Goal: Communication & Community: Participate in discussion

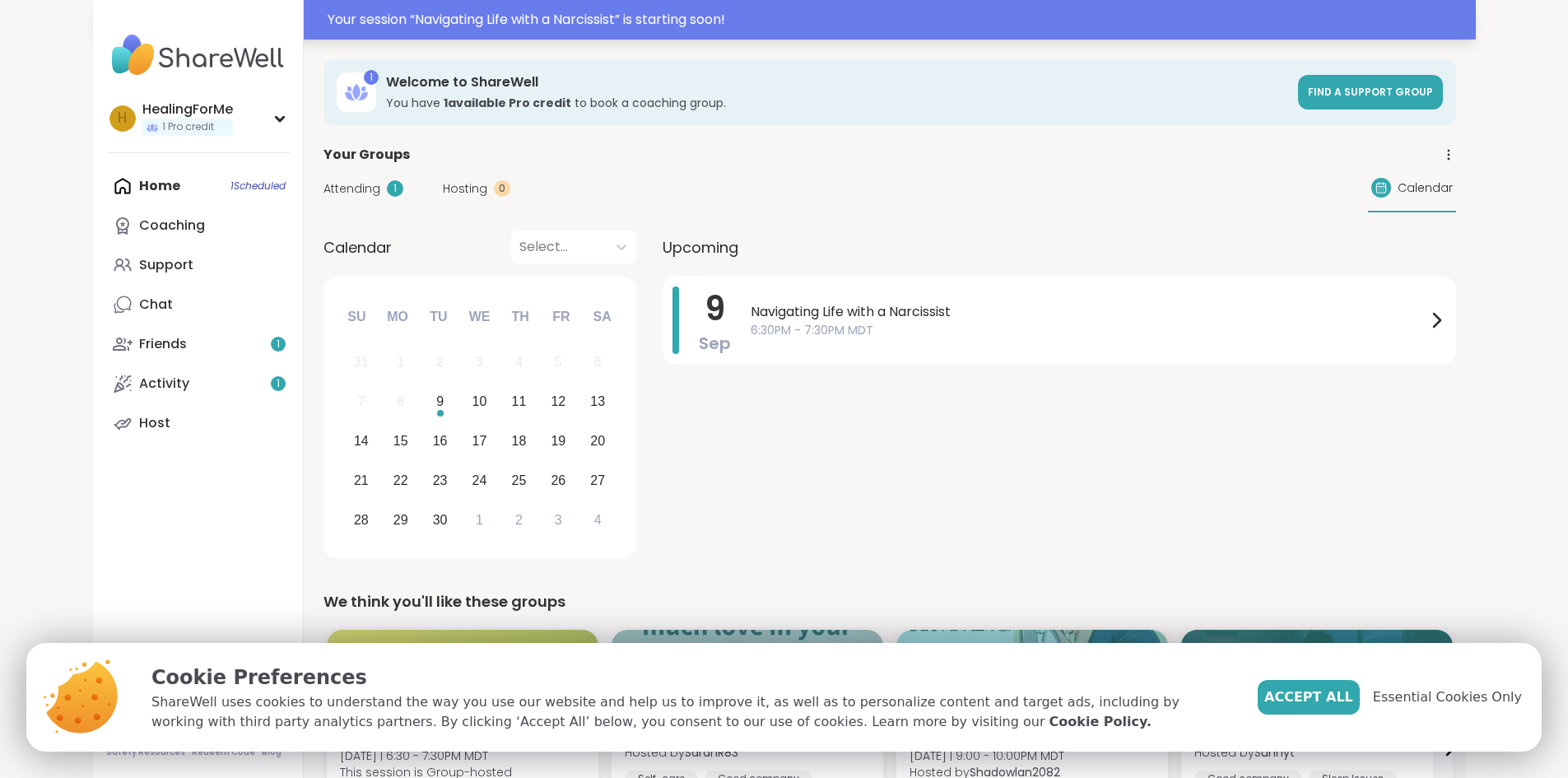
click at [447, 11] on div "Your session “ Navigating Life with a Narcissist ” is starting soon!" at bounding box center [897, 20] width 1138 height 20
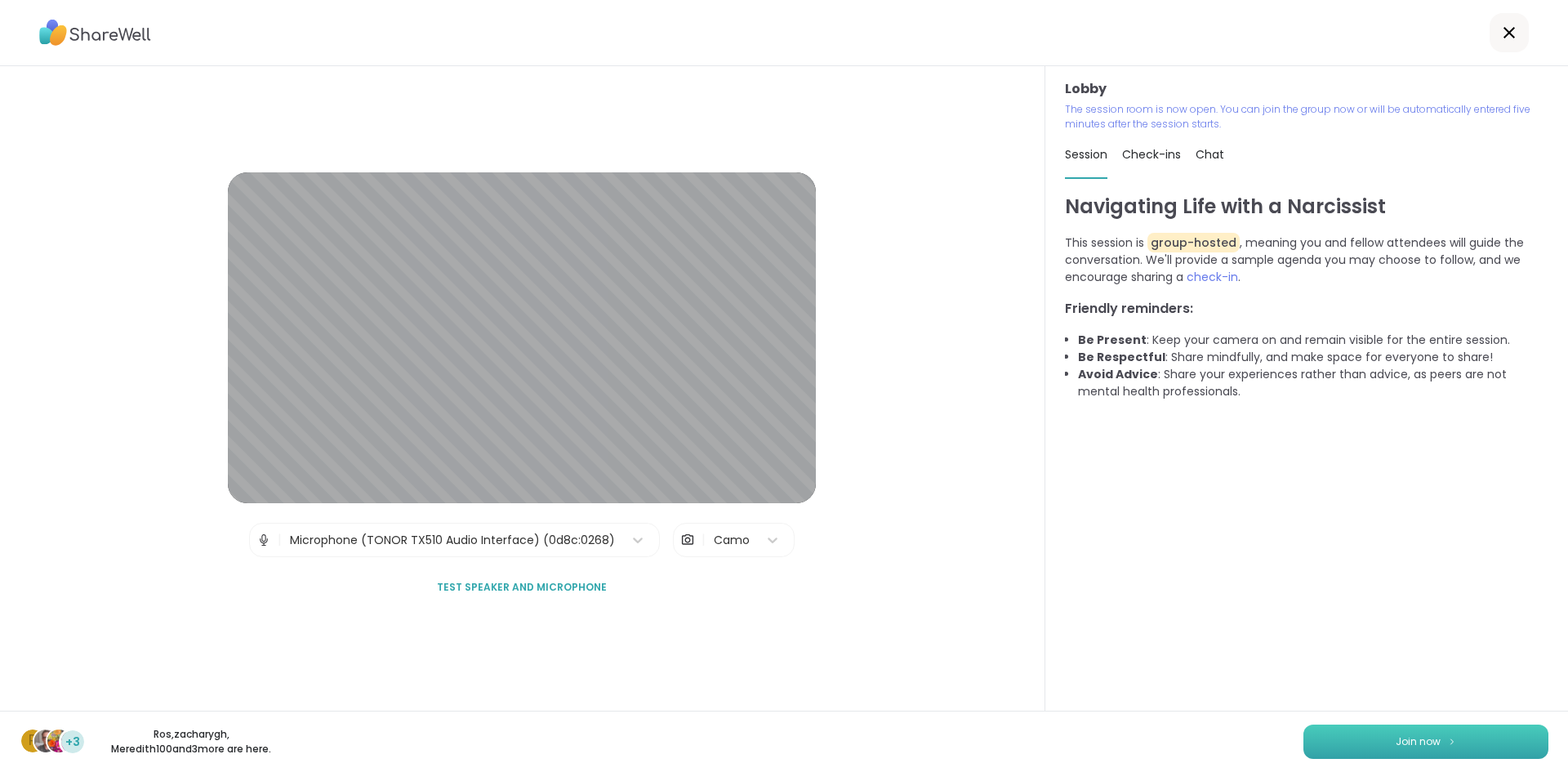
click at [1418, 745] on span "Join now" at bounding box center [1418, 742] width 45 height 15
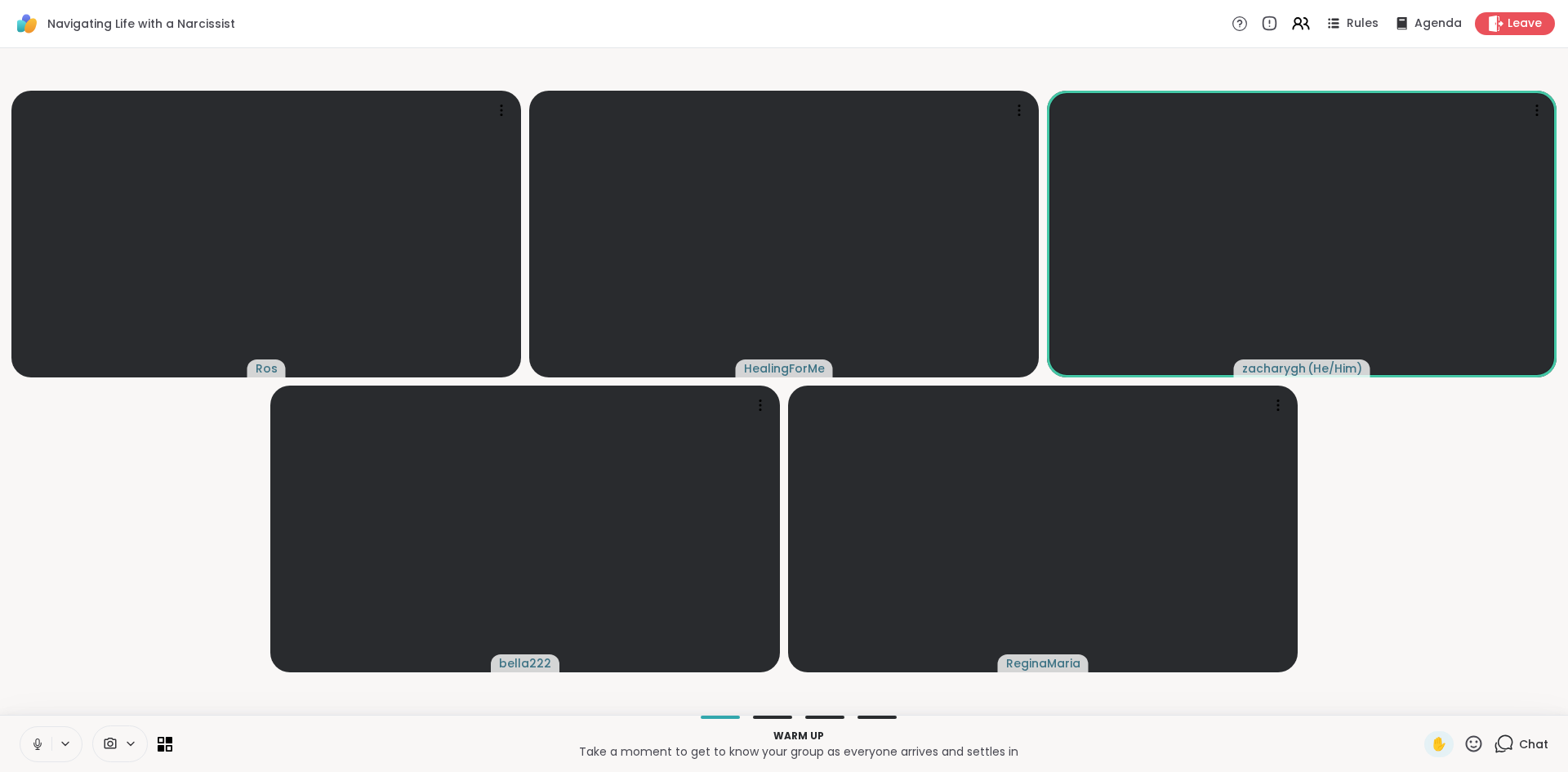
click at [36, 739] on icon at bounding box center [37, 745] width 15 height 15
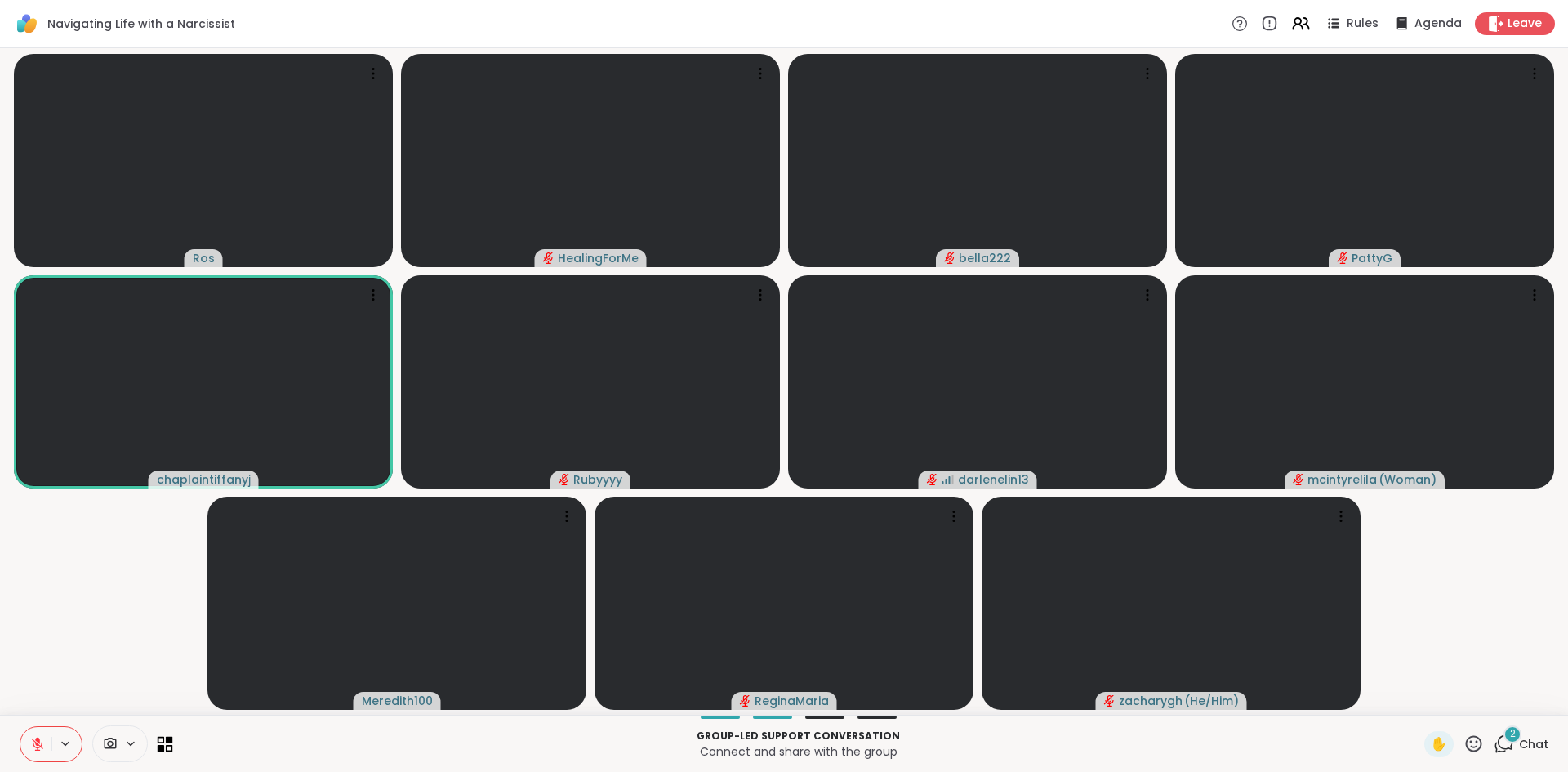
click at [161, 748] on icon at bounding box center [161, 748] width 7 height 7
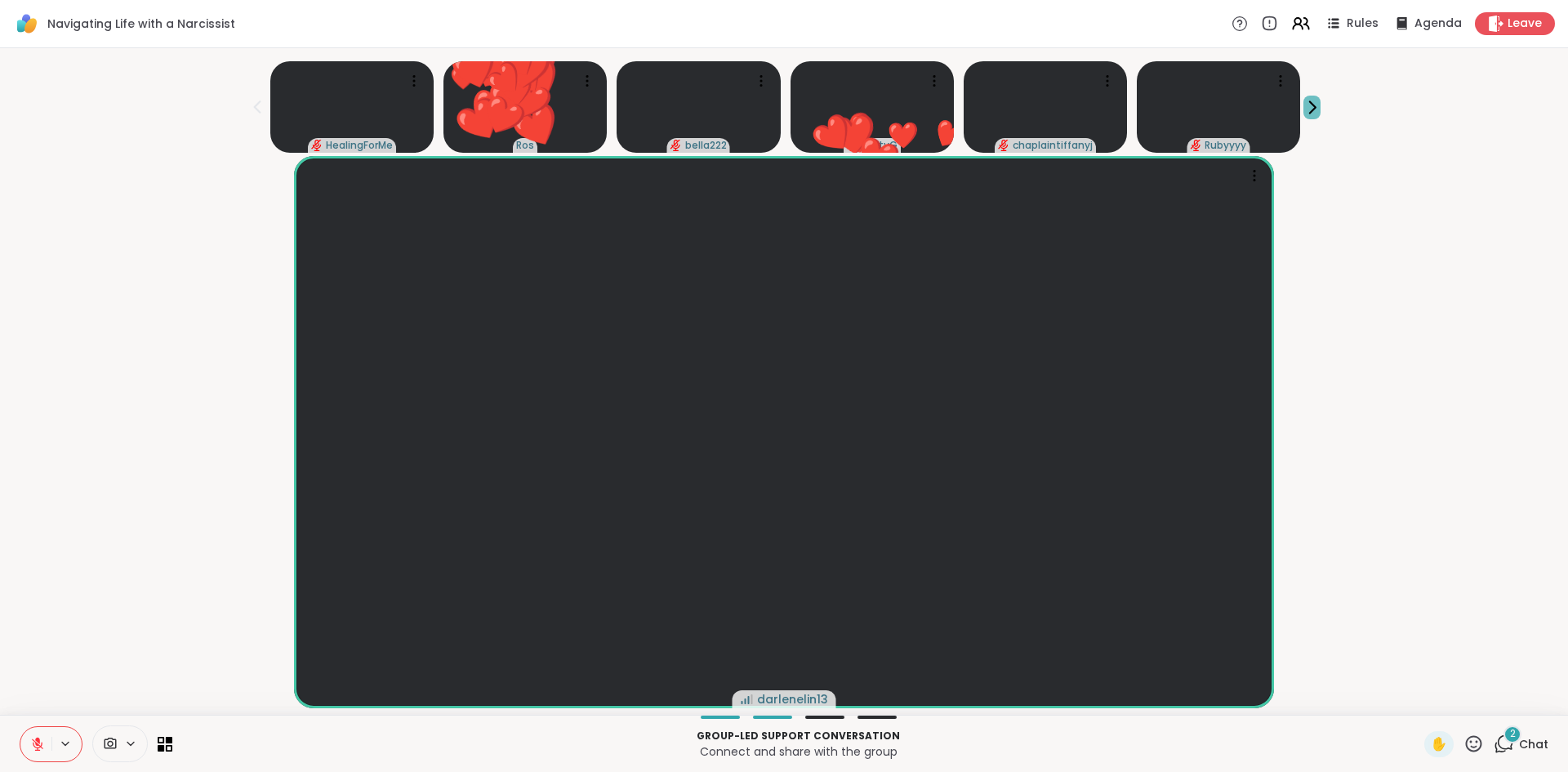
click at [1316, 108] on icon at bounding box center [1311, 107] width 17 height 17
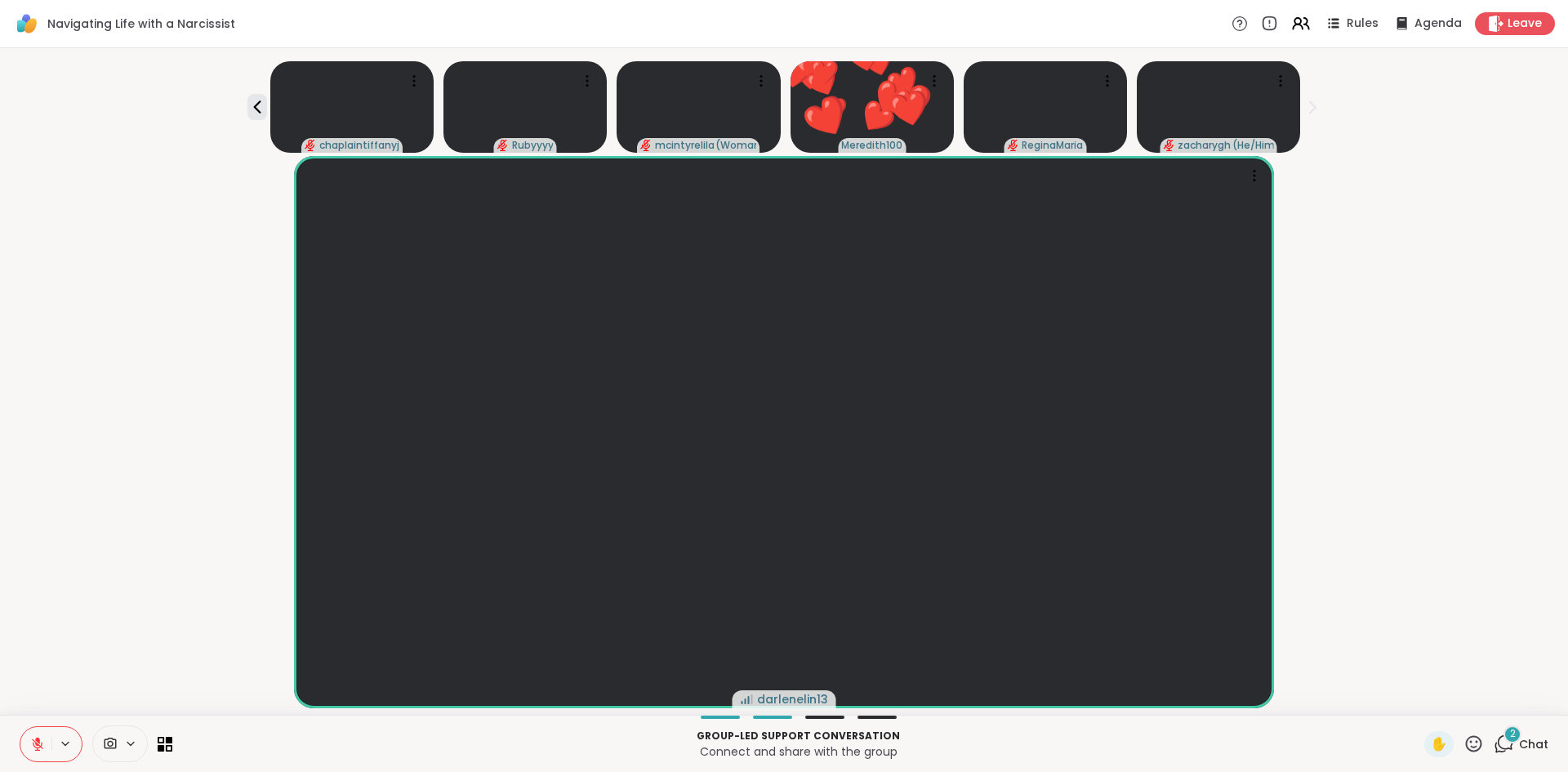
click at [1316, 108] on icon at bounding box center [1311, 107] width 17 height 17
click at [256, 102] on icon at bounding box center [257, 107] width 19 height 19
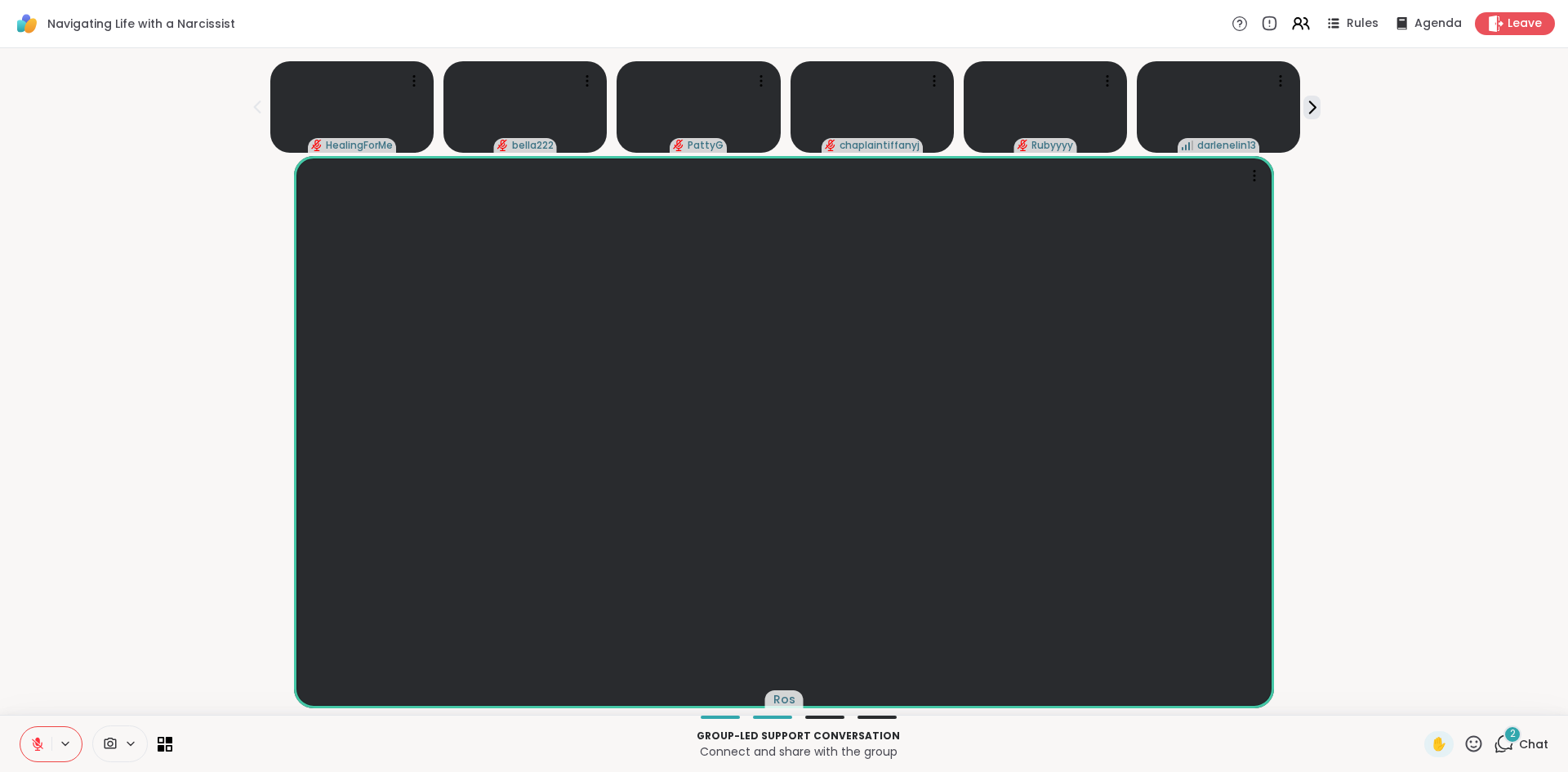
click at [267, 105] on icon at bounding box center [257, 107] width 19 height 19
click at [1494, 748] on icon at bounding box center [1503, 744] width 20 height 20
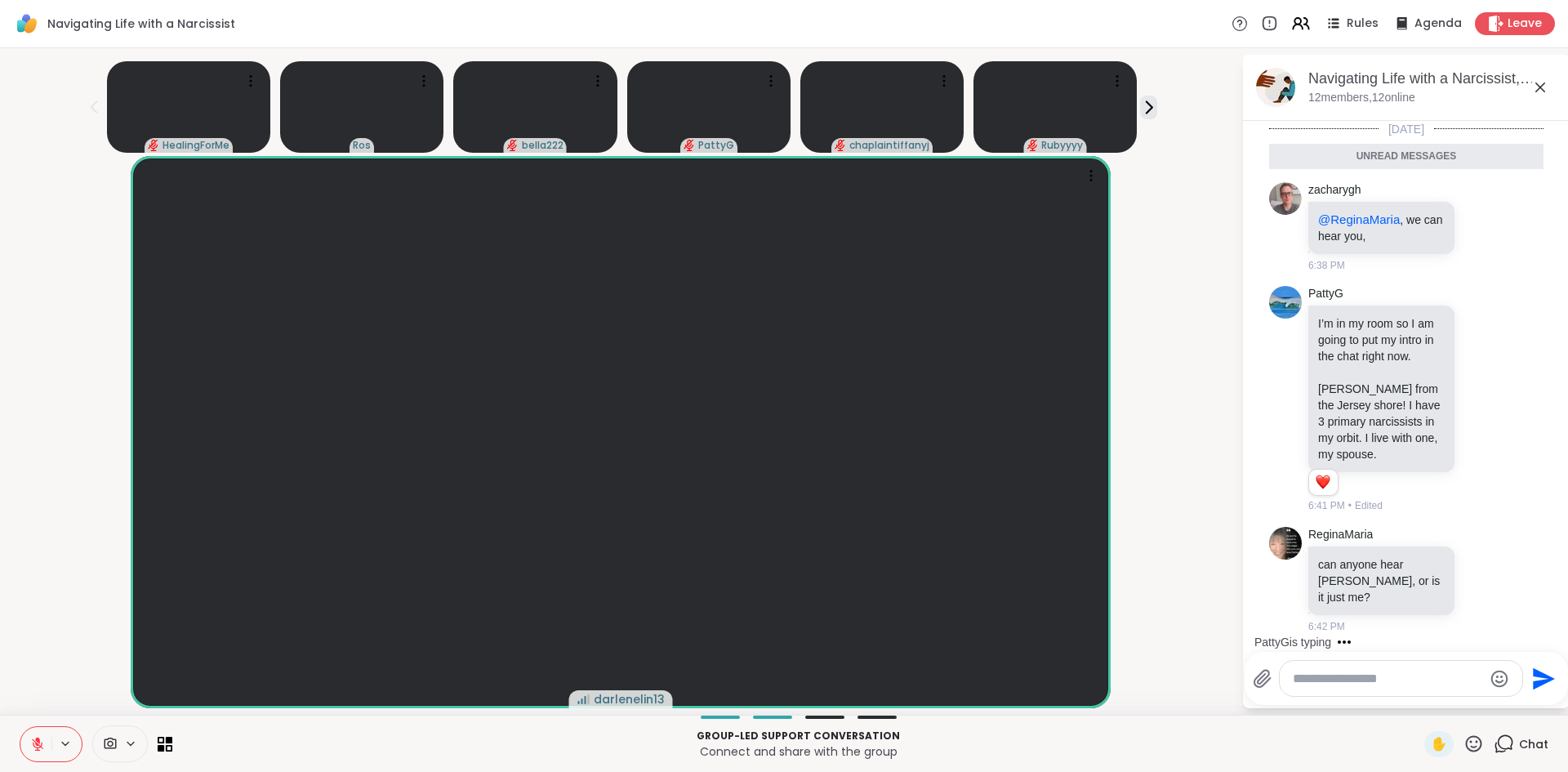
scroll to position [38, 0]
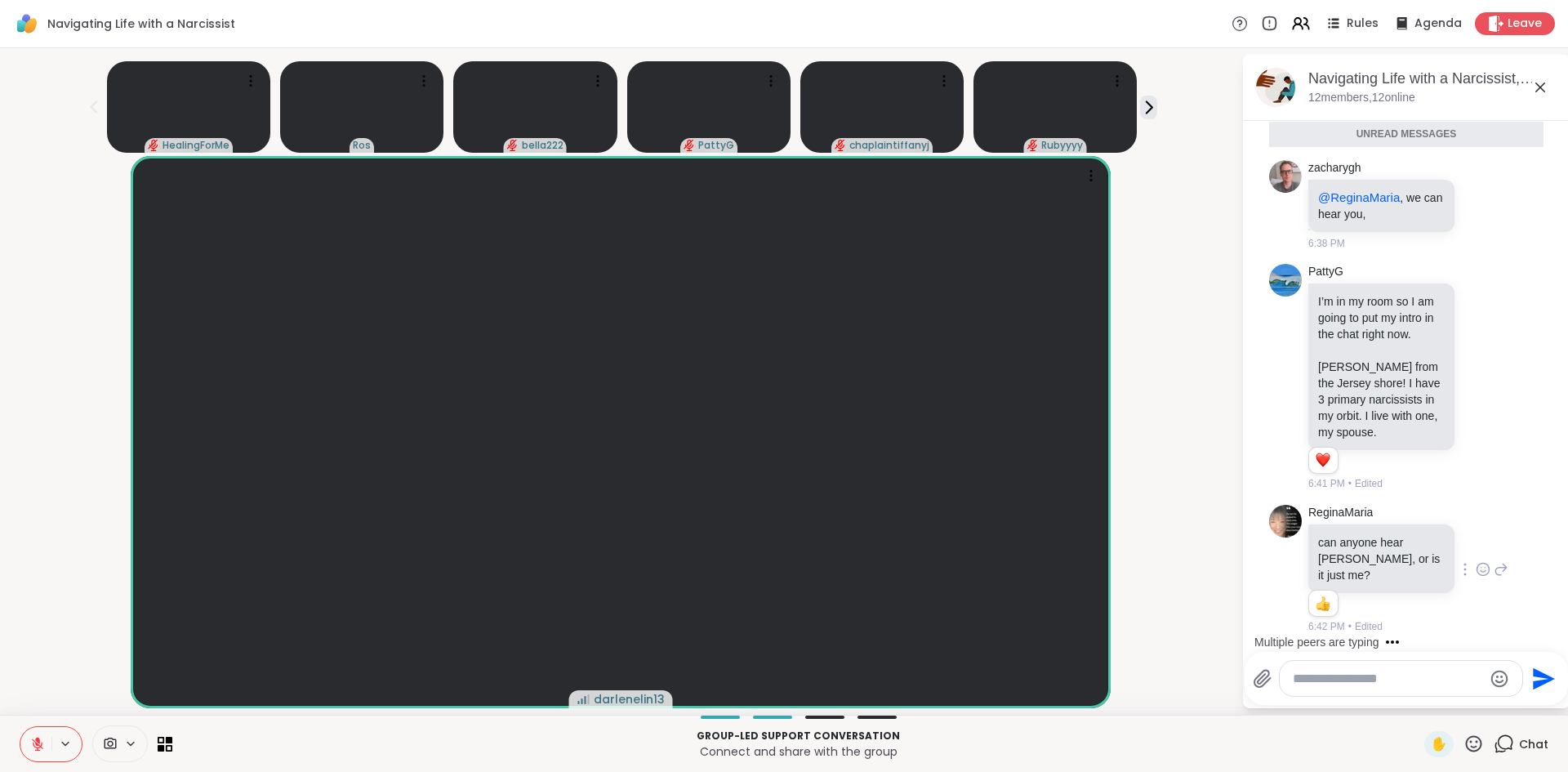
click at [1476, 566] on icon at bounding box center [1483, 569] width 15 height 16
click at [1366, 681] on textarea "Type your message" at bounding box center [1387, 679] width 190 height 16
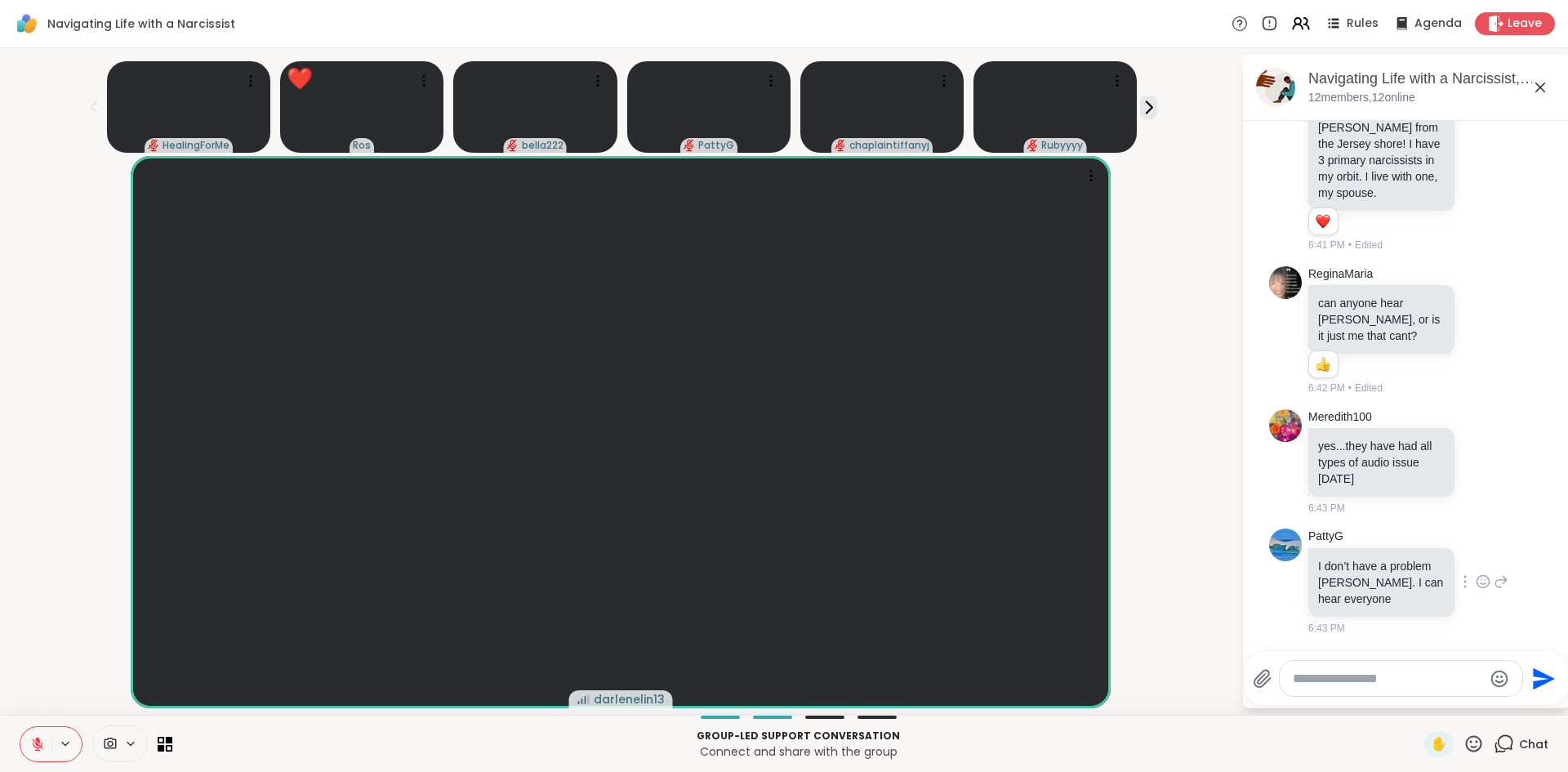
scroll to position [238, 0]
click at [1312, 676] on textarea "Type your message" at bounding box center [1387, 679] width 190 height 16
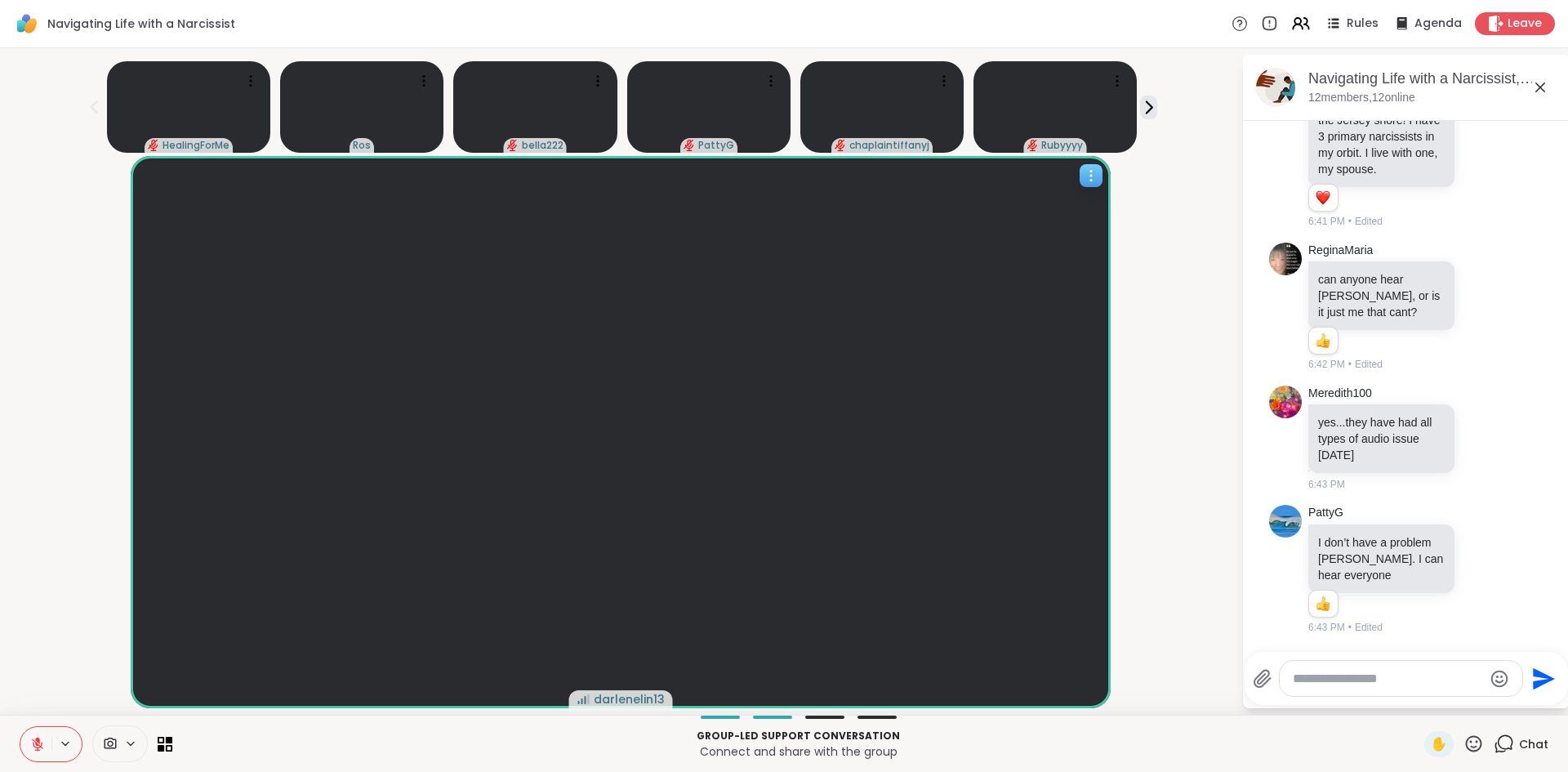
click at [1089, 183] on icon at bounding box center [1091, 175] width 16 height 16
click at [1182, 467] on div "darlenelin13" at bounding box center [620, 432] width 1222 height 552
click at [1315, 678] on textarea "Type your message" at bounding box center [1387, 679] width 190 height 16
click at [1534, 85] on icon at bounding box center [1541, 88] width 19 height 19
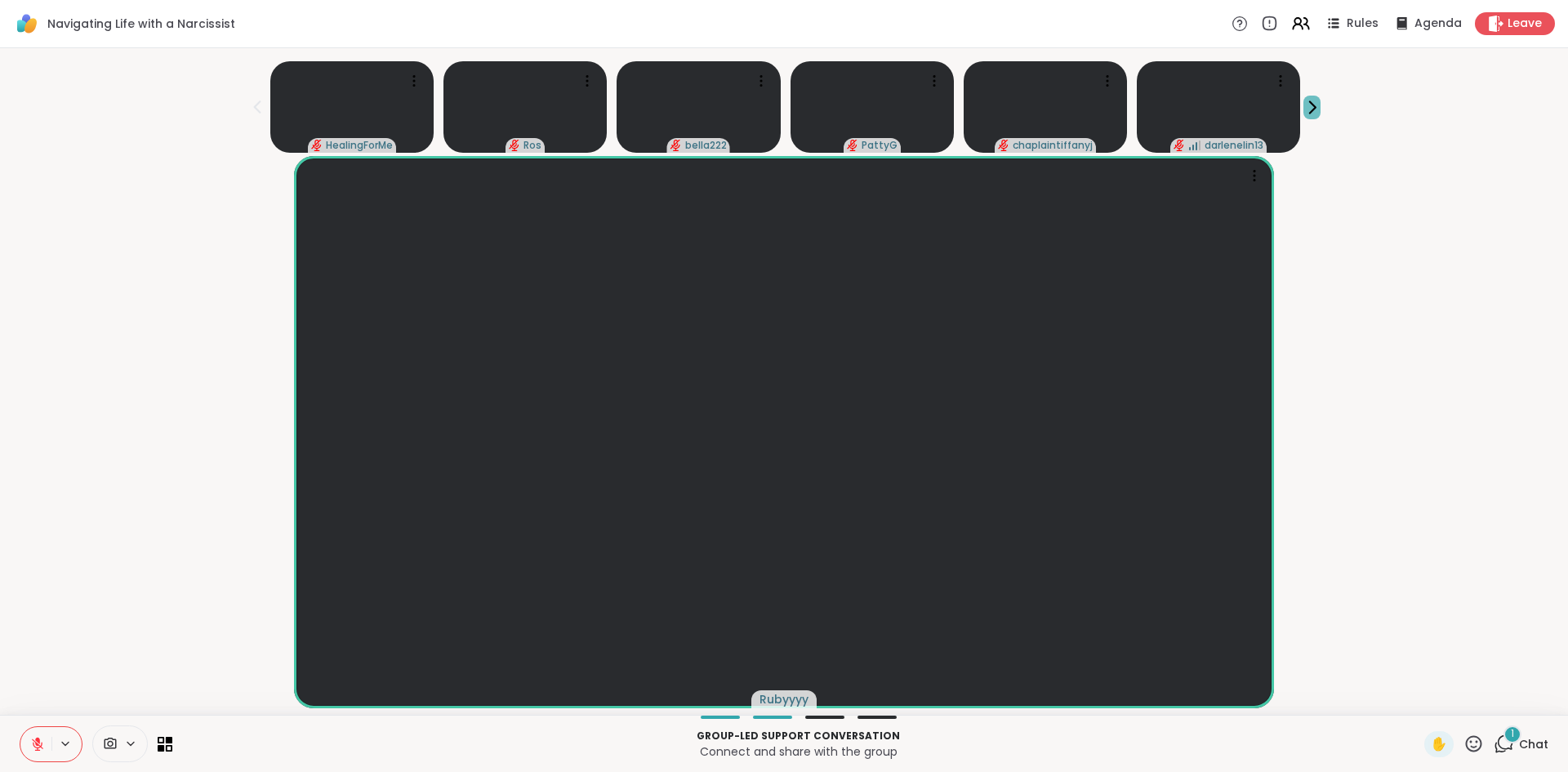
click at [1319, 108] on icon at bounding box center [1311, 107] width 17 height 17
click at [257, 111] on icon at bounding box center [258, 106] width 7 height 13
click at [1502, 746] on icon at bounding box center [1503, 744] width 20 height 20
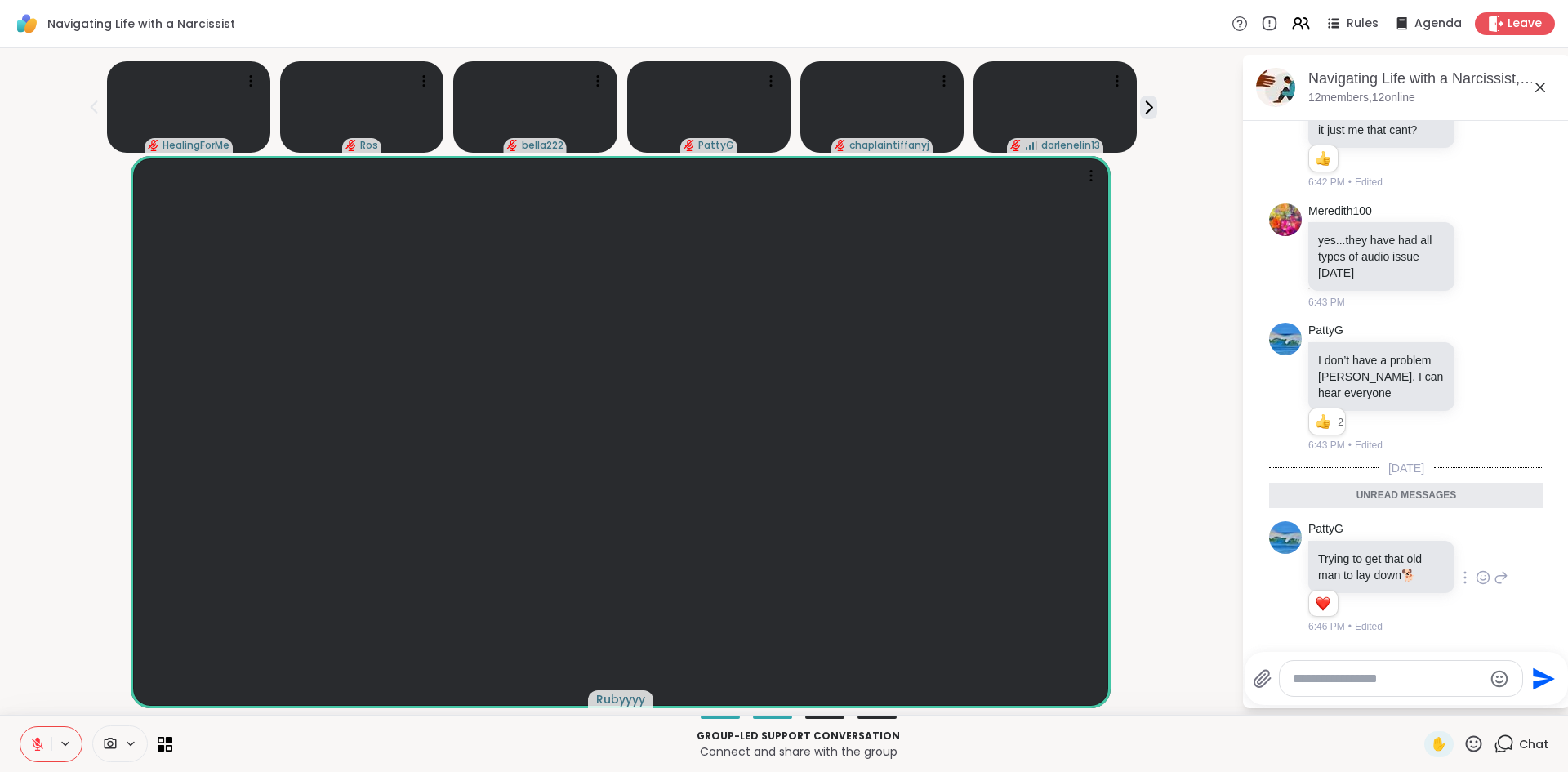
scroll to position [444, 0]
click at [1334, 685] on textarea "Type your message" at bounding box center [1387, 679] width 190 height 16
drag, startPoint x: 1367, startPoint y: 675, endPoint x: 1342, endPoint y: 676, distance: 25.0
click at [1342, 676] on textarea "Type your message" at bounding box center [1387, 679] width 190 height 16
click at [1151, 110] on icon at bounding box center [1148, 107] width 17 height 17
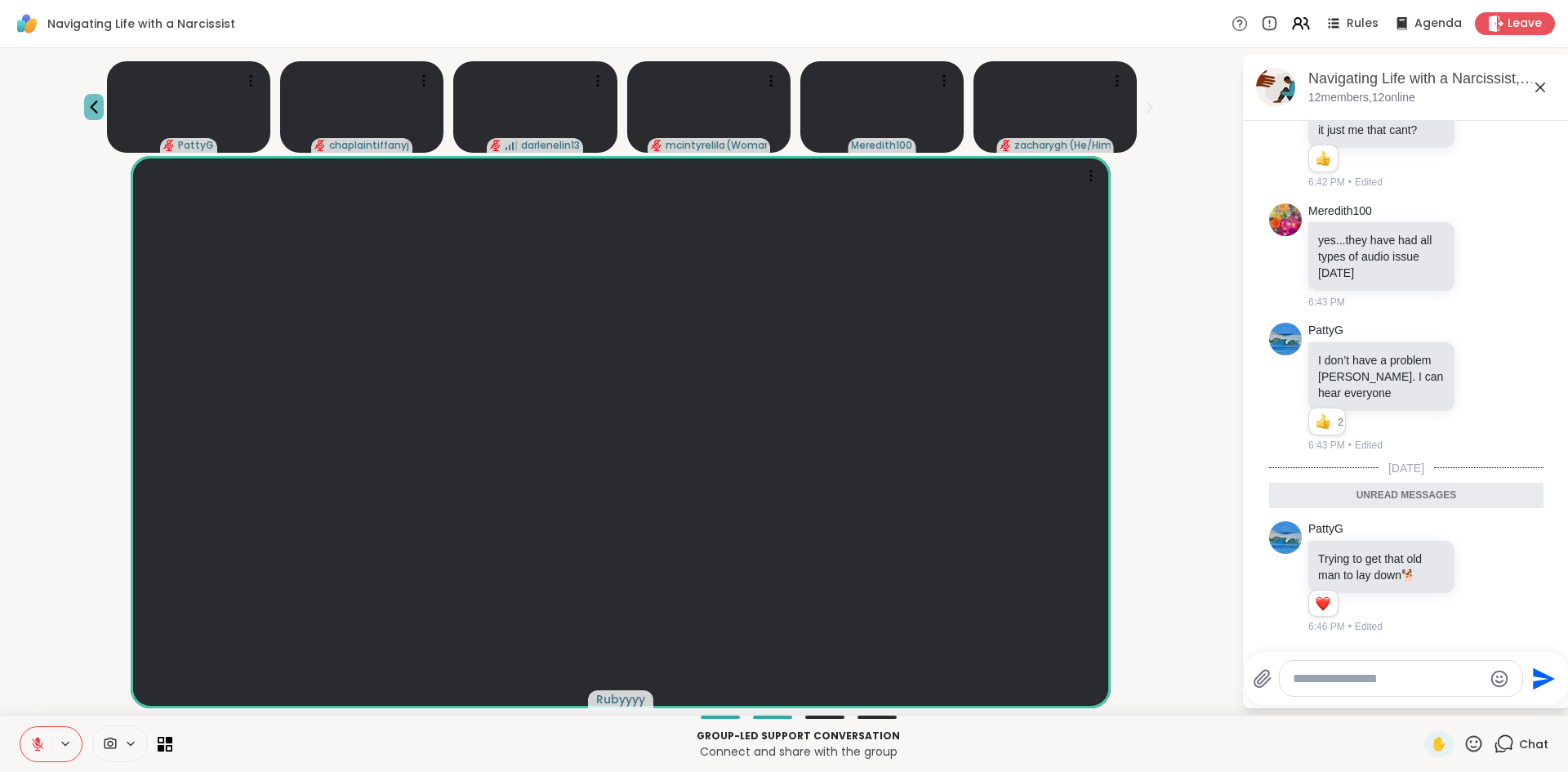
click at [97, 99] on icon at bounding box center [94, 107] width 19 height 19
click at [1160, 104] on div "HealingForMe ❤️ Ros PattyG chaplaintiffanyj Rubyyyy darlenelin13" at bounding box center [620, 105] width 1222 height 99
click at [1153, 107] on icon at bounding box center [1149, 106] width 5 height 12
click at [877, 113] on video at bounding box center [881, 107] width 163 height 92
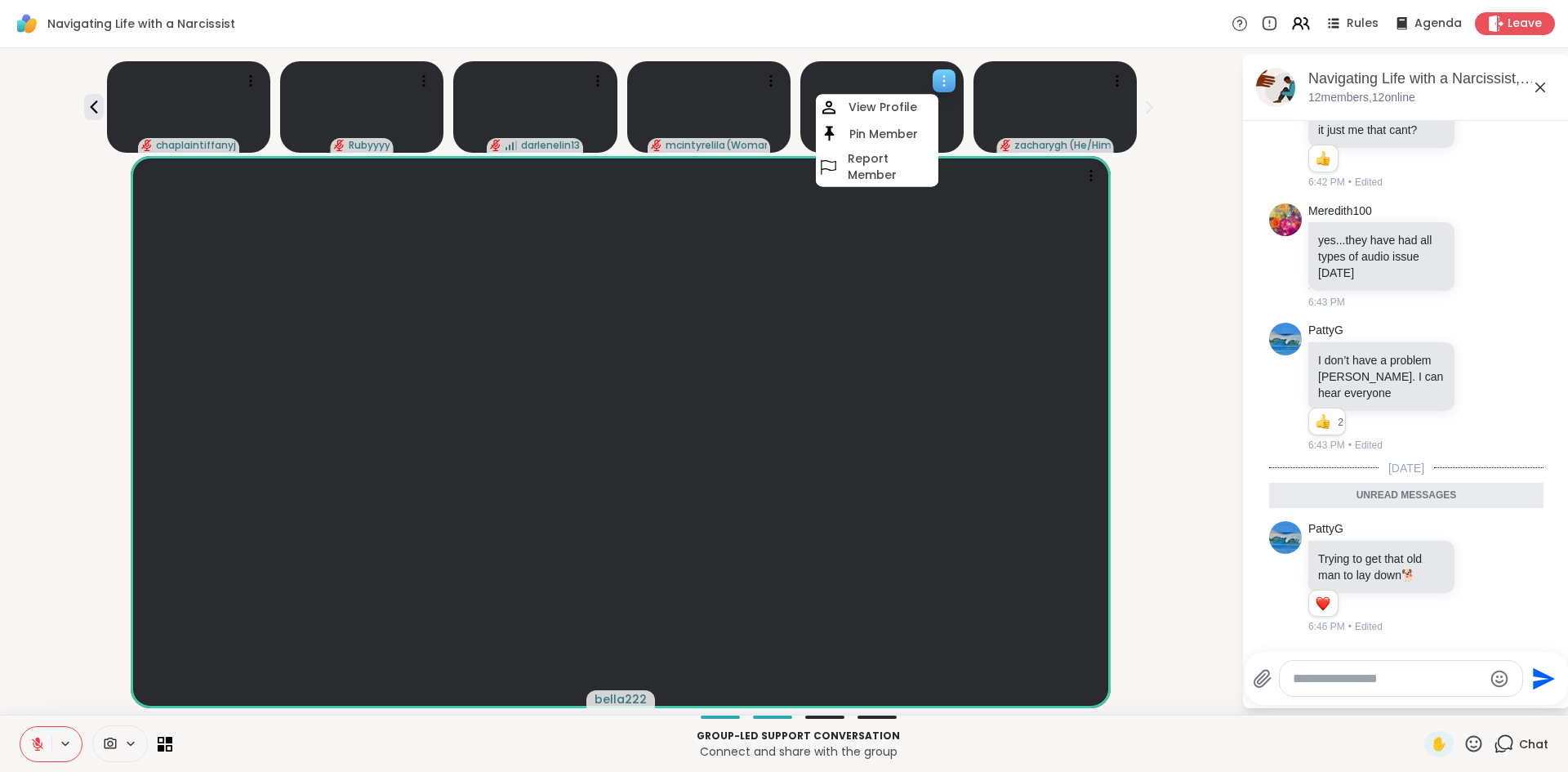
click at [848, 85] on video at bounding box center [881, 107] width 163 height 92
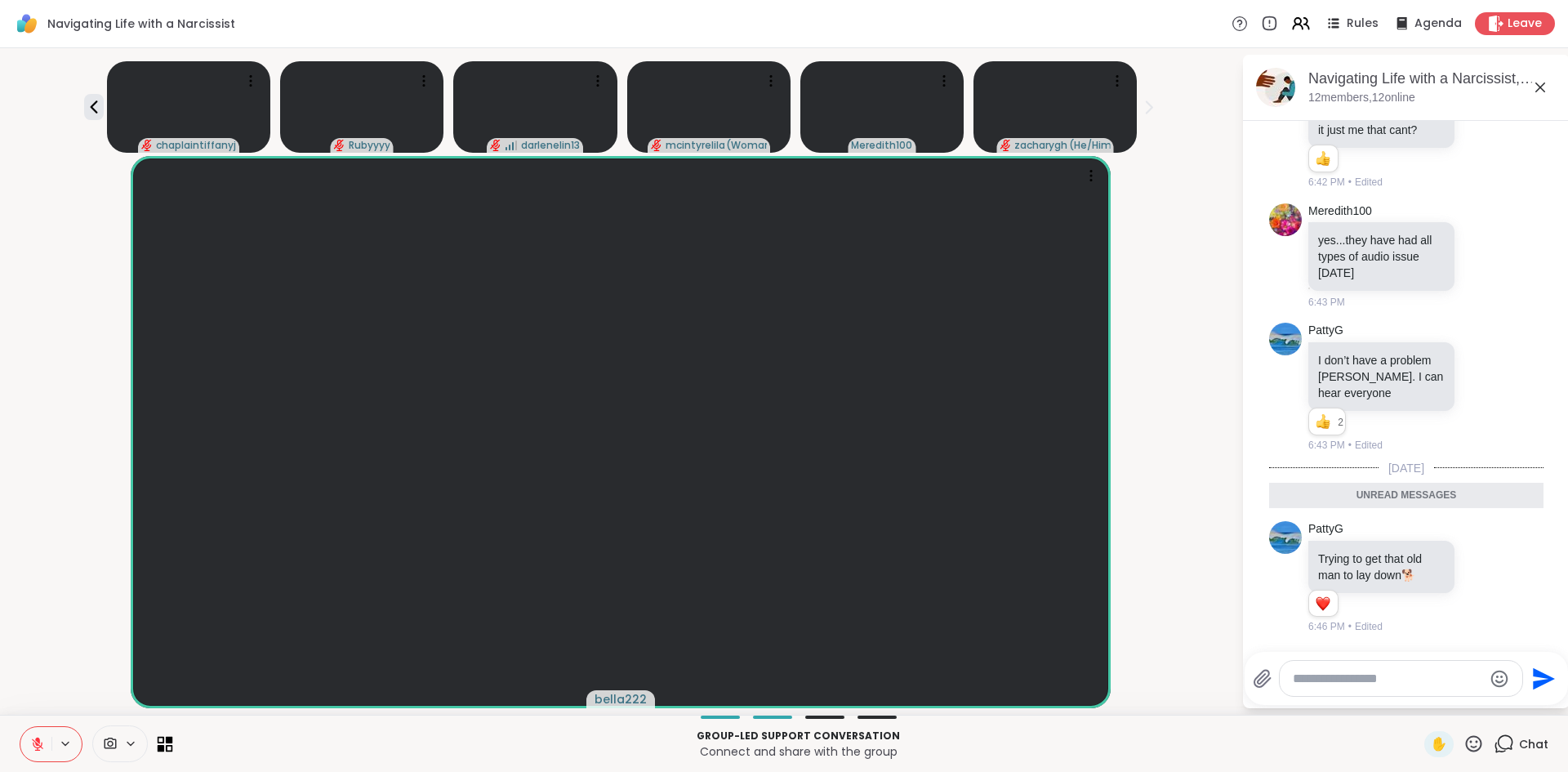
click at [166, 742] on icon at bounding box center [169, 740] width 7 height 7
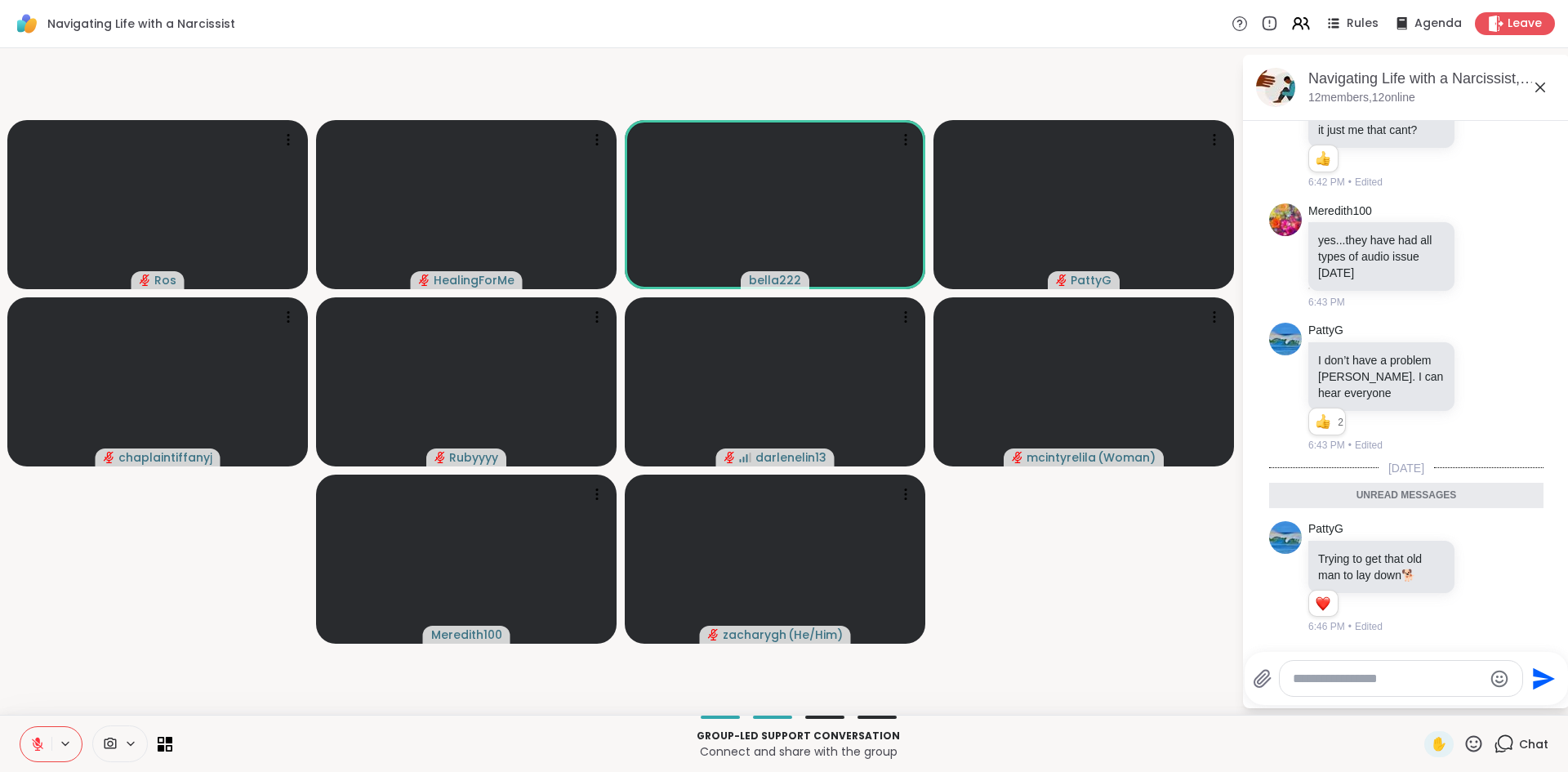
click at [58, 747] on icon at bounding box center [65, 745] width 13 height 14
click at [27, 746] on button at bounding box center [35, 744] width 31 height 35
click at [1369, 673] on textarea "Type your message" at bounding box center [1387, 679] width 190 height 16
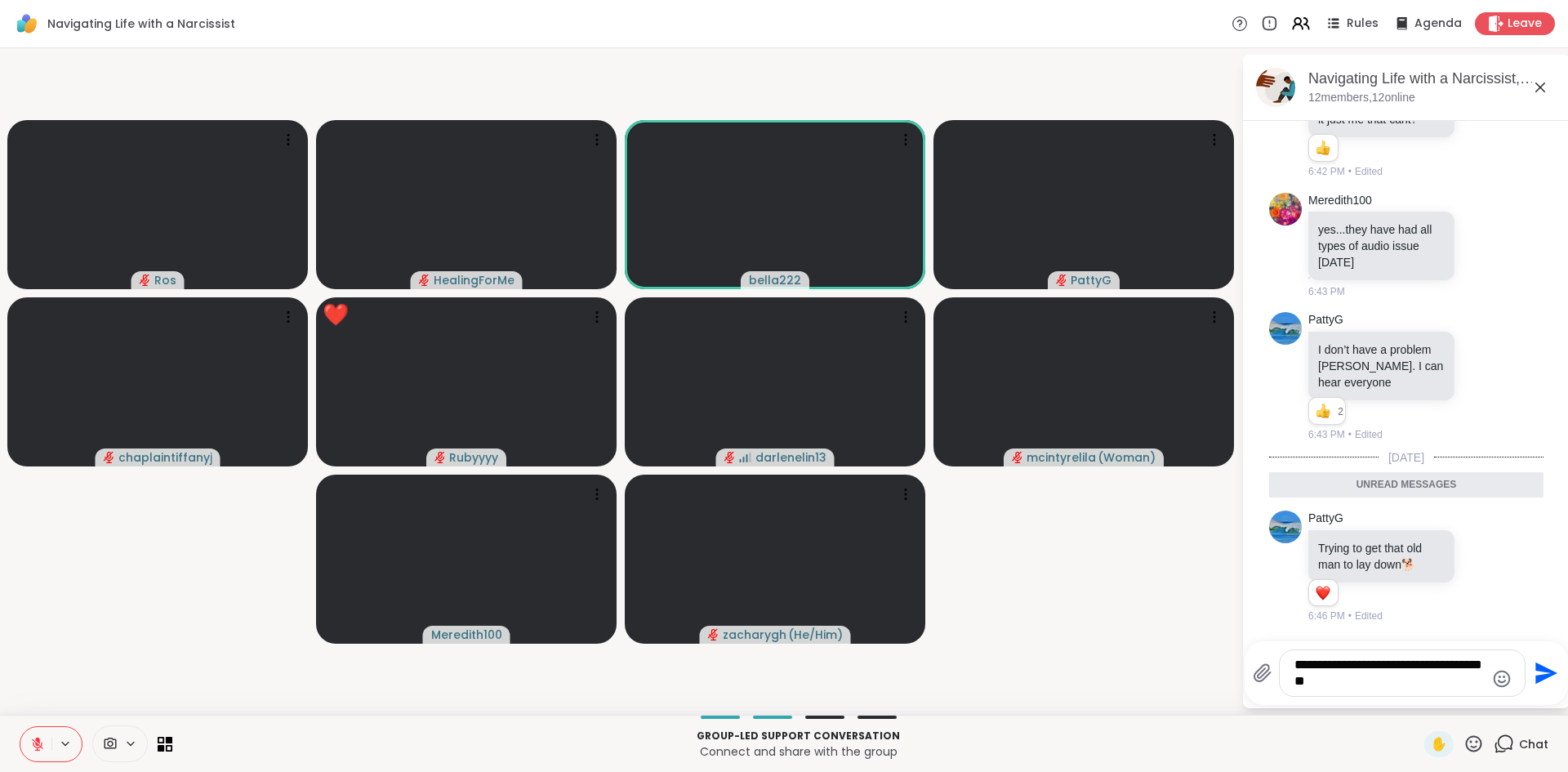
click at [1455, 669] on textarea "**********" at bounding box center [1389, 673] width 190 height 33
click at [1461, 665] on textarea "**********" at bounding box center [1389, 673] width 190 height 33
click at [1461, 662] on textarea "**********" at bounding box center [1389, 673] width 190 height 33
click at [1373, 690] on div "**********" at bounding box center [1402, 674] width 245 height 46
click at [1370, 674] on textarea "**********" at bounding box center [1389, 673] width 190 height 33
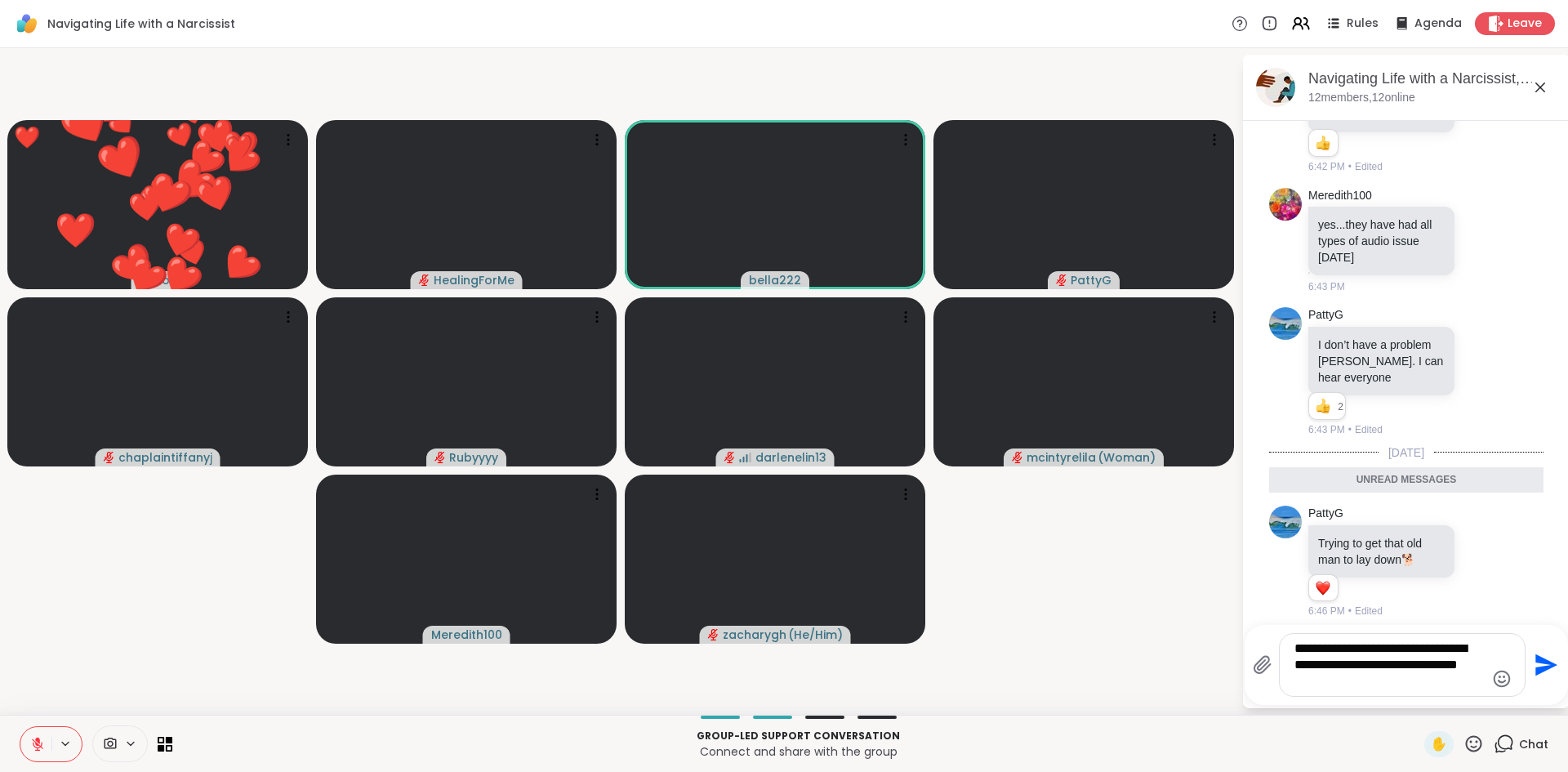
type textarea "**********"
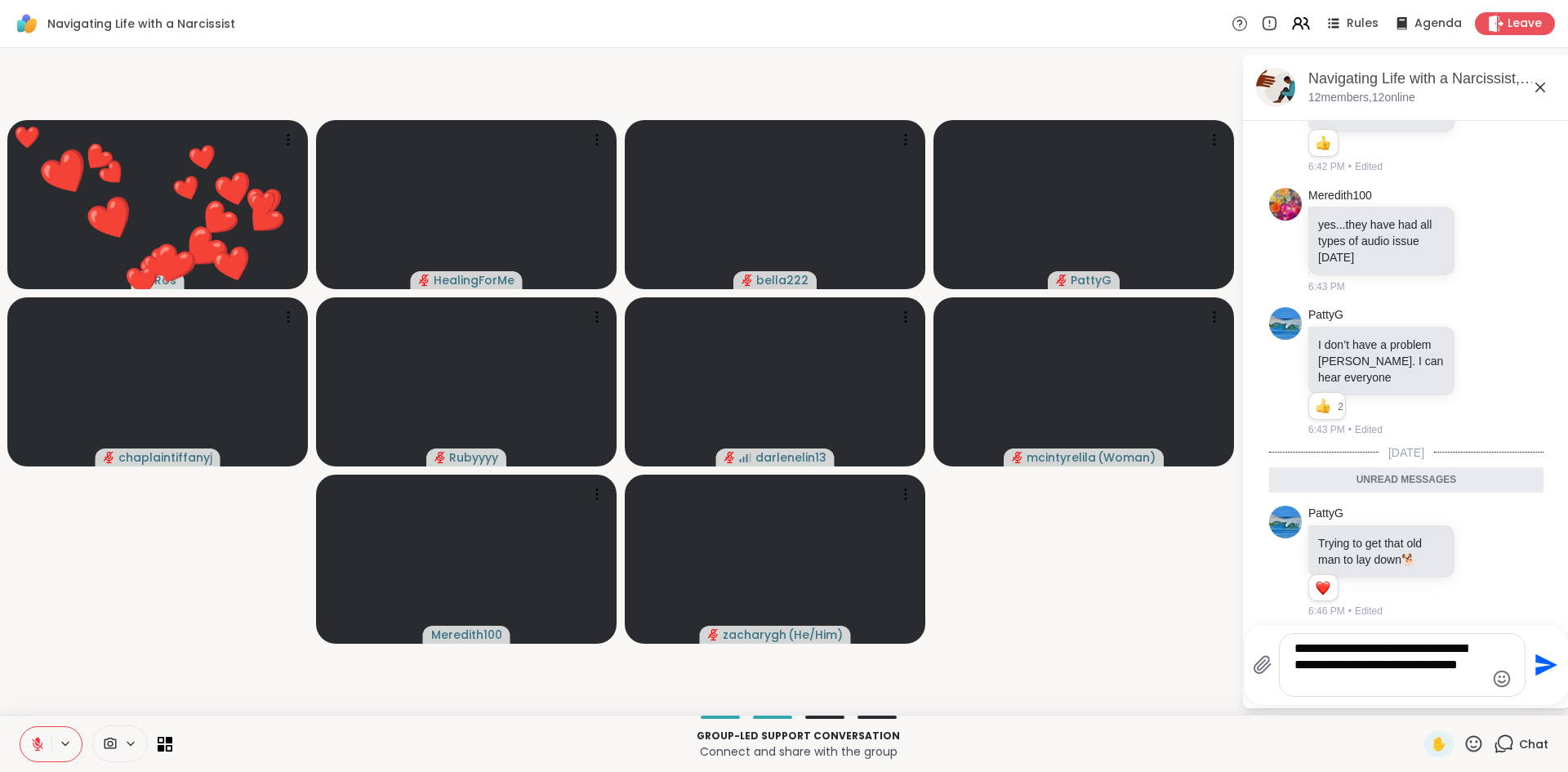
click at [1537, 654] on icon "Send" at bounding box center [1545, 666] width 27 height 27
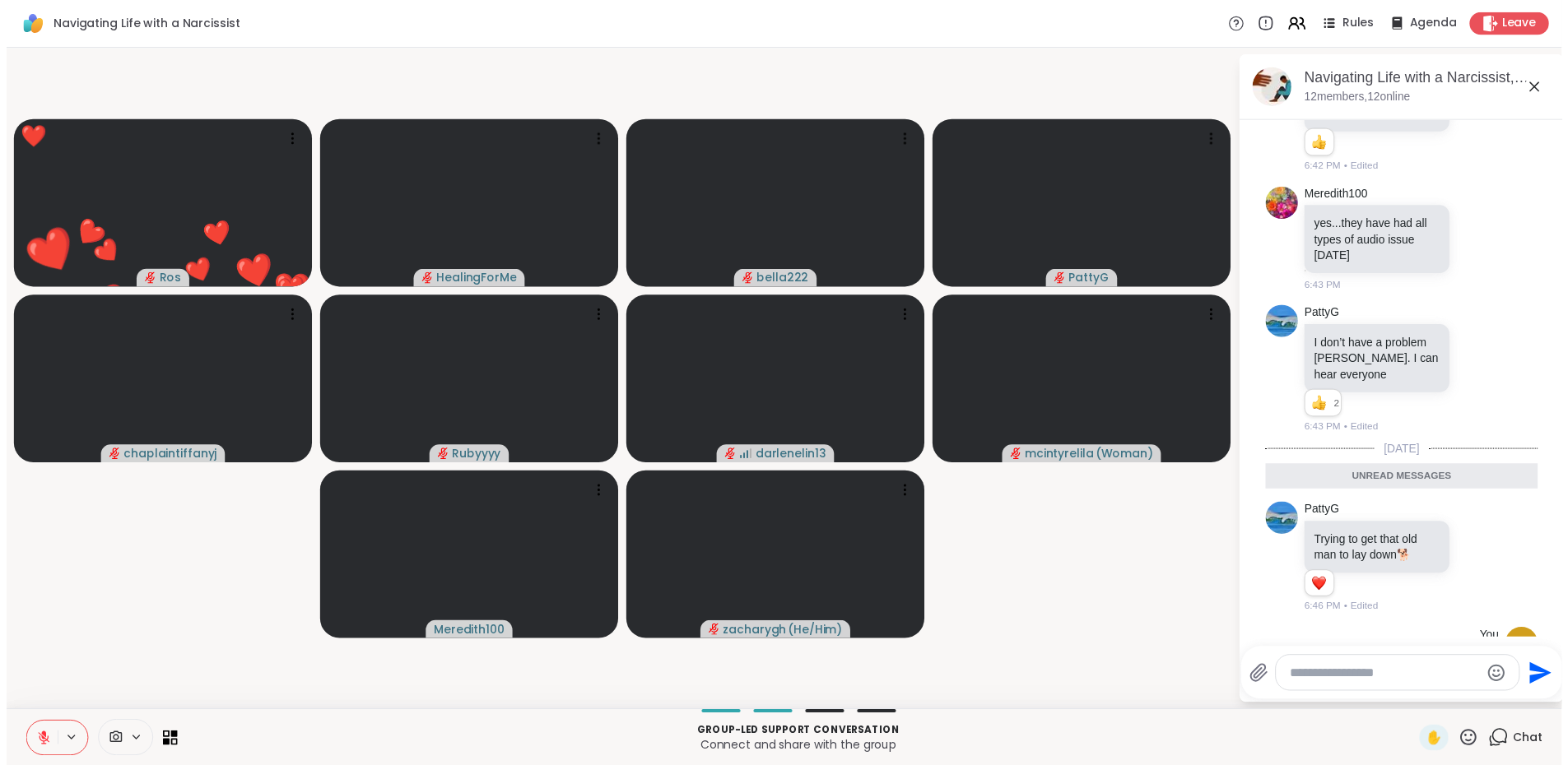
scroll to position [545, 0]
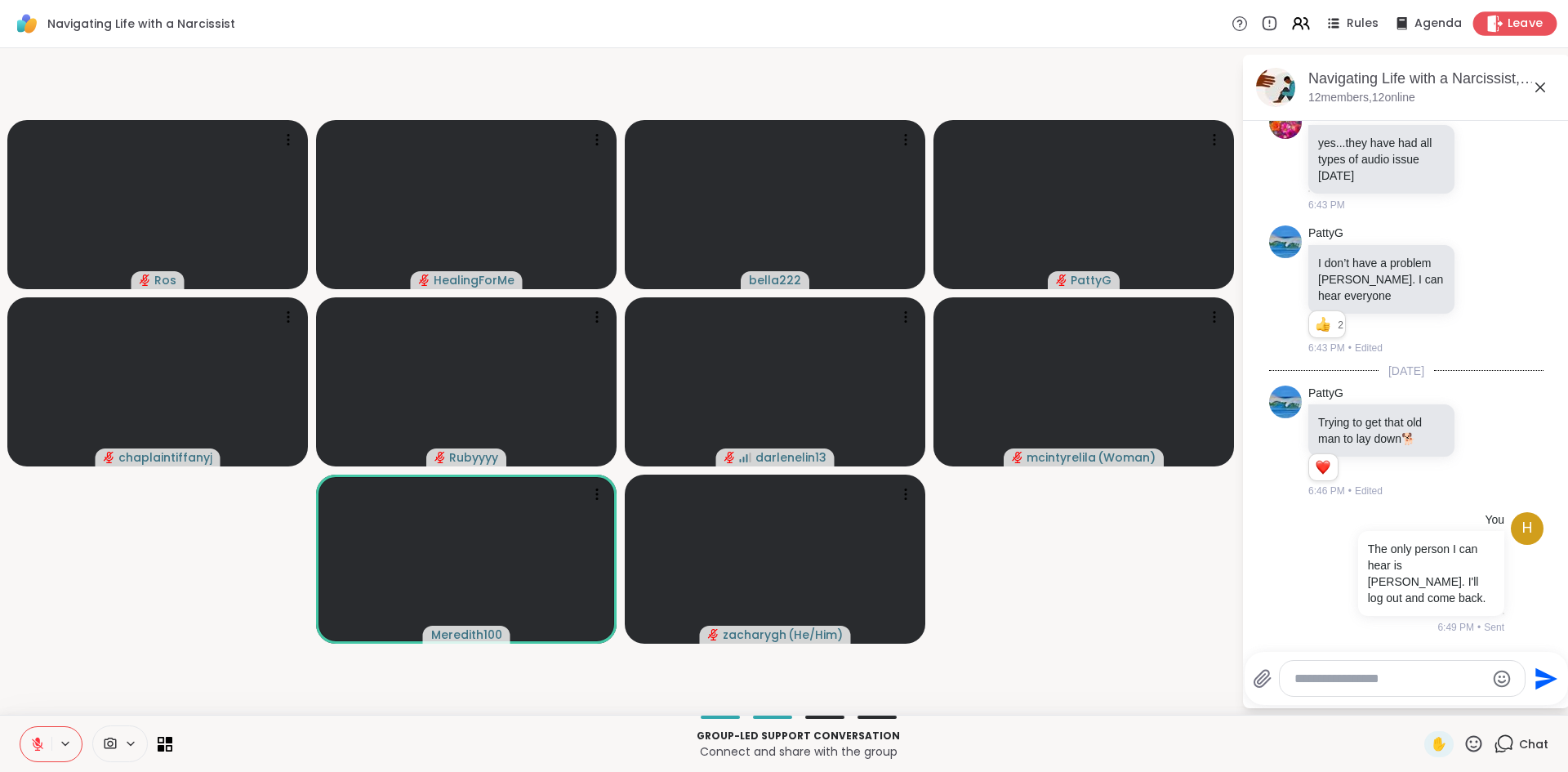
click at [1525, 23] on span "Leave" at bounding box center [1525, 24] width 36 height 17
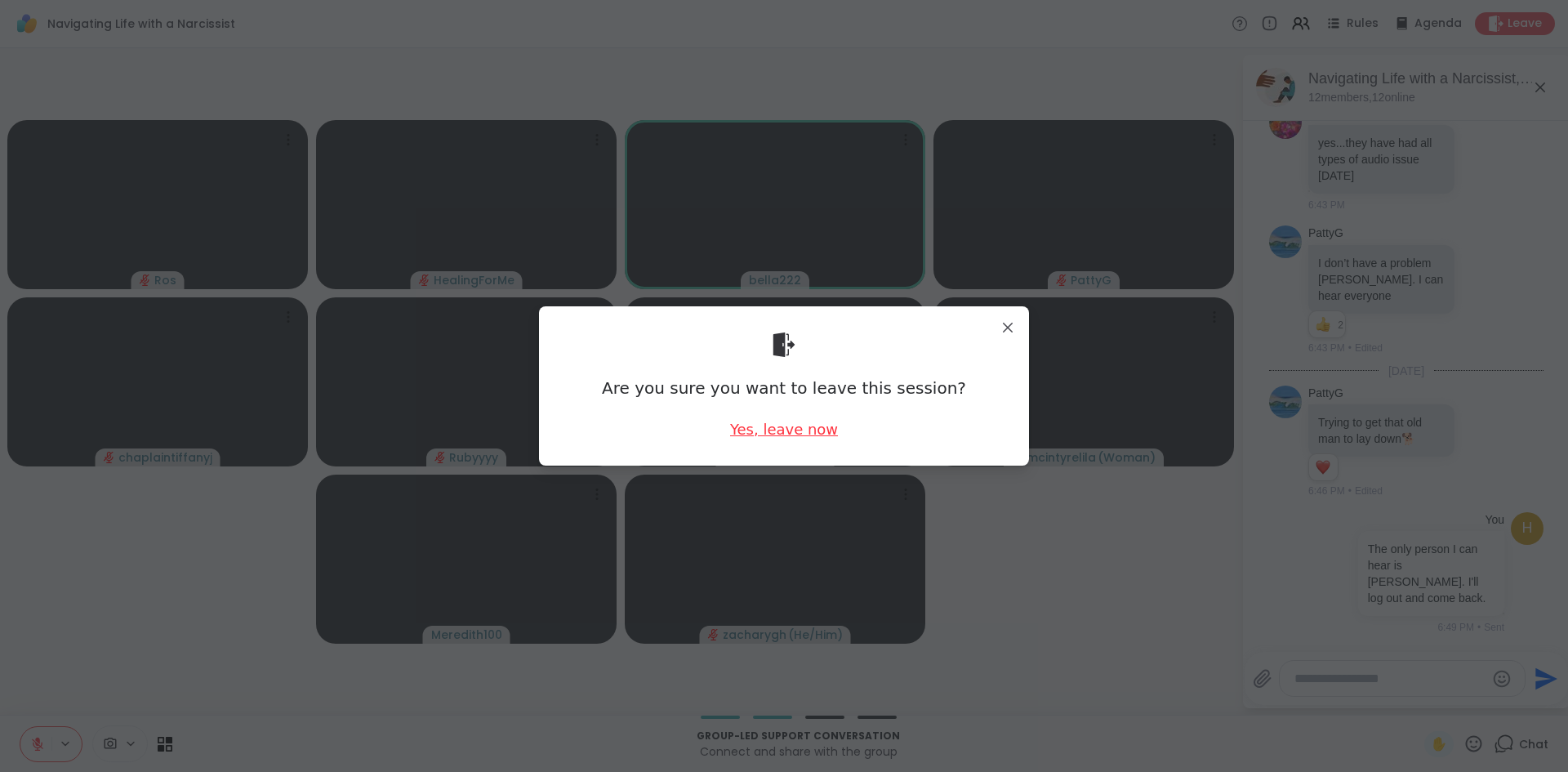
click at [790, 429] on div "Yes, leave now" at bounding box center [784, 429] width 108 height 20
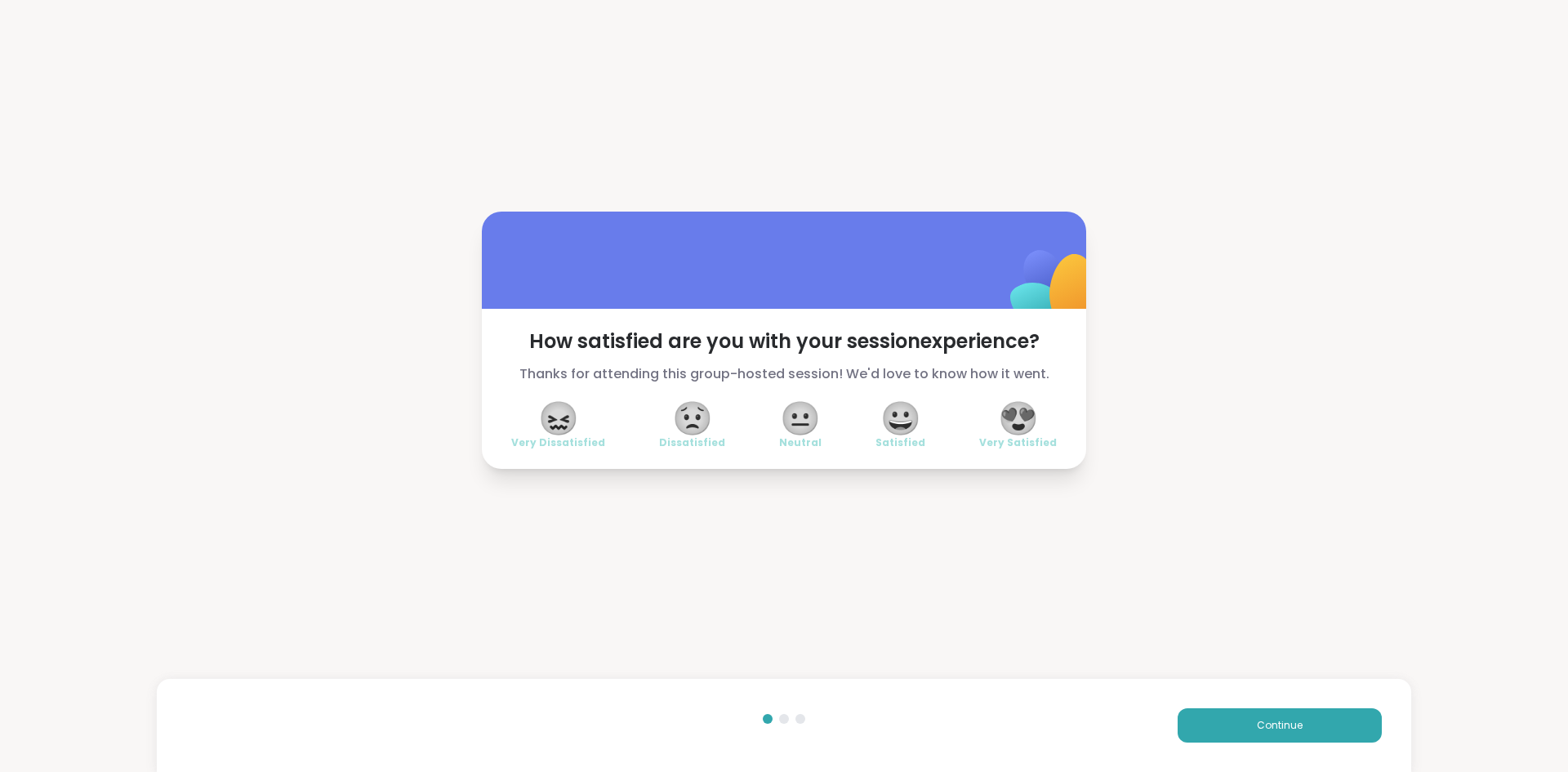
click at [672, 419] on span "😟" at bounding box center [693, 417] width 41 height 29
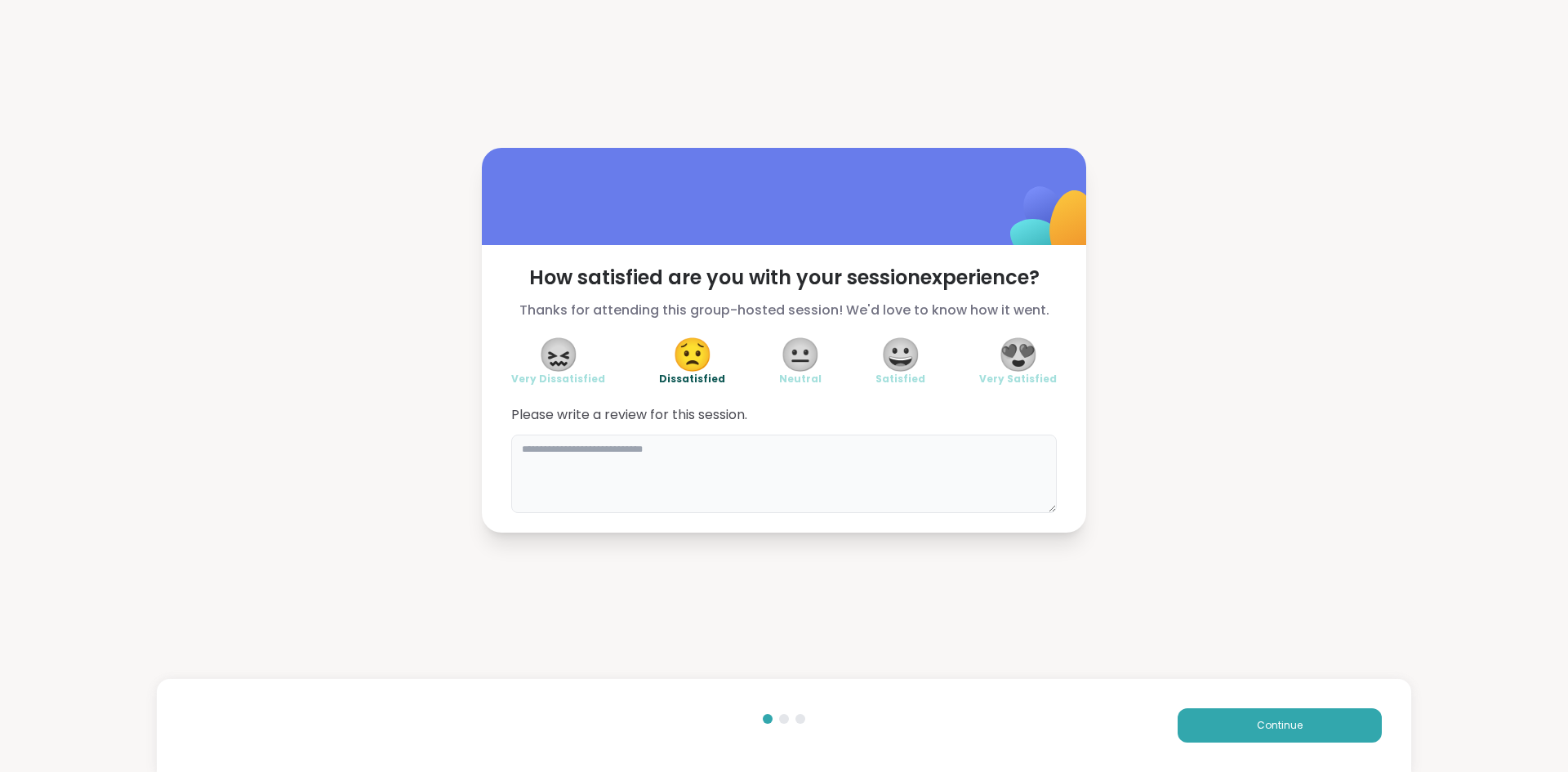
click at [741, 465] on textarea at bounding box center [784, 473] width 546 height 79
type textarea "**********"
drag, startPoint x: 1256, startPoint y: 726, endPoint x: 1258, endPoint y: 675, distance: 51.0
click at [1257, 722] on span "Continue" at bounding box center [1280, 725] width 46 height 15
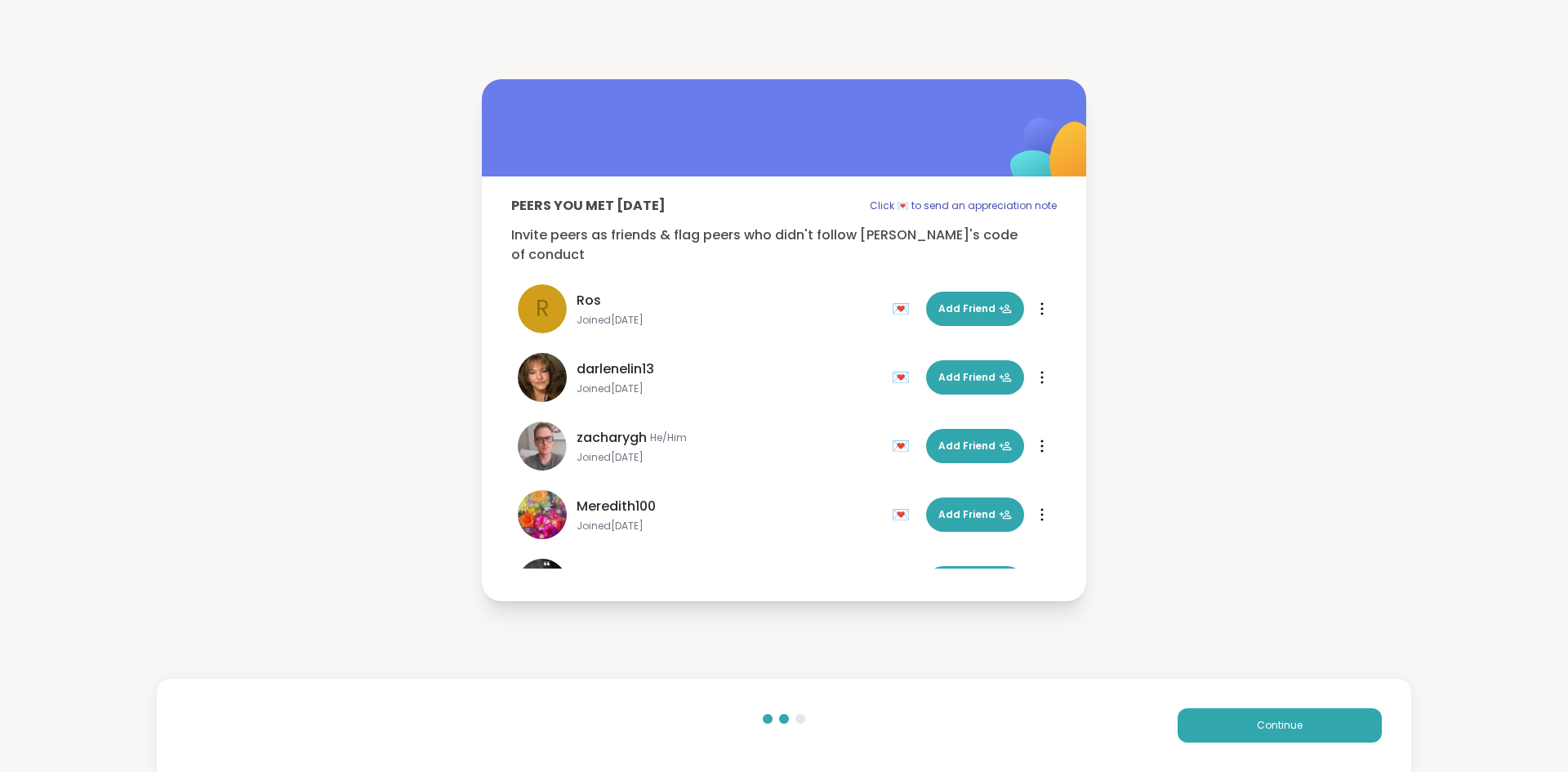
click at [1180, 106] on div "Peers you met today Click 💌 to send an appreciation note Invite peers as friend…" at bounding box center [784, 340] width 1568 height 681
click at [1270, 725] on span "Continue" at bounding box center [1280, 725] width 46 height 15
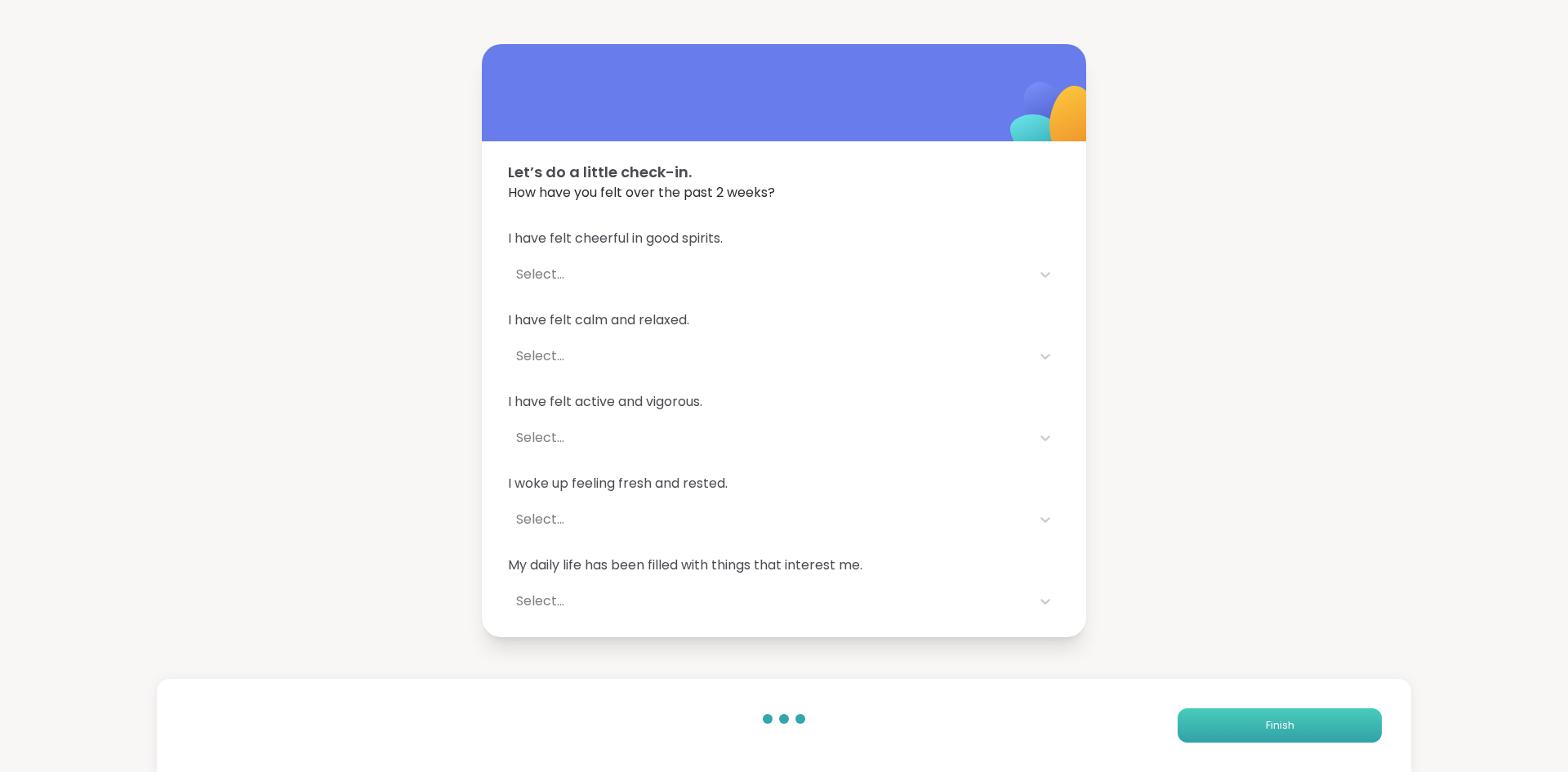
click at [1270, 725] on span "Finish" at bounding box center [1280, 725] width 28 height 15
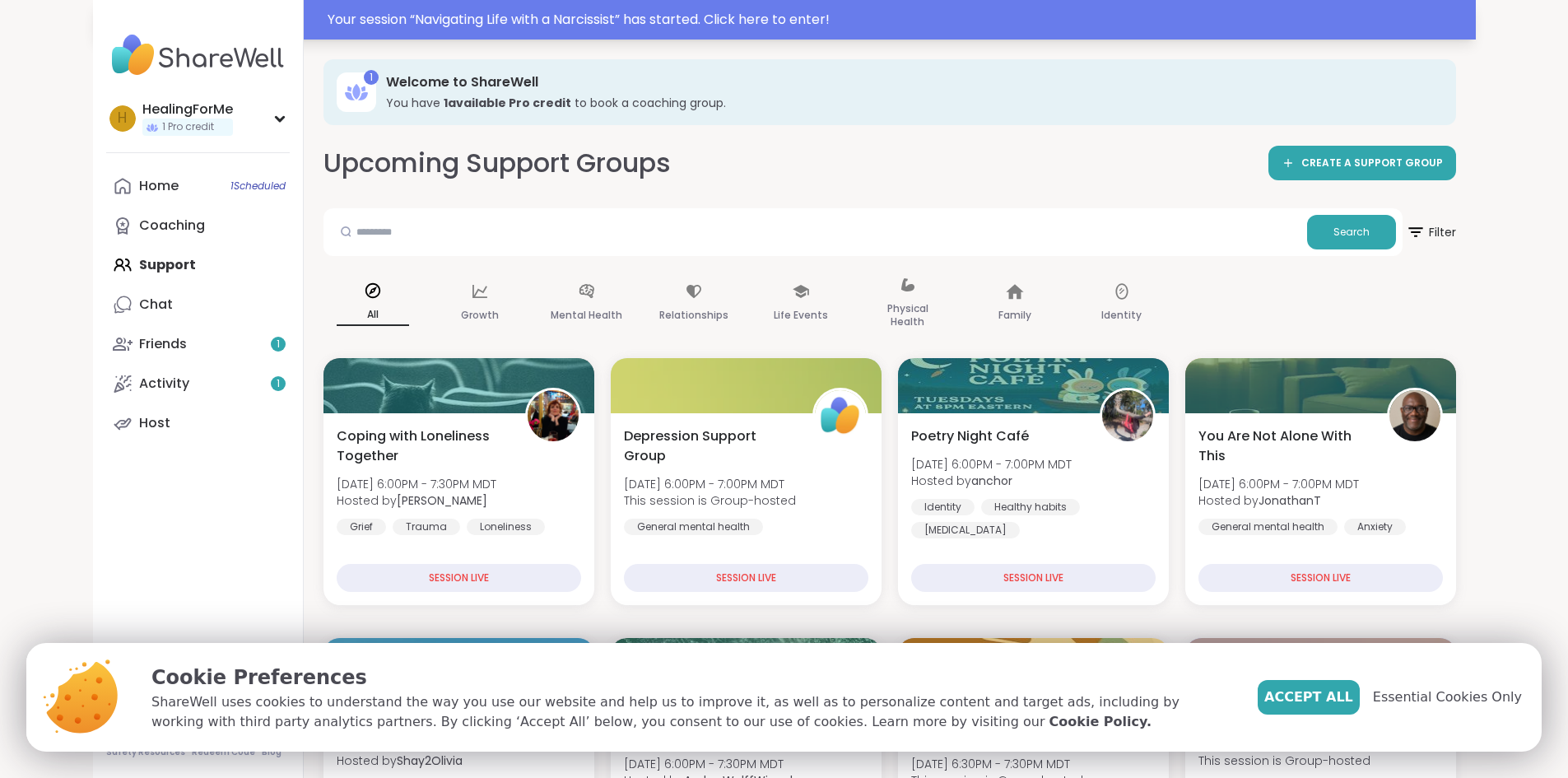
click at [423, 21] on div "Your session “ Navigating Life with a Narcissist ” has started. Click here to e…" at bounding box center [897, 20] width 1138 height 20
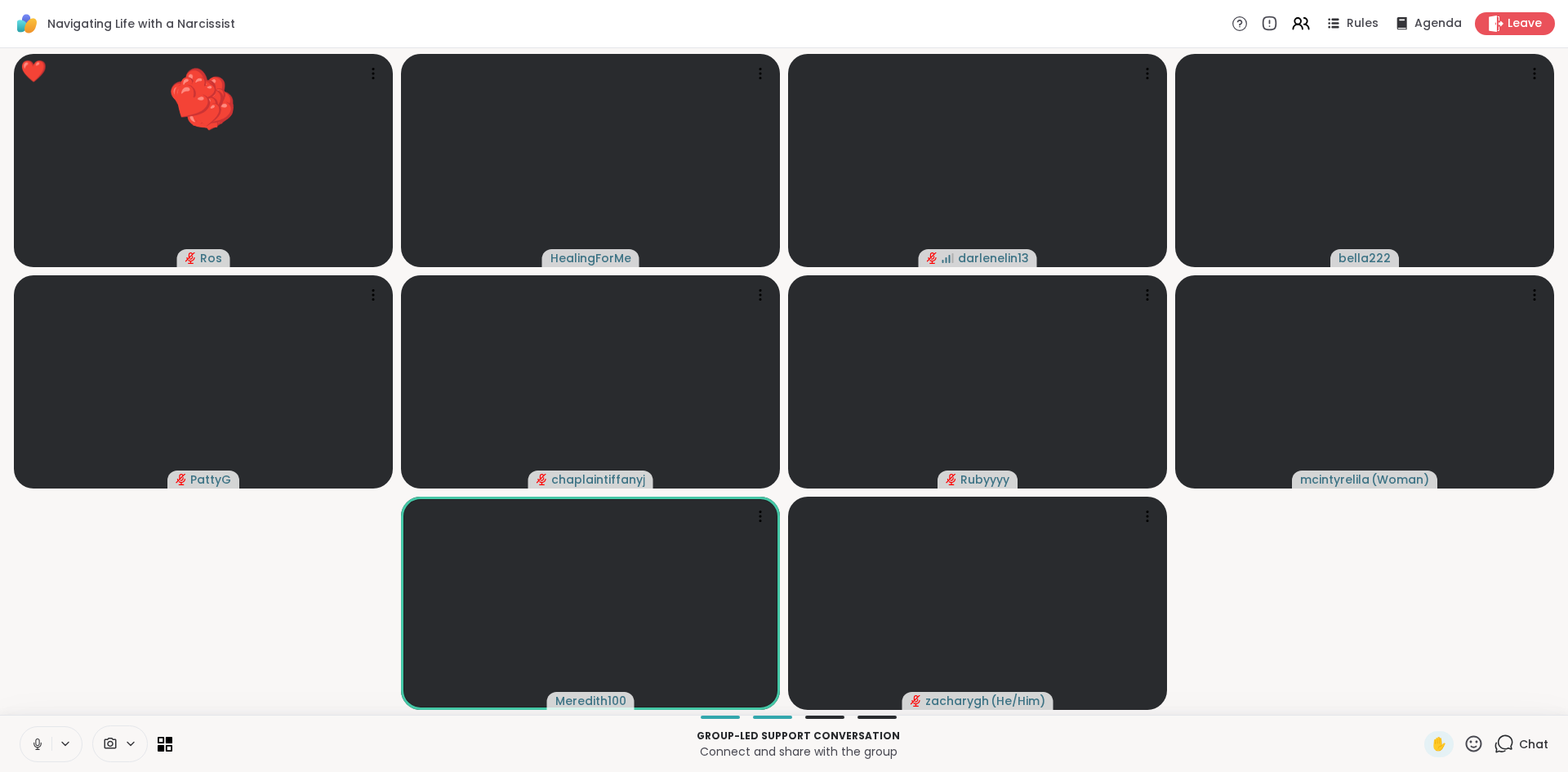
click at [17, 743] on div "Group-led support conversation Connect and share with the group ✋ Chat" at bounding box center [784, 744] width 1568 height 58
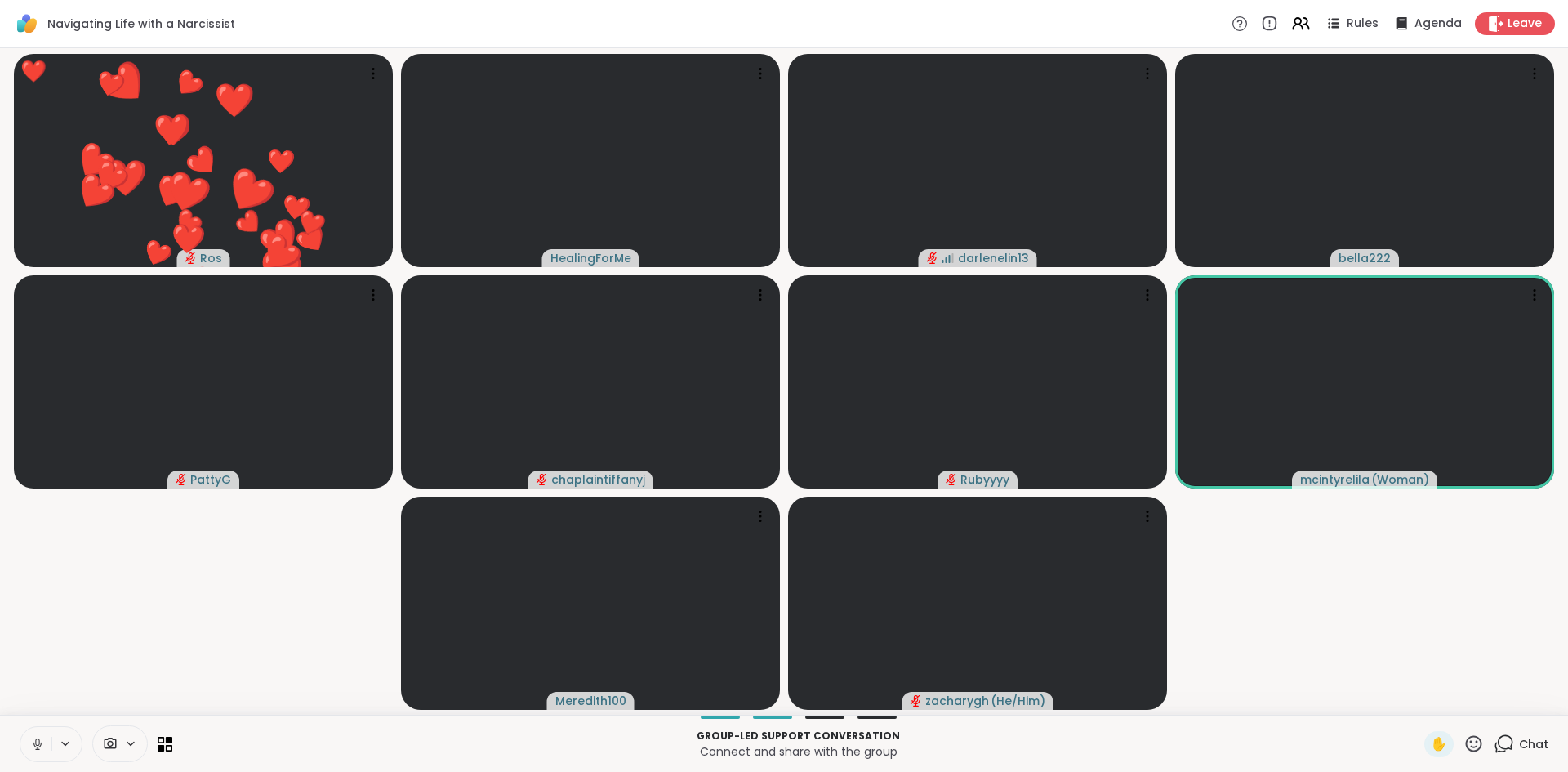
click at [41, 745] on icon at bounding box center [37, 745] width 8 height 5
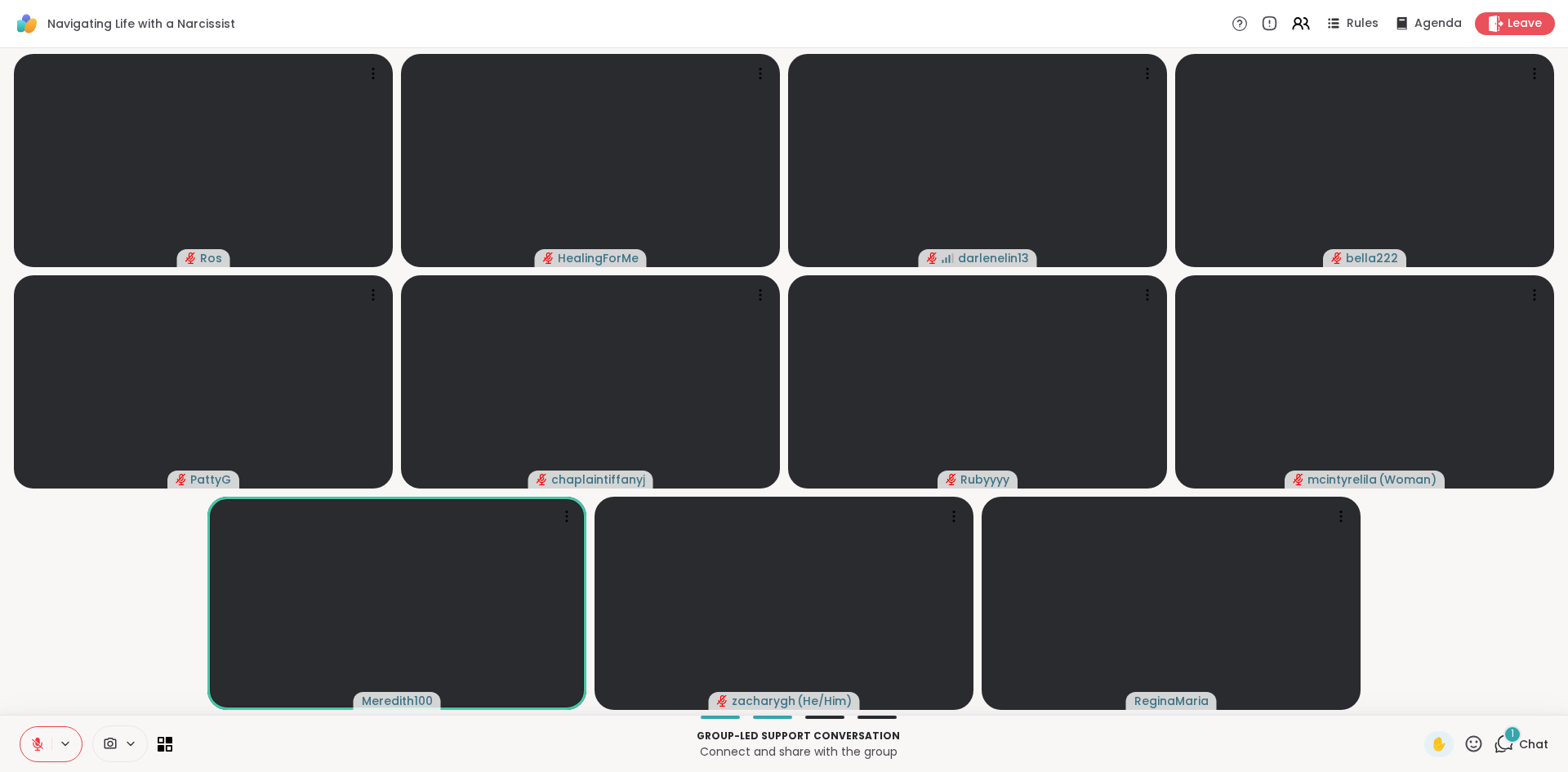
click at [26, 751] on button at bounding box center [35, 744] width 31 height 35
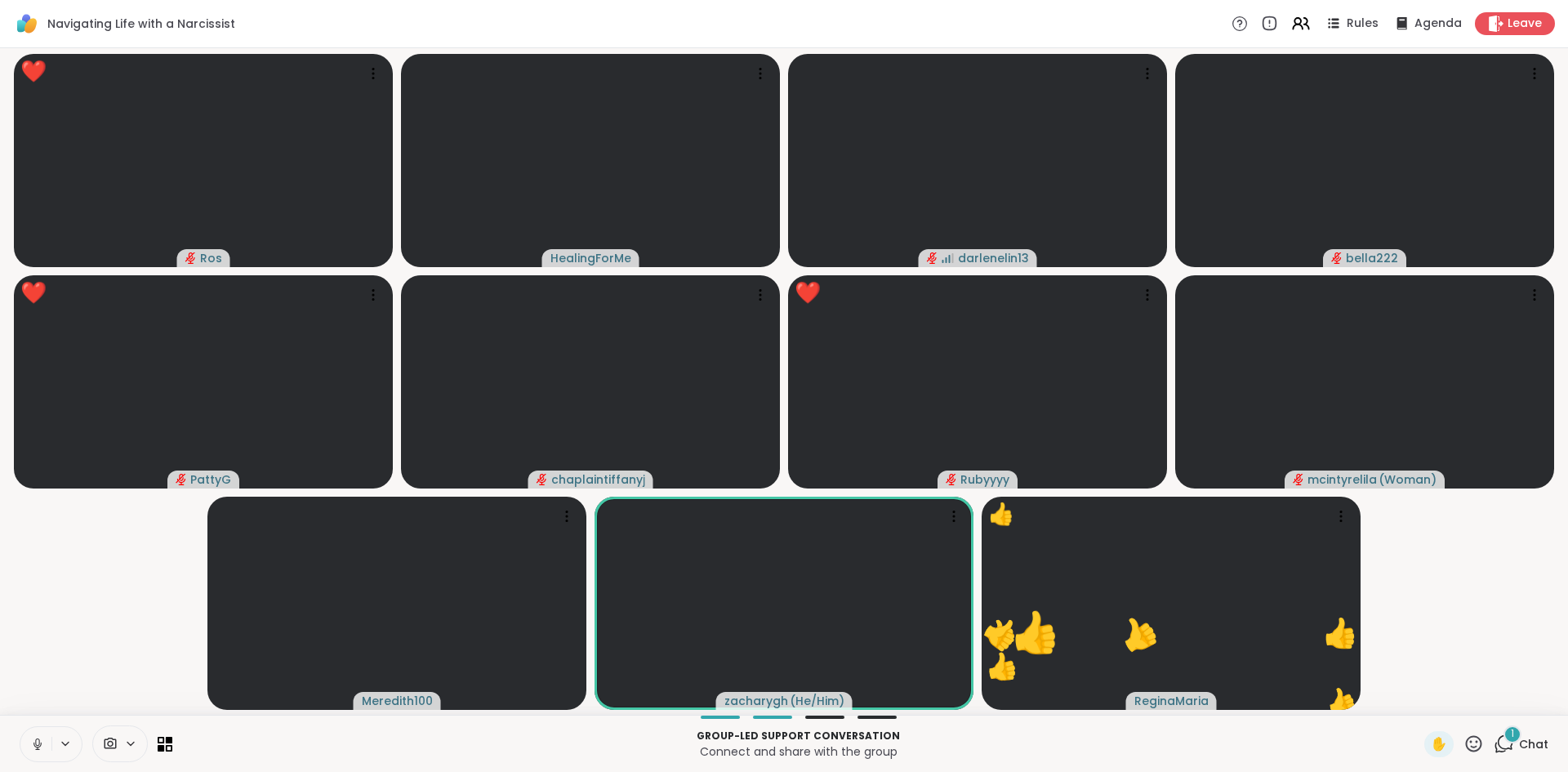
click at [36, 746] on icon at bounding box center [37, 745] width 15 height 15
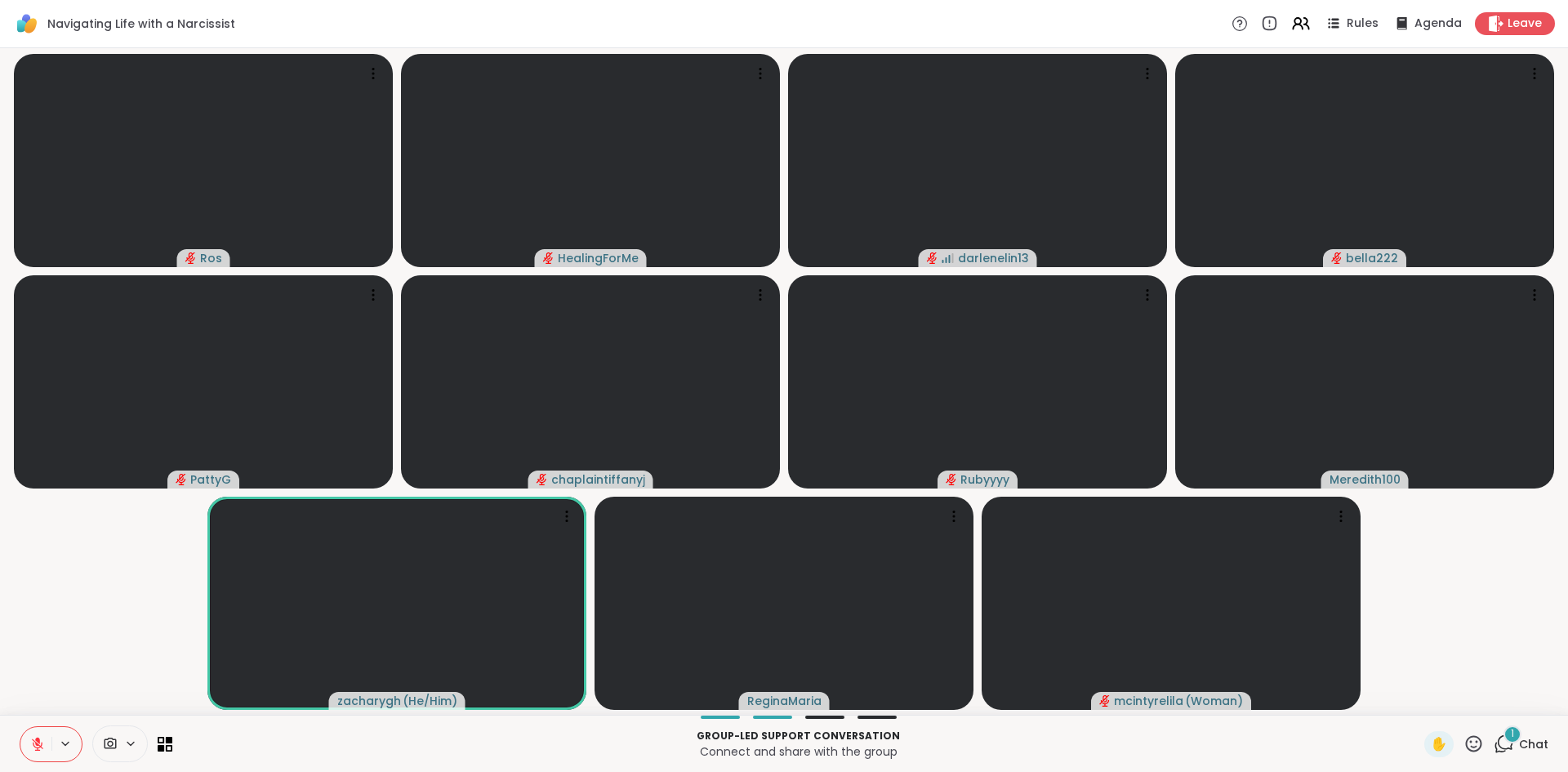
click at [1510, 738] on span "1" at bounding box center [1512, 734] width 4 height 14
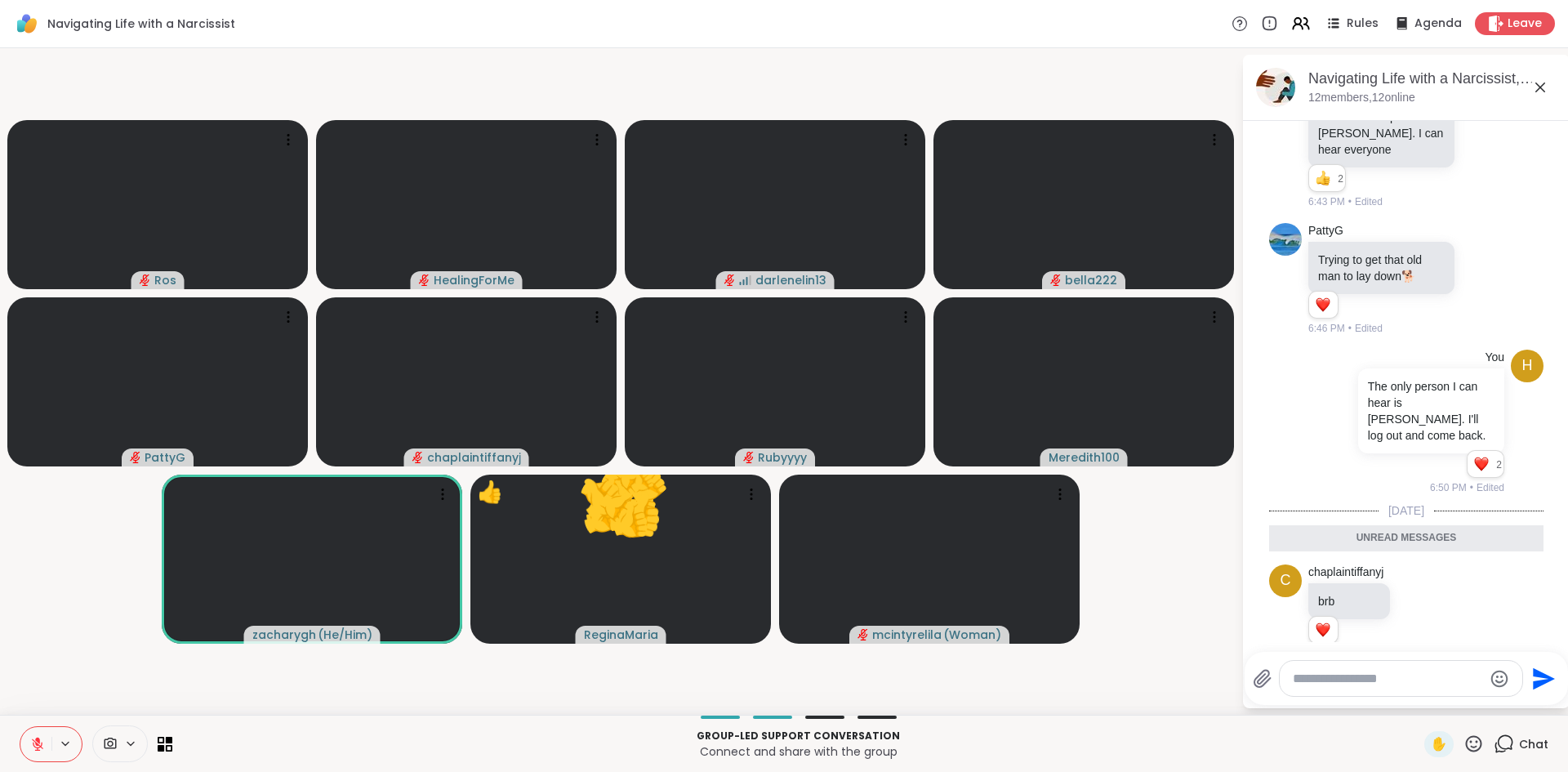
scroll to position [714, 0]
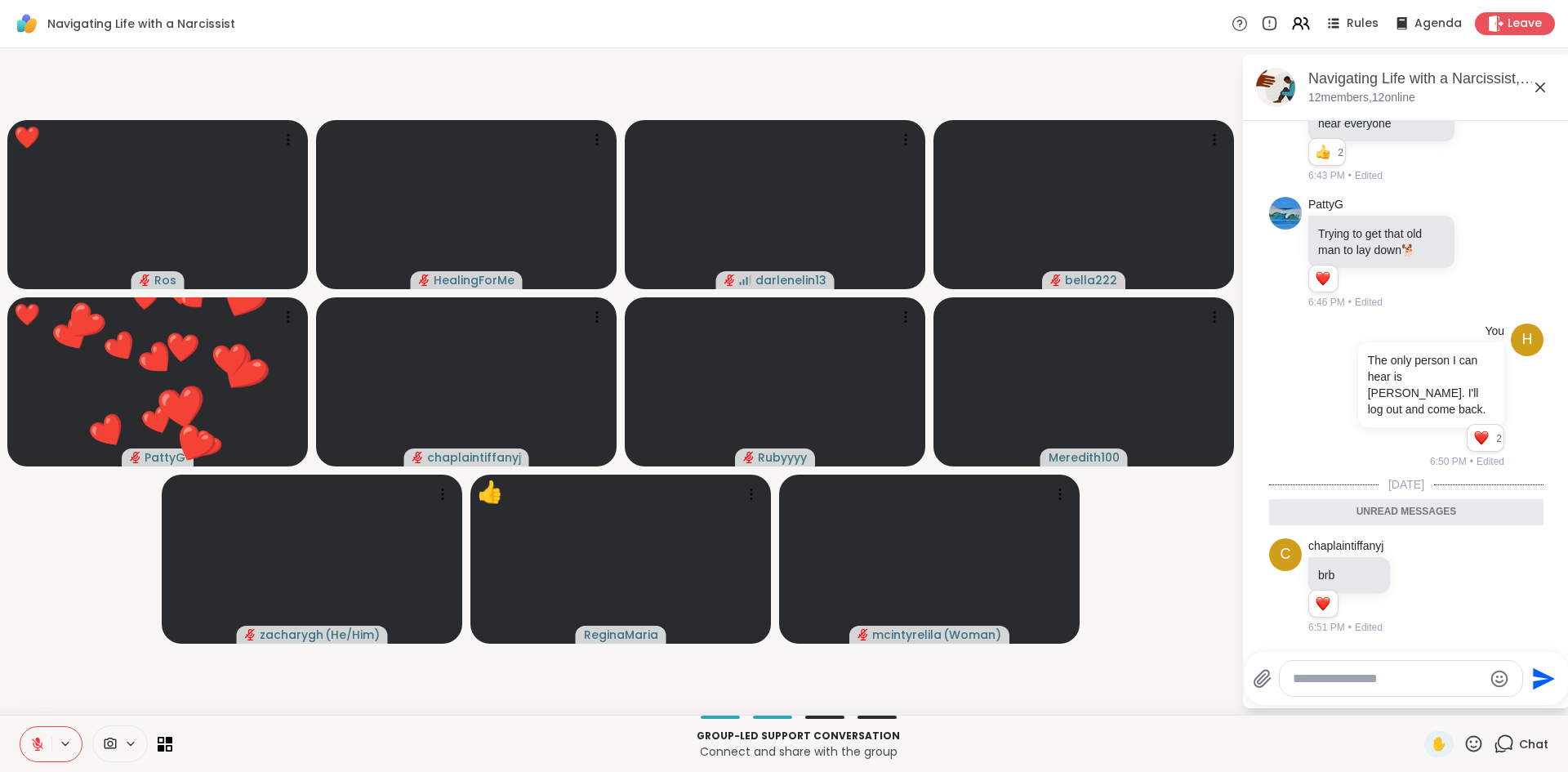
click at [1544, 82] on icon at bounding box center [1540, 87] width 10 height 10
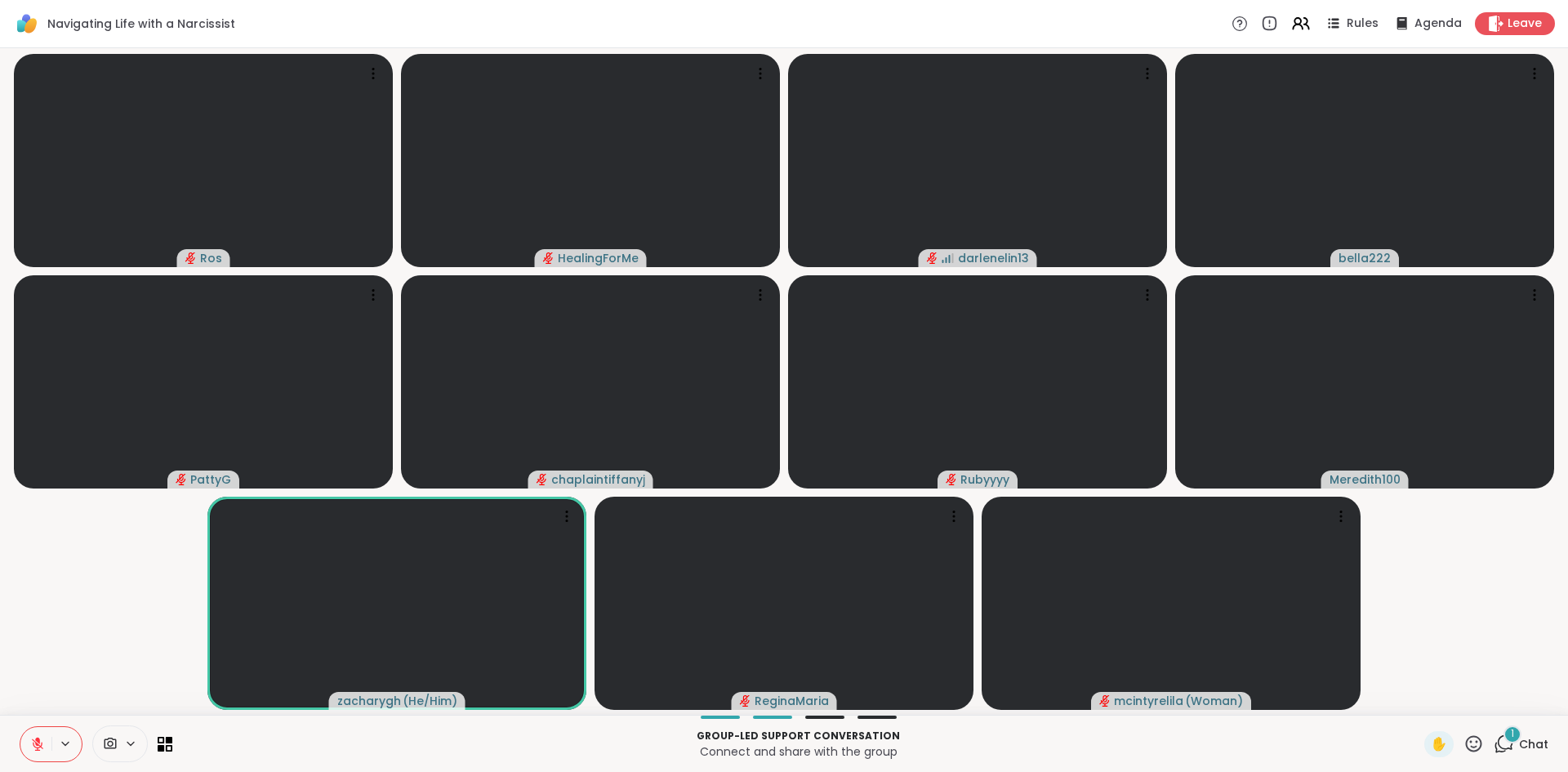
click at [1494, 746] on icon at bounding box center [1503, 744] width 20 height 20
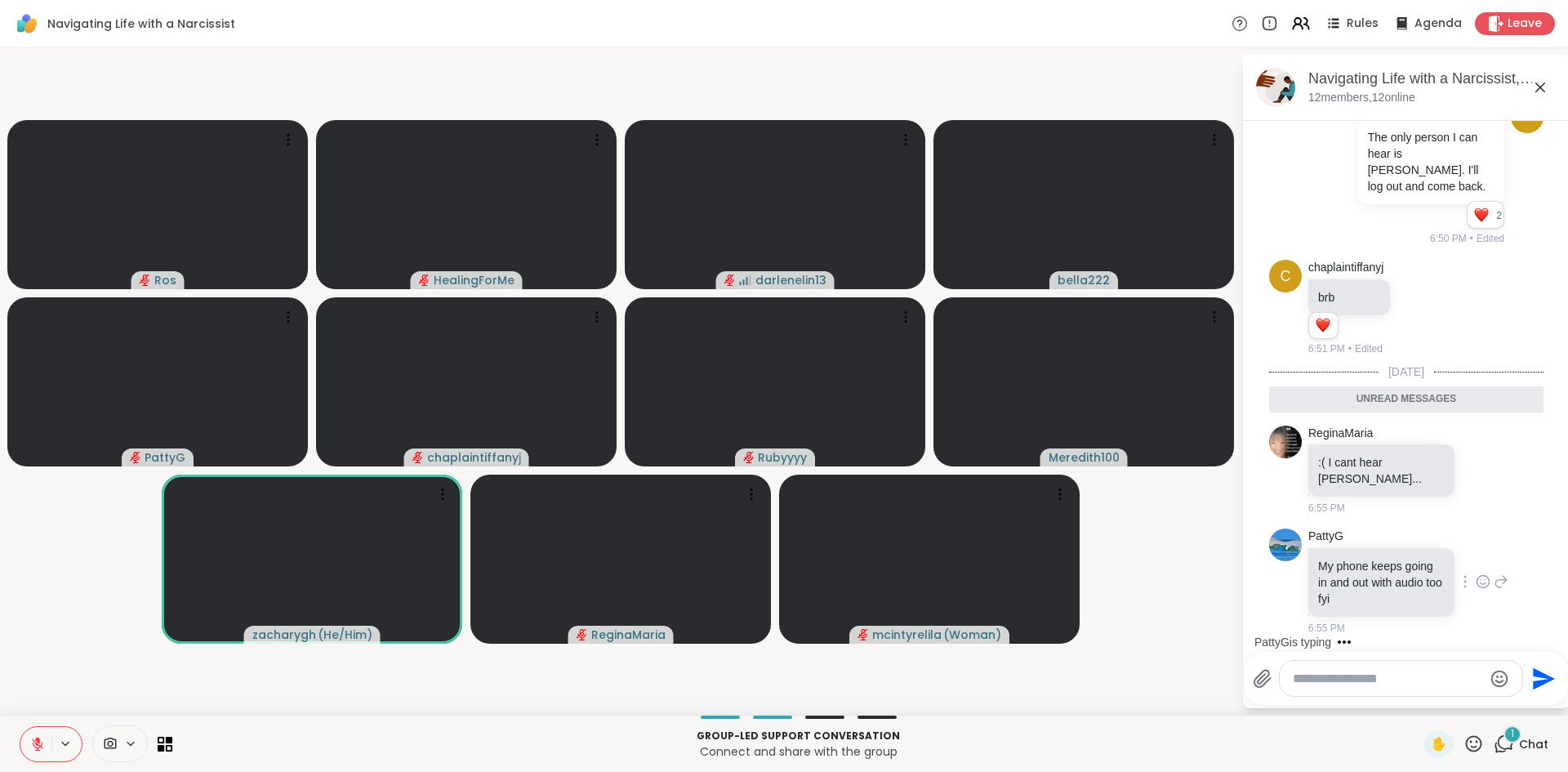
scroll to position [883, 0]
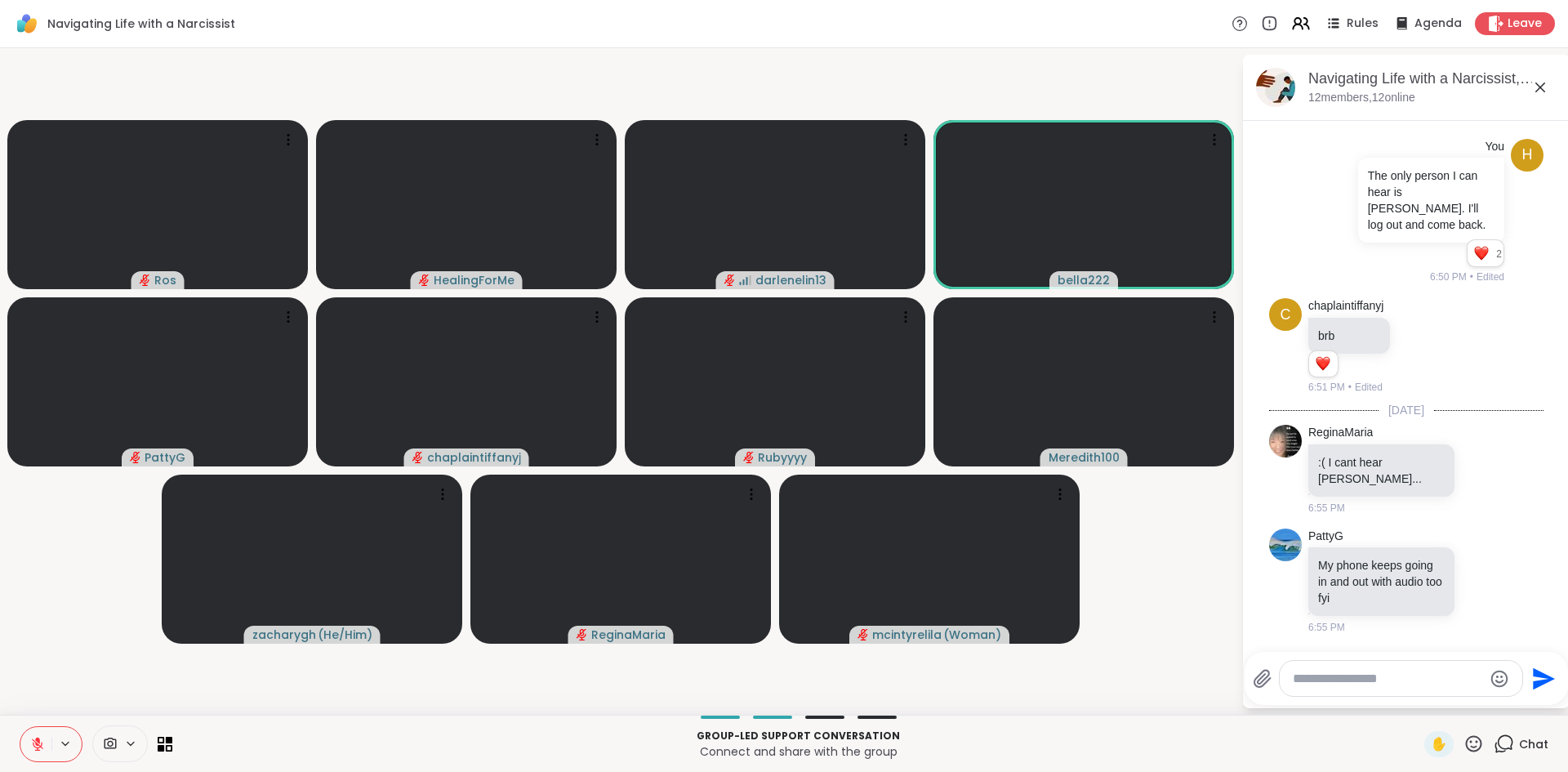
click at [1535, 89] on icon at bounding box center [1541, 88] width 19 height 19
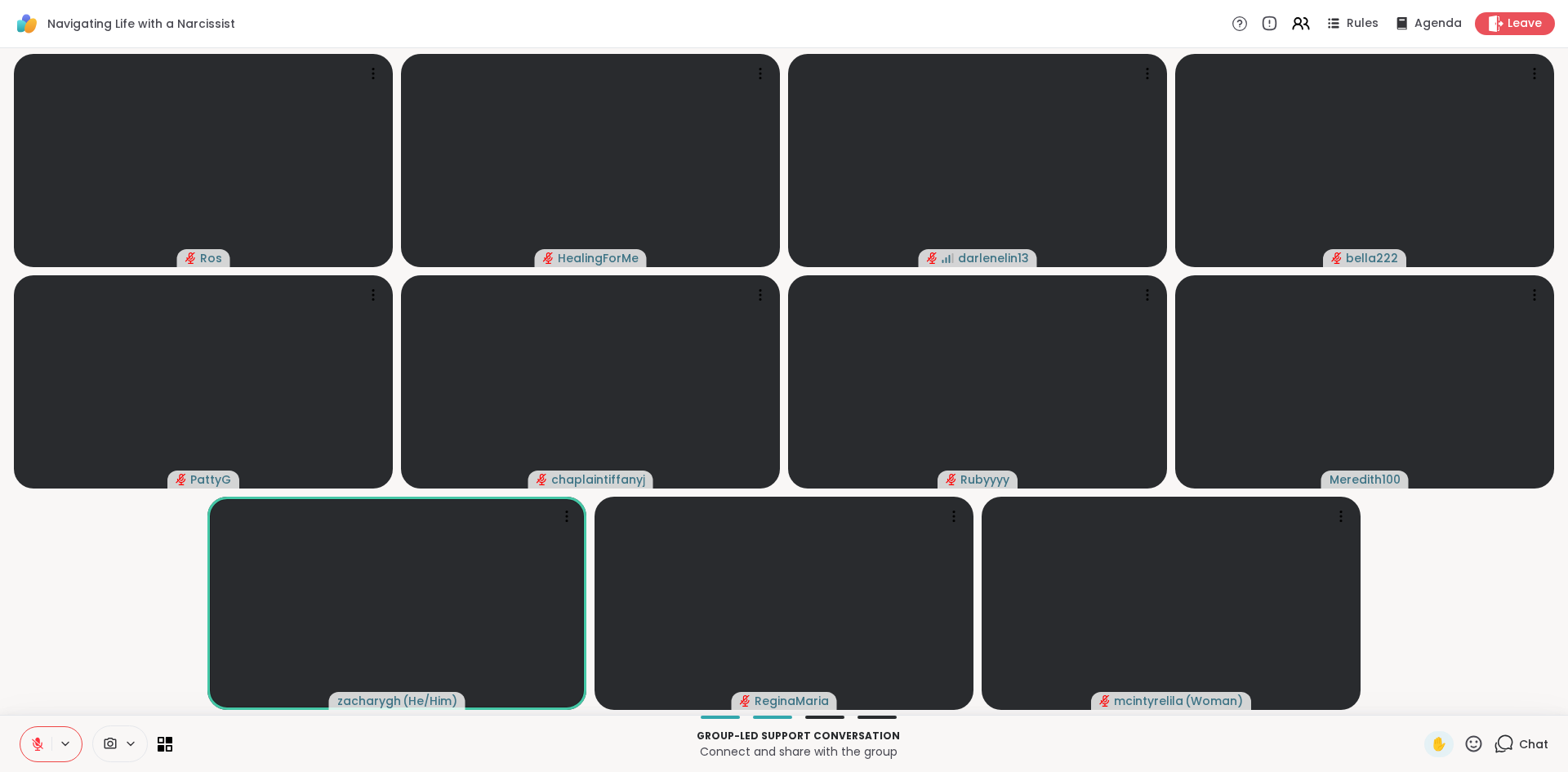
click at [164, 753] on div at bounding box center [96, 744] width 152 height 36
click at [159, 748] on icon at bounding box center [161, 748] width 7 height 7
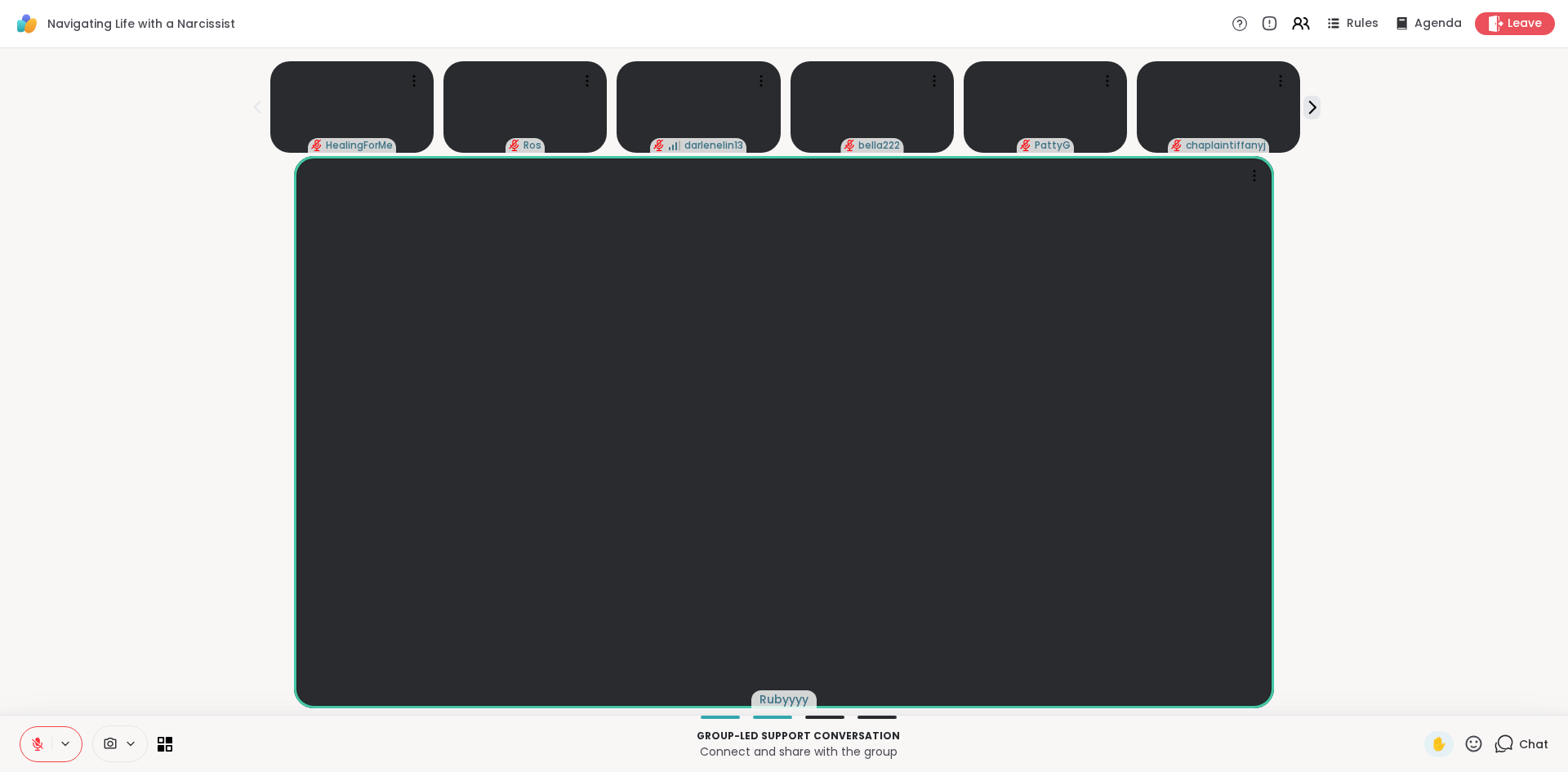
click at [160, 736] on div at bounding box center [96, 744] width 152 height 36
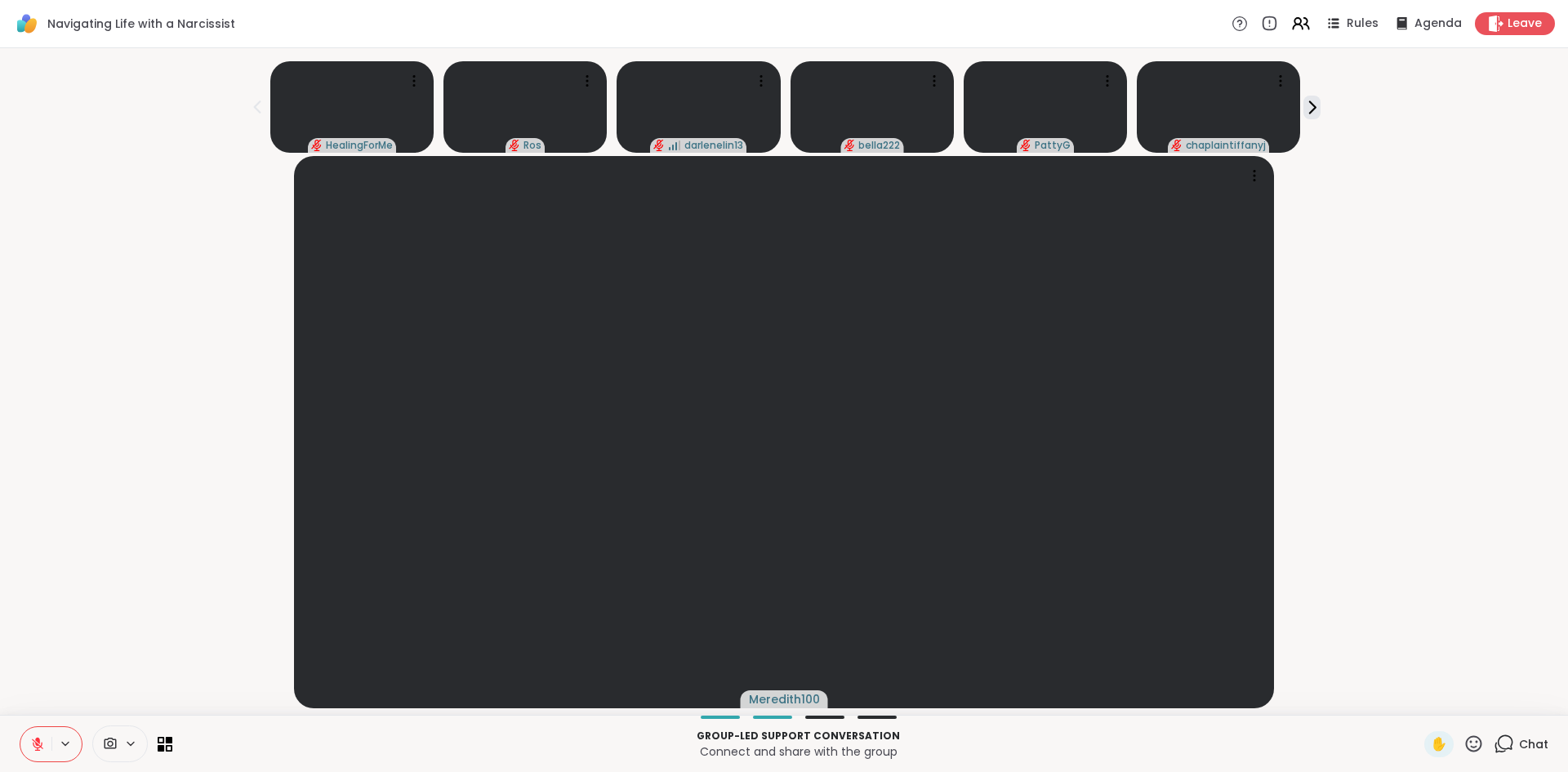
click at [177, 743] on div "Group-led support conversation Connect and share with the group ✋ Chat" at bounding box center [784, 744] width 1568 height 58
click at [166, 745] on icon at bounding box center [166, 745] width 16 height 16
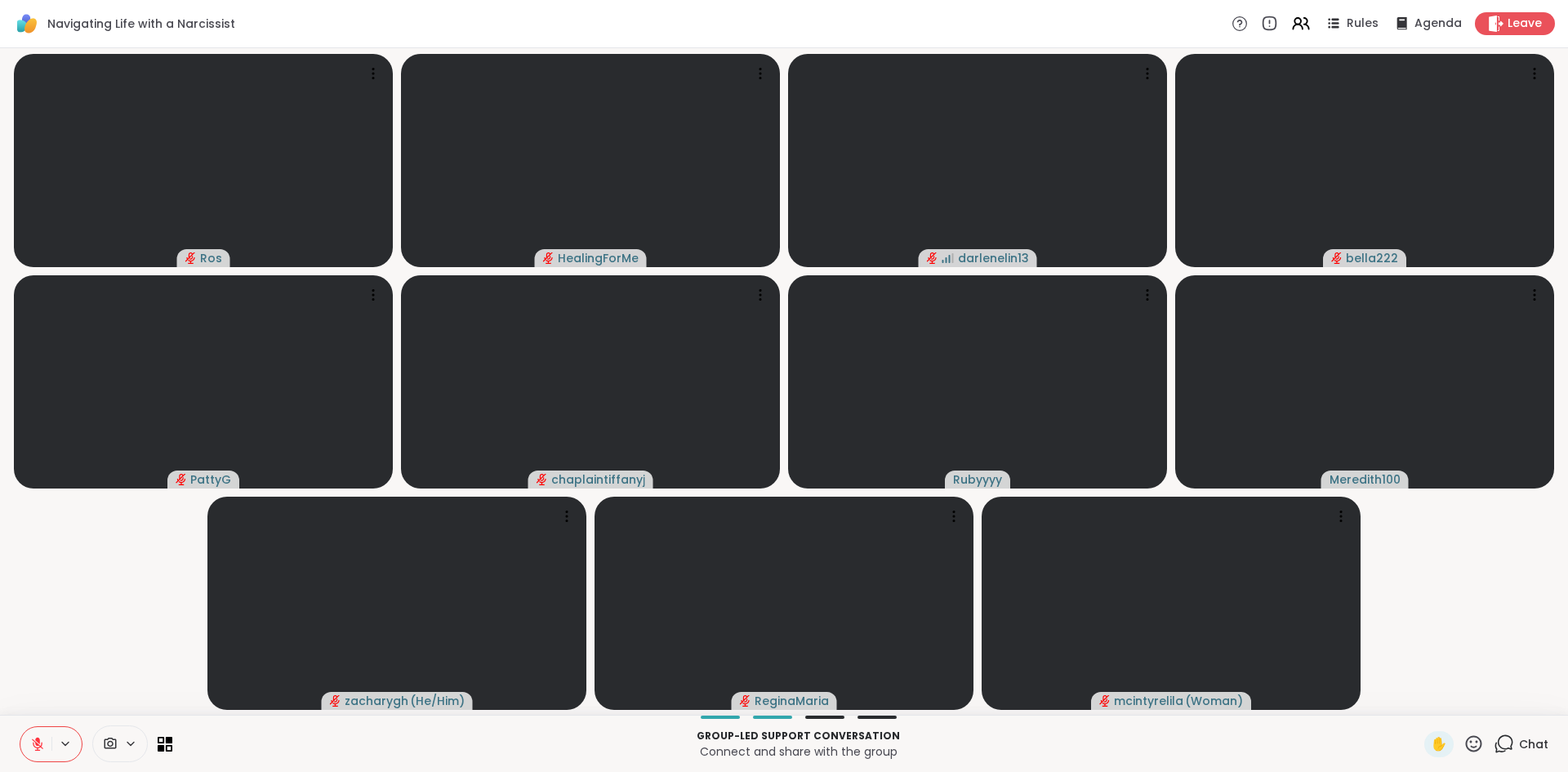
click at [1494, 737] on icon at bounding box center [1503, 744] width 20 height 20
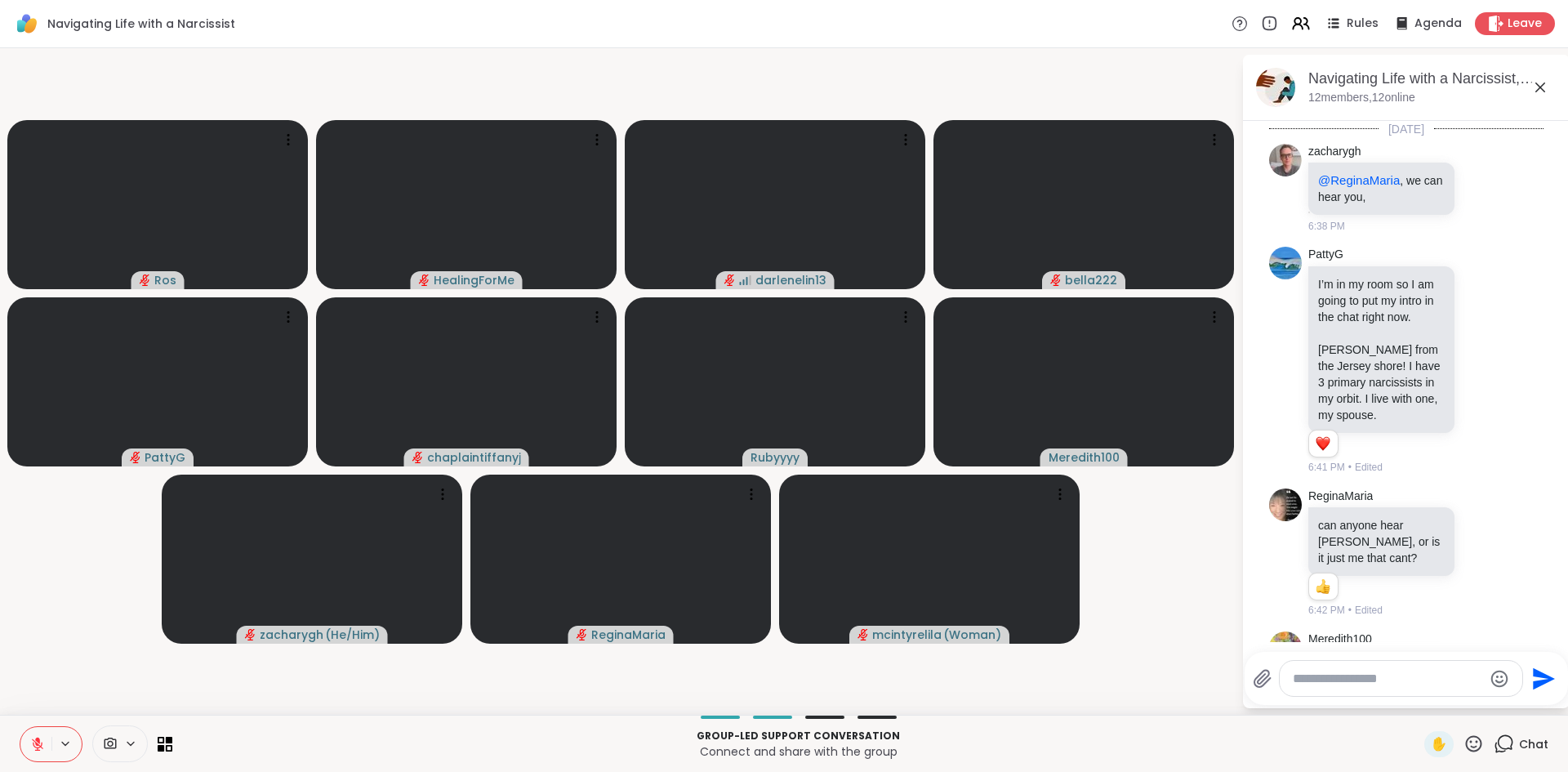
scroll to position [913, 0]
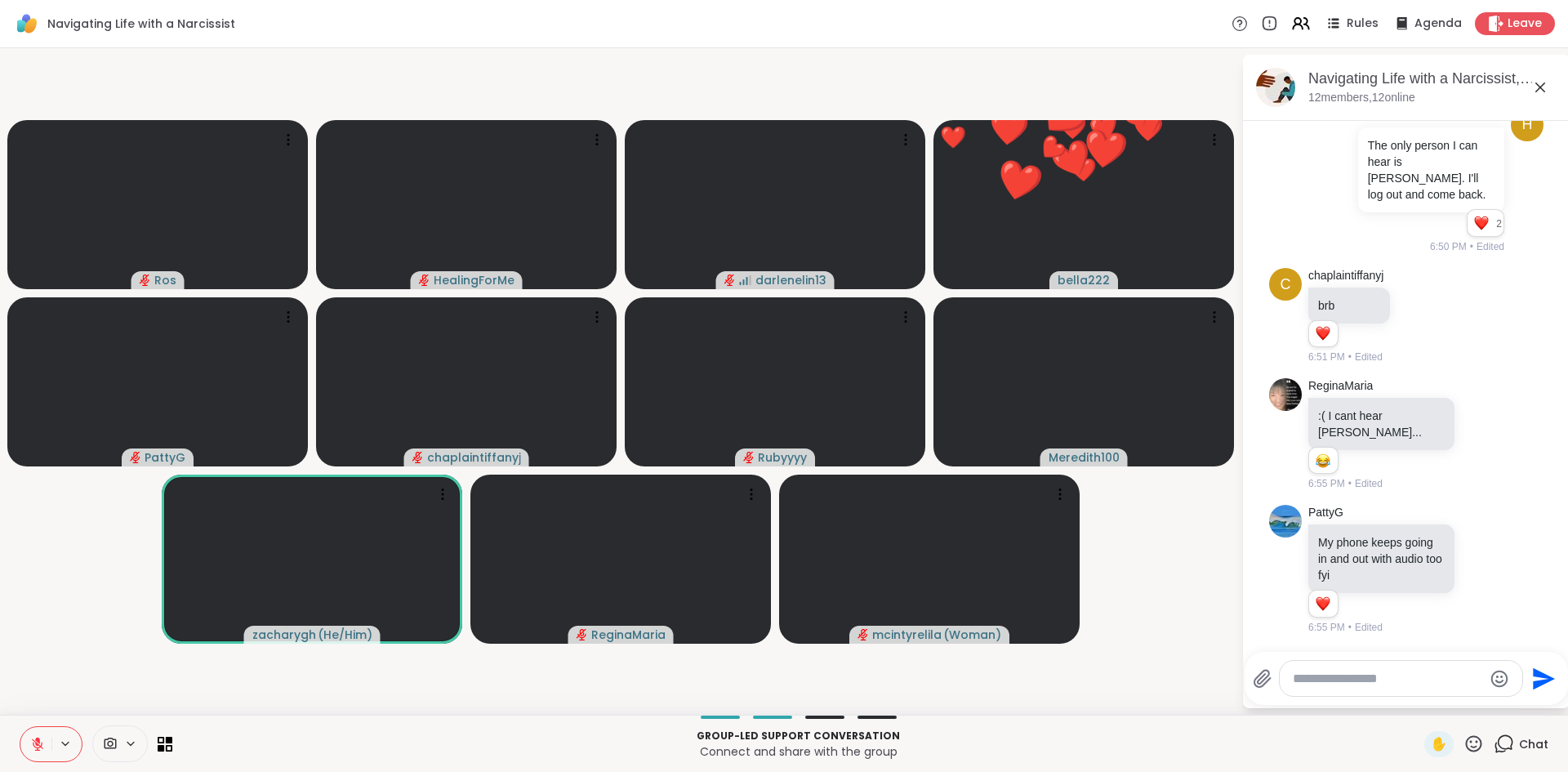
click at [1405, 675] on textarea "Type your message" at bounding box center [1387, 679] width 190 height 16
click at [1537, 90] on icon at bounding box center [1540, 87] width 10 height 10
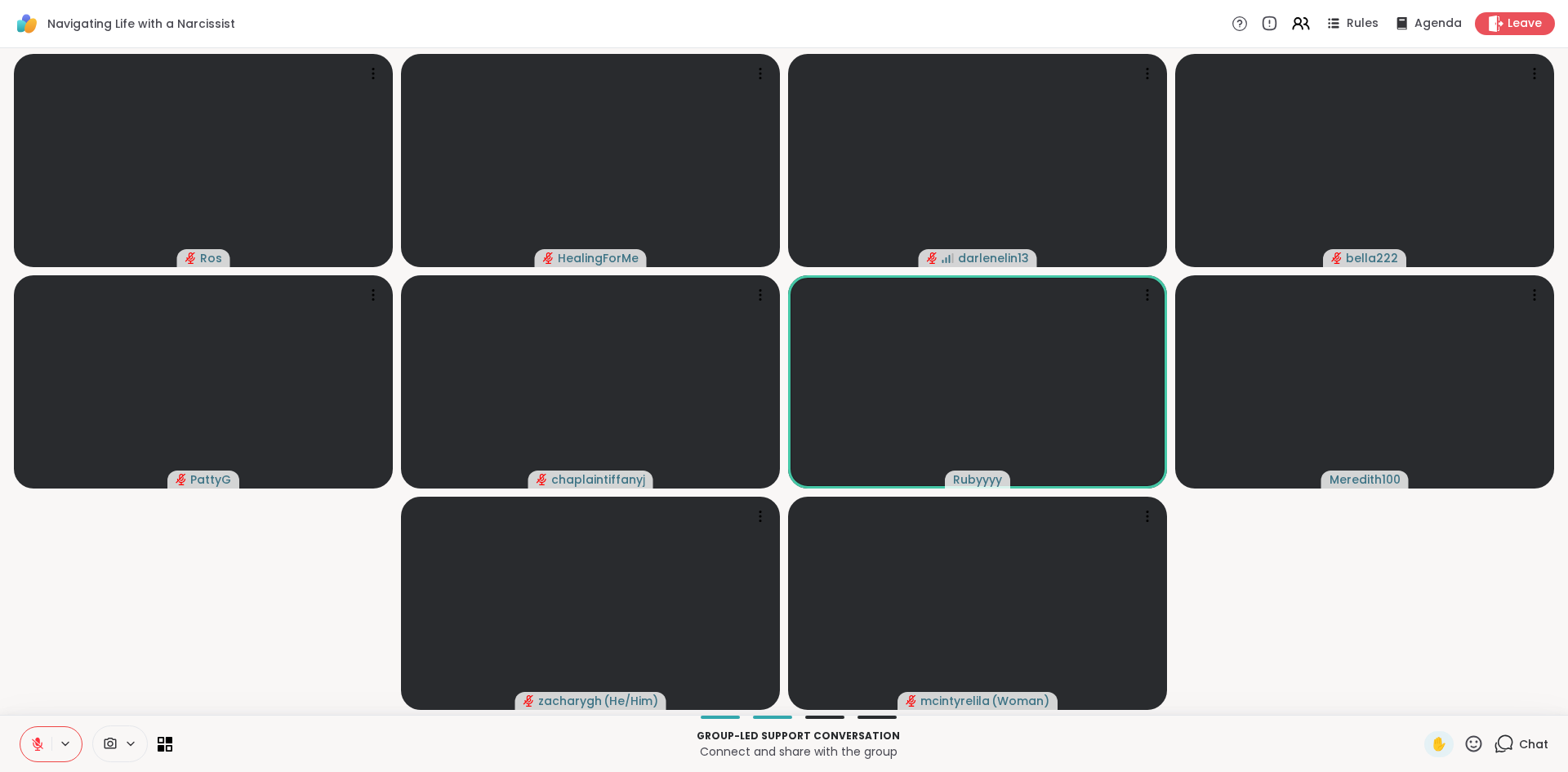
click at [1501, 742] on icon at bounding box center [1503, 744] width 20 height 20
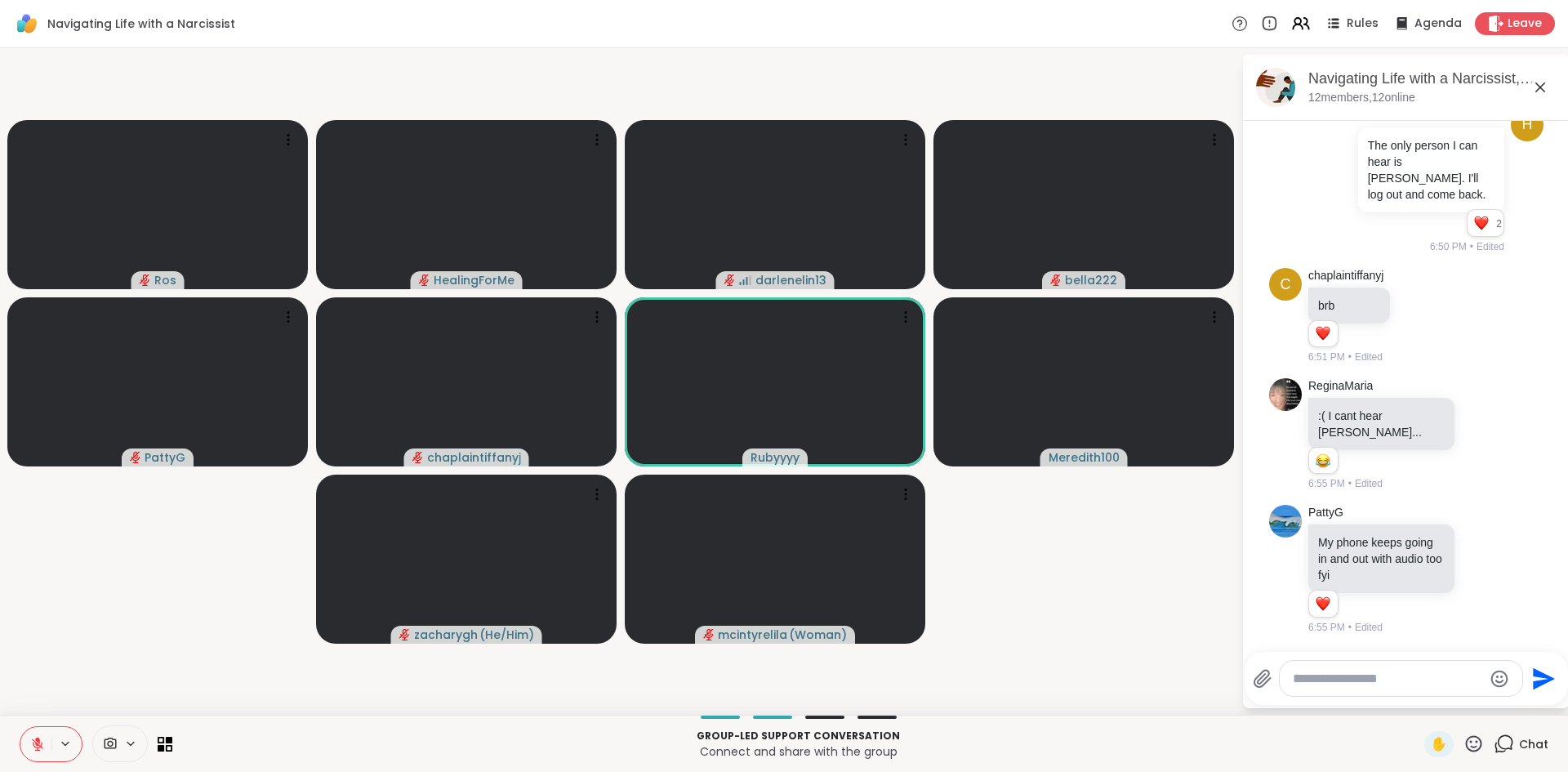
click at [1501, 742] on icon at bounding box center [1503, 744] width 20 height 20
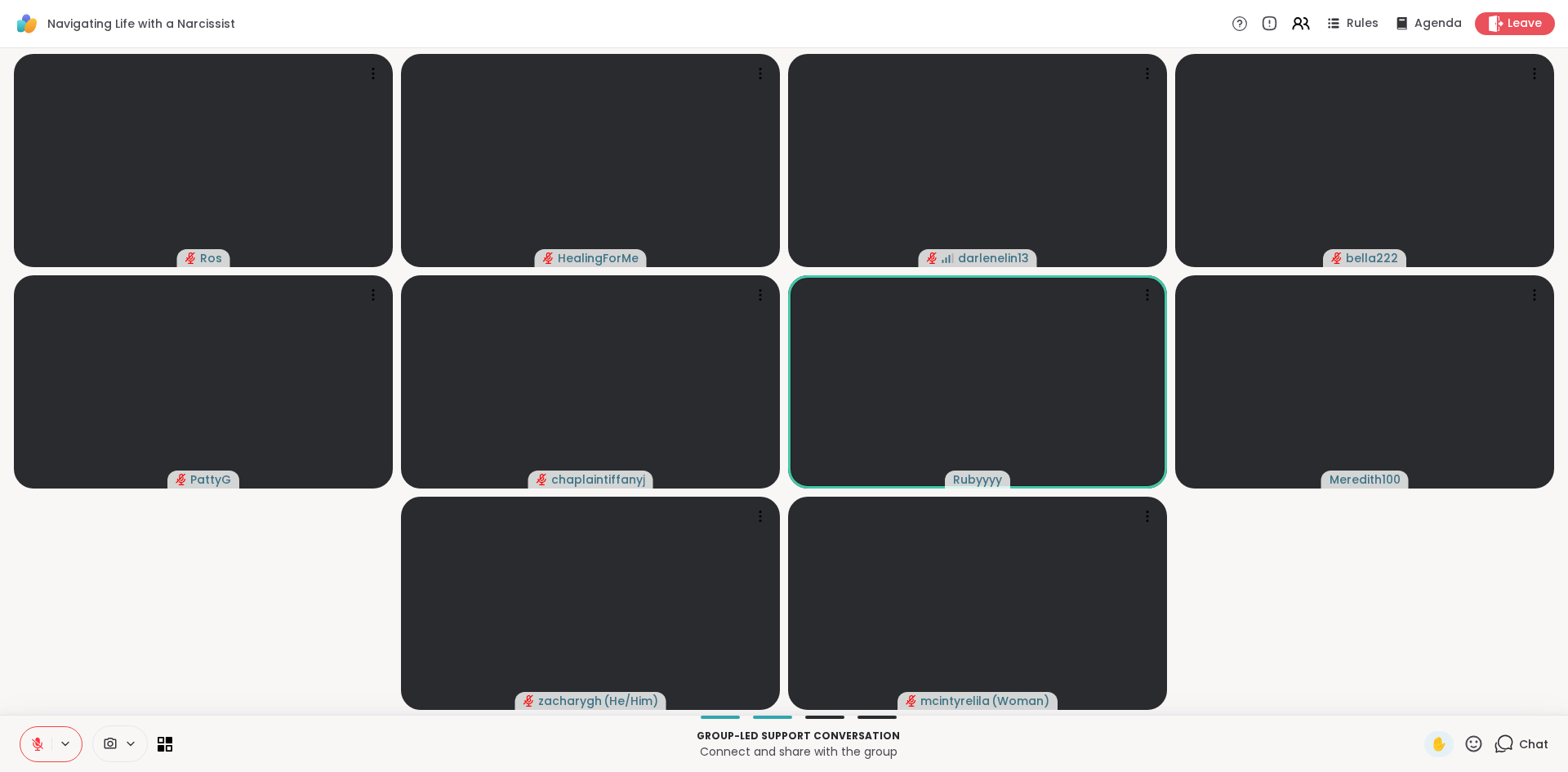
click at [43, 736] on button at bounding box center [35, 744] width 31 height 35
click at [45, 736] on button at bounding box center [35, 744] width 31 height 35
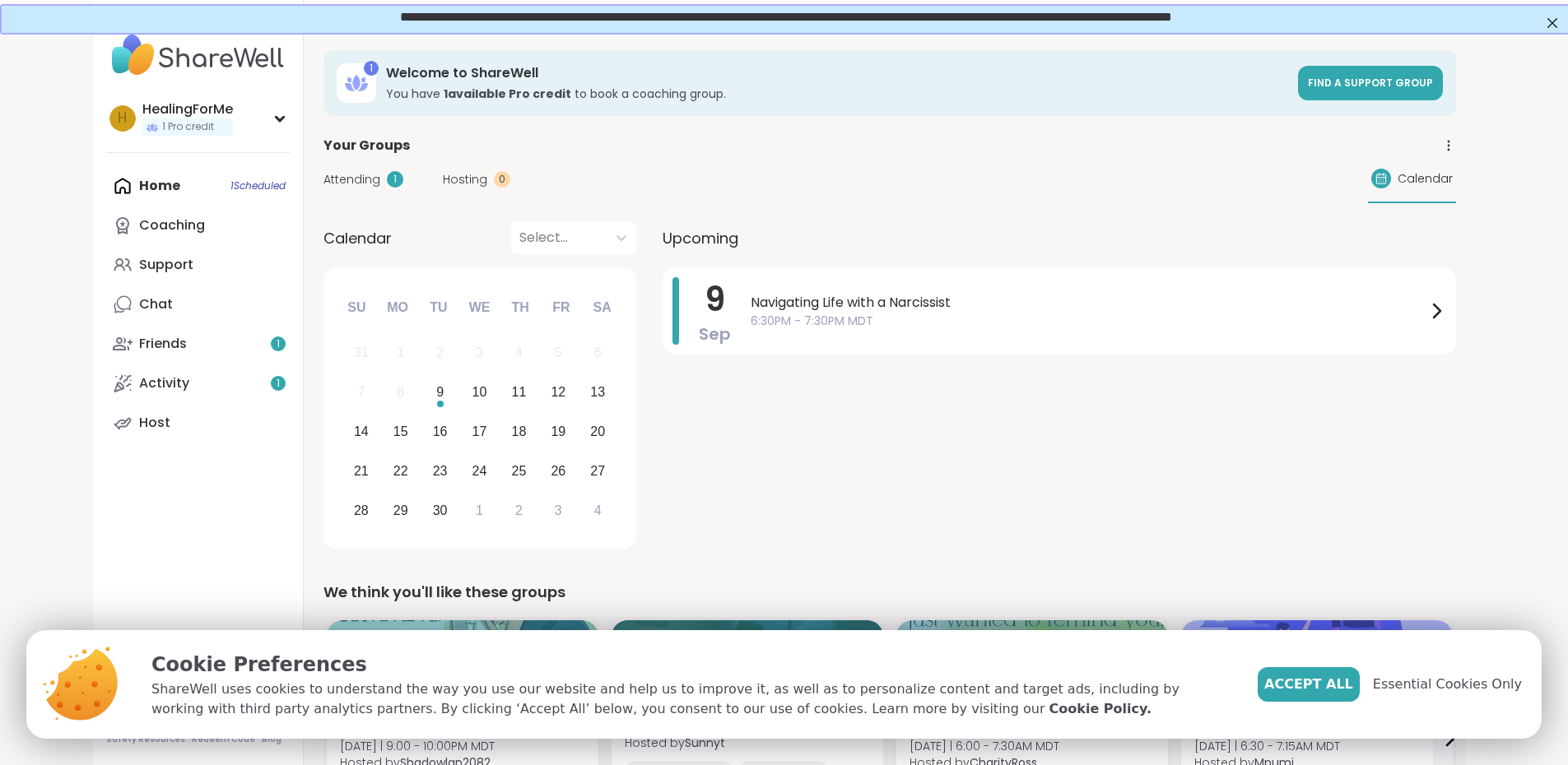
click at [323, 184] on span "Attending" at bounding box center [352, 179] width 57 height 17
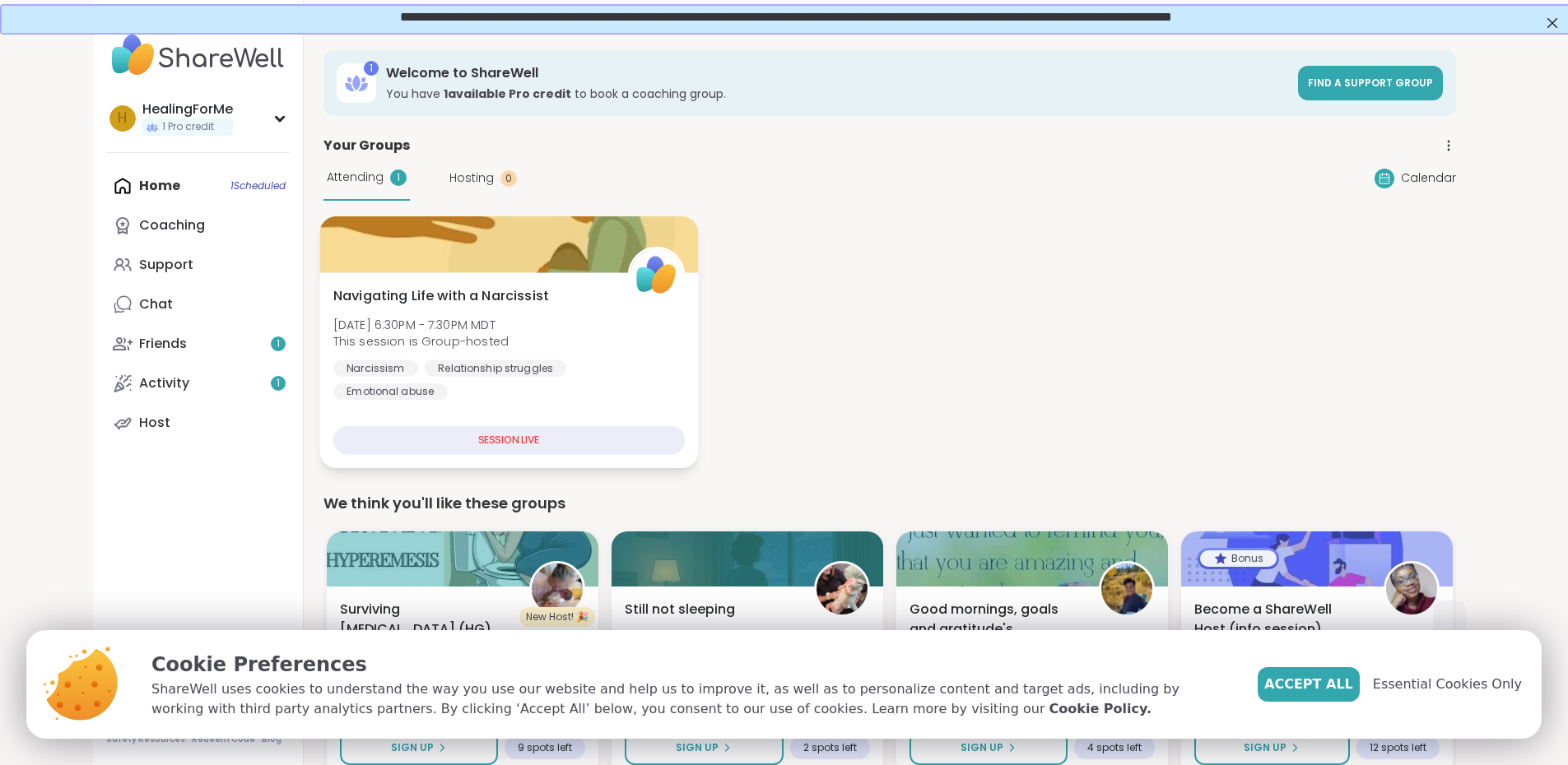
click at [448, 442] on div "SESSION LIVE" at bounding box center [508, 441] width 352 height 29
click at [1339, 672] on button "Accept All" at bounding box center [1309, 685] width 102 height 35
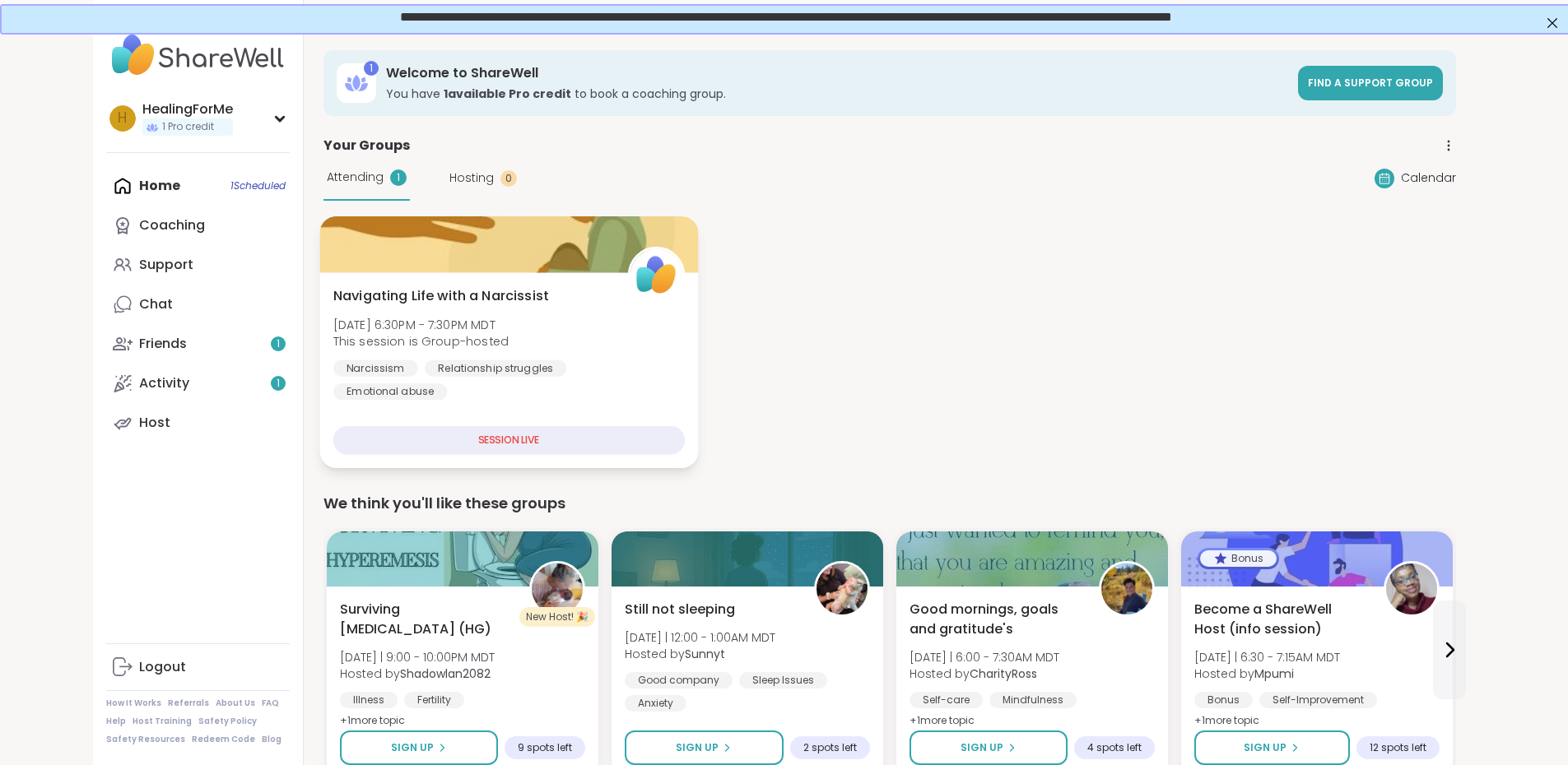
click at [455, 242] on div at bounding box center [509, 244] width 379 height 56
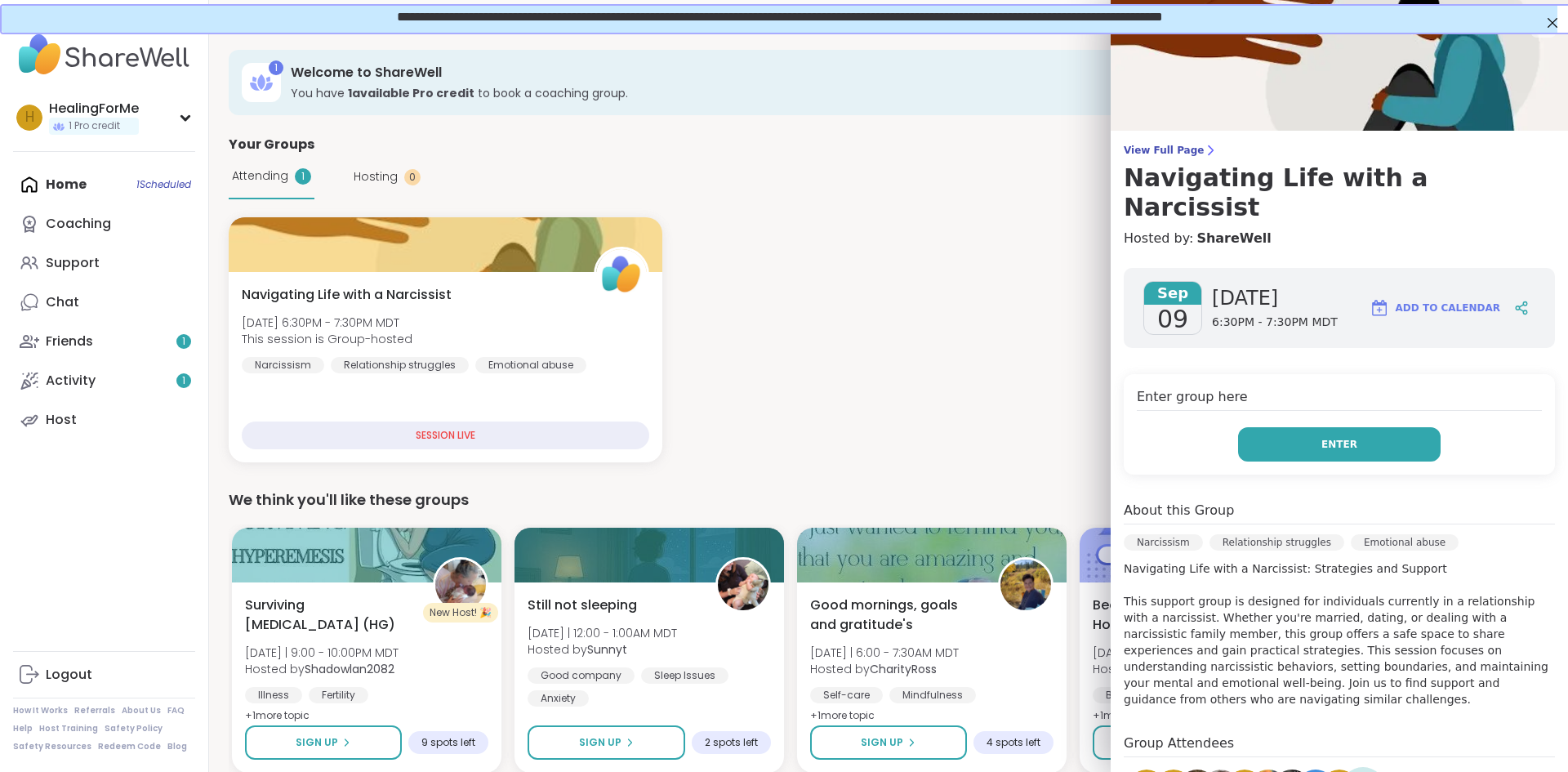
click at [1331, 437] on span "Enter" at bounding box center [1339, 444] width 36 height 15
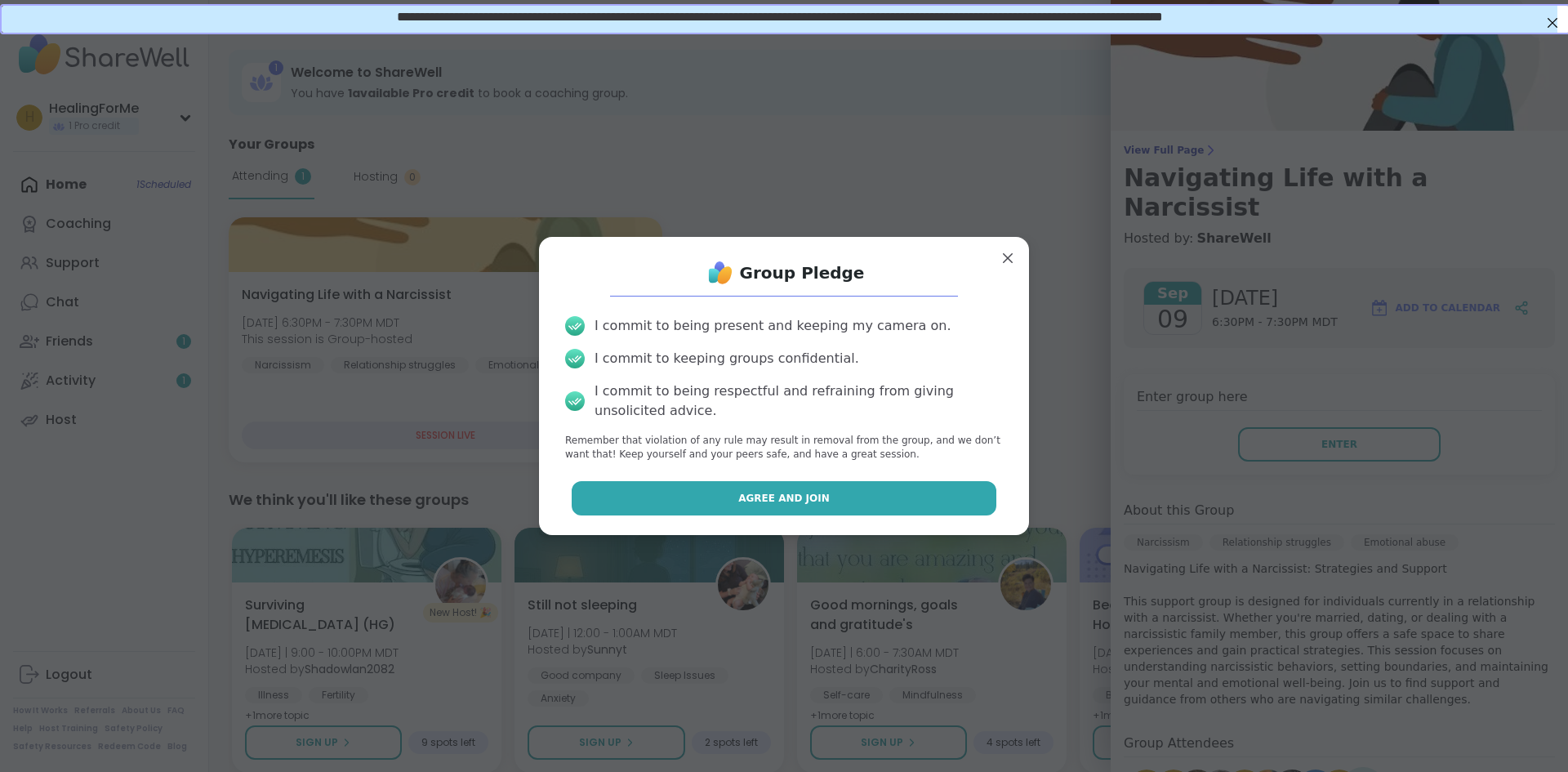
click at [804, 483] on button "Agree and Join" at bounding box center [784, 498] width 425 height 35
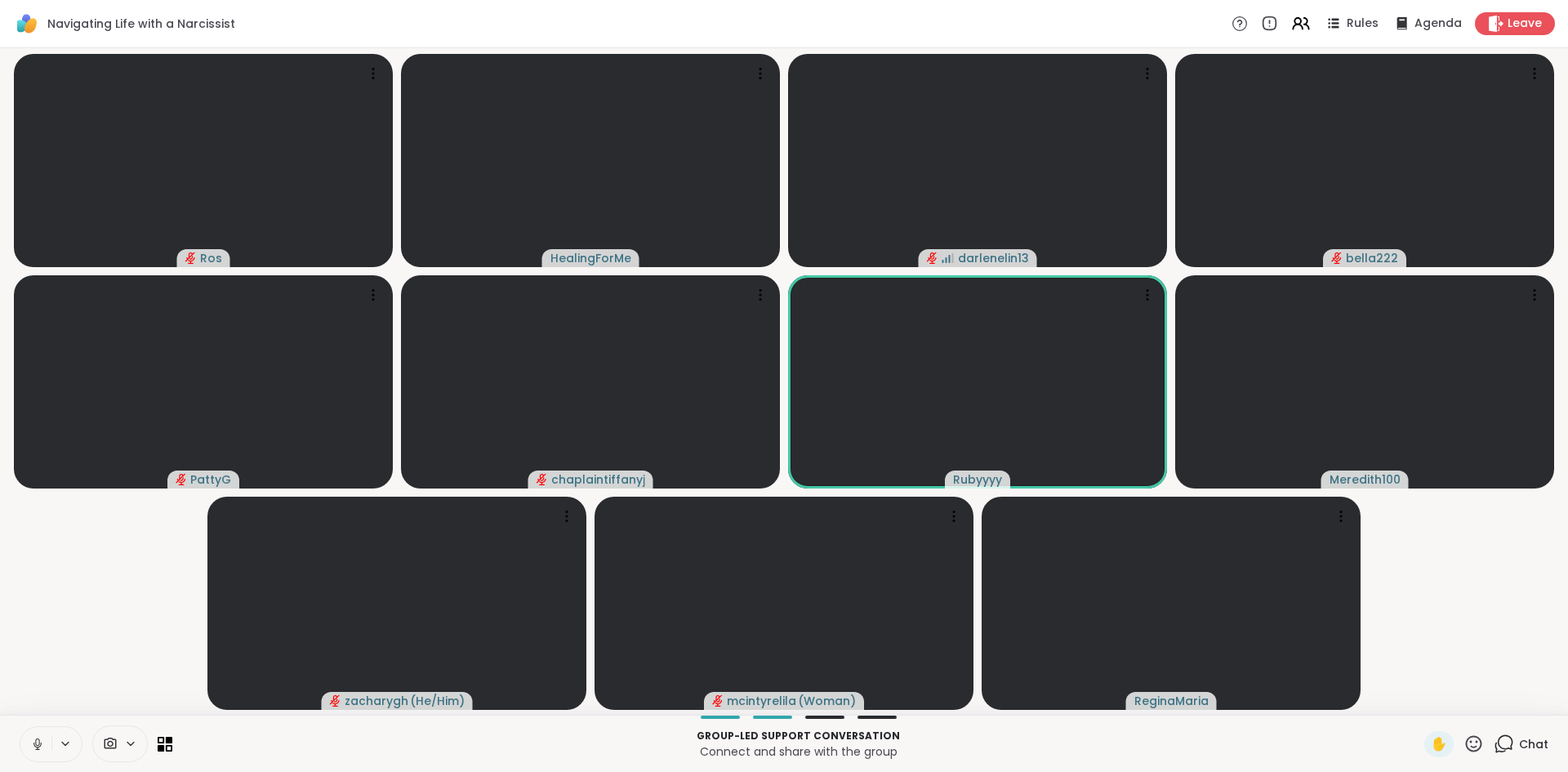
click at [33, 744] on icon at bounding box center [37, 745] width 15 height 15
click at [1494, 739] on icon at bounding box center [1503, 744] width 20 height 20
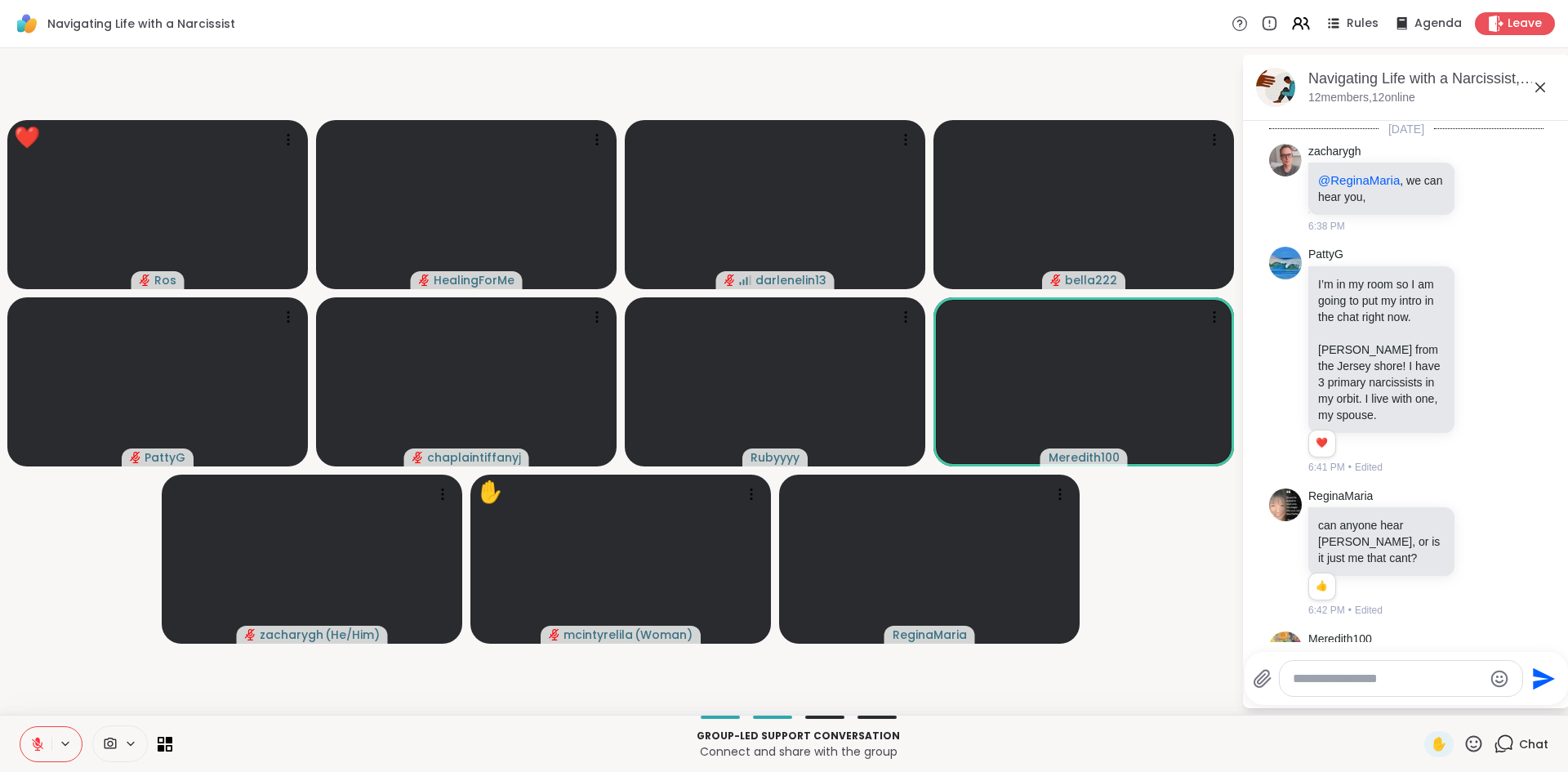
scroll to position [913, 0]
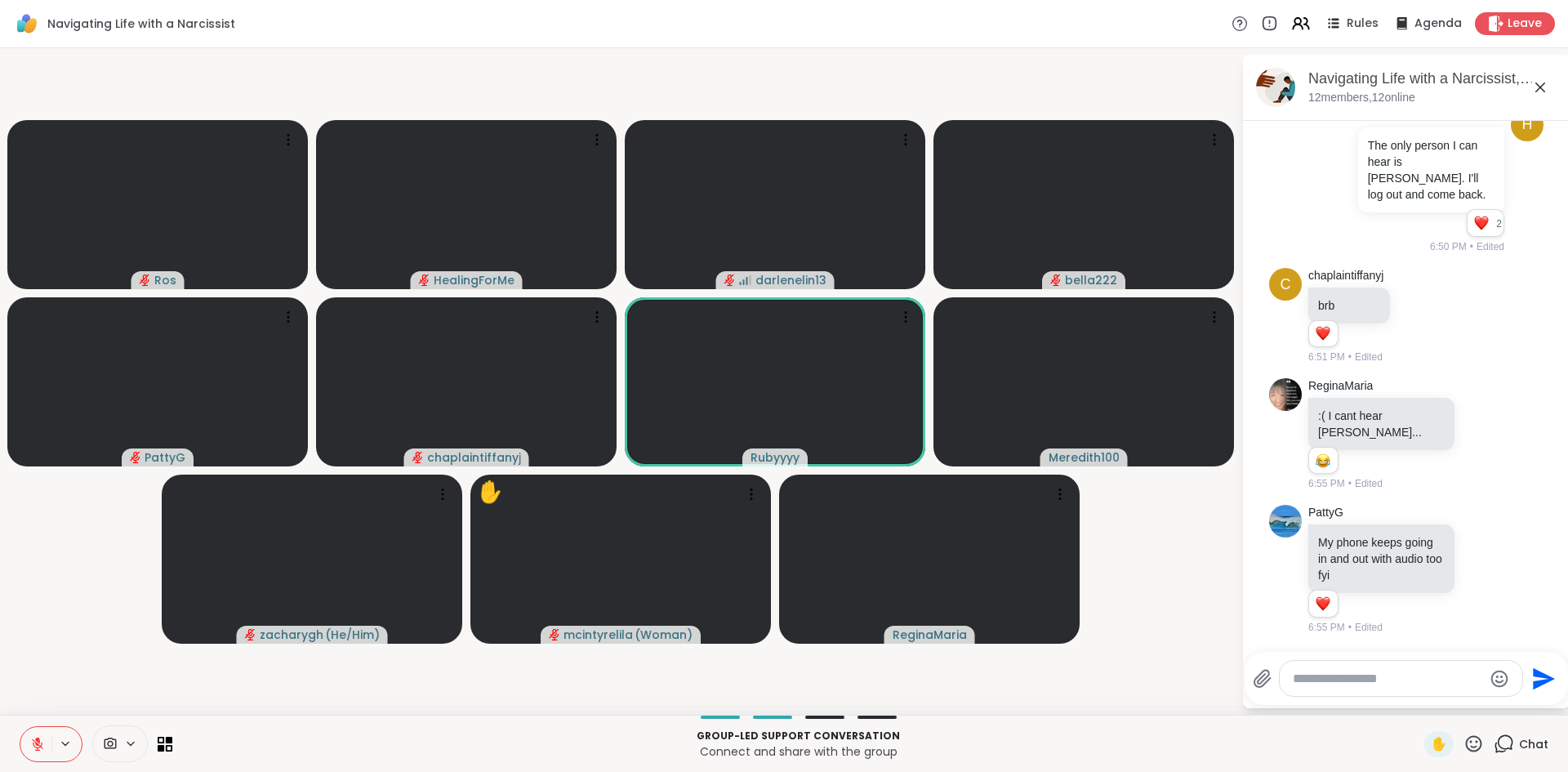
click at [1494, 739] on icon at bounding box center [1503, 744] width 20 height 20
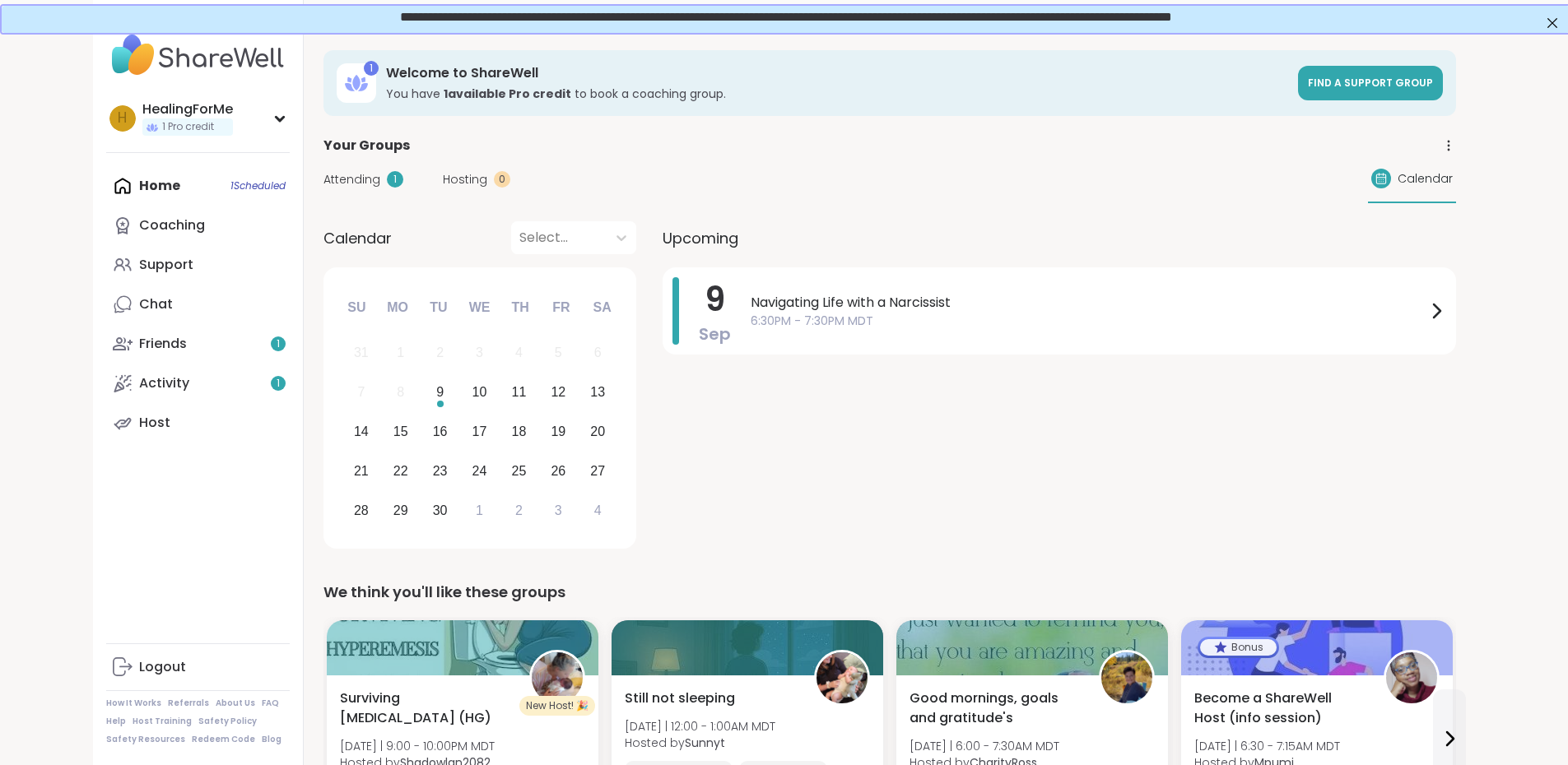
click at [323, 179] on span "Attending" at bounding box center [352, 179] width 57 height 17
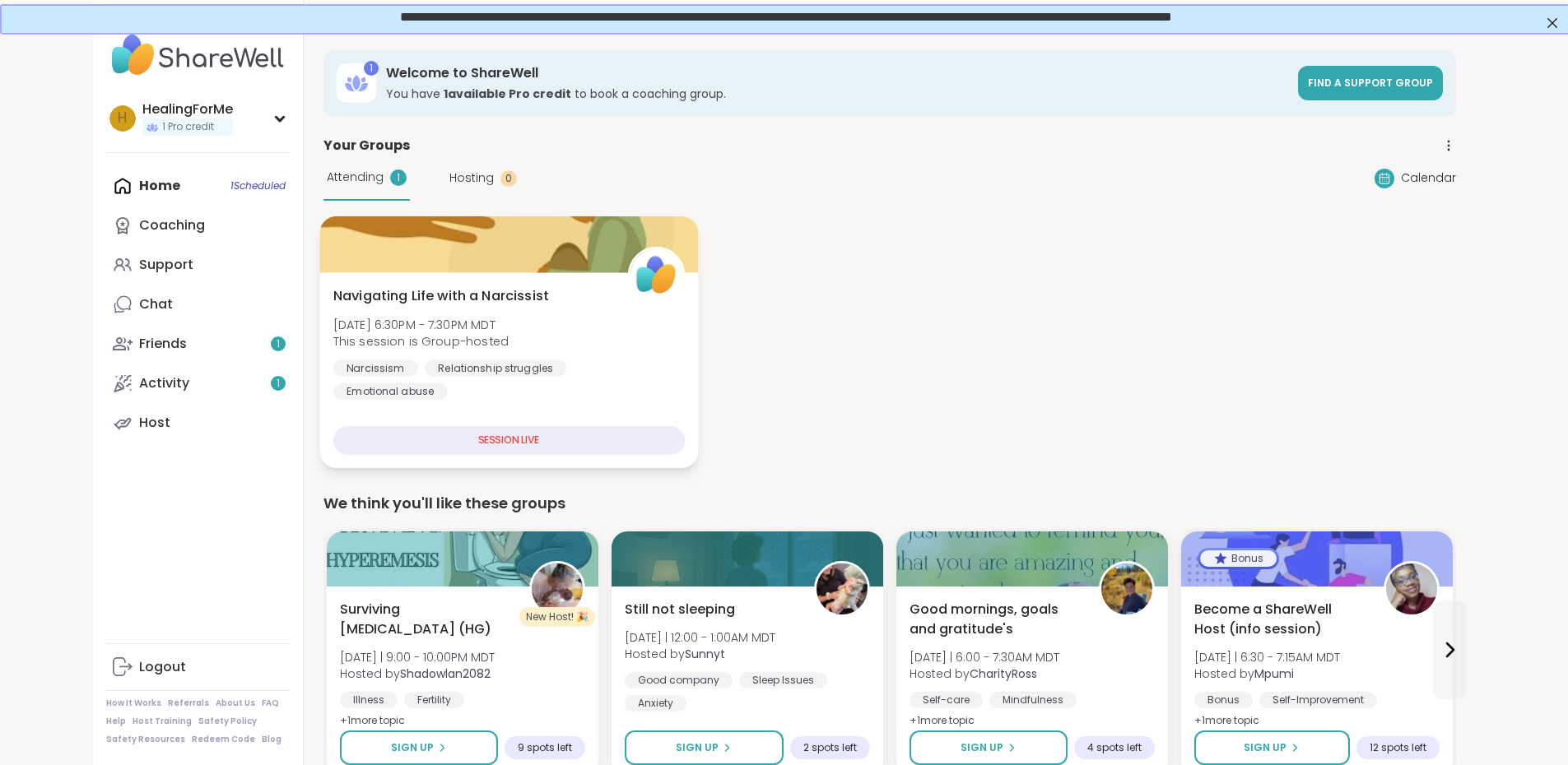
click at [500, 437] on div "SESSION LIVE" at bounding box center [508, 441] width 352 height 29
click at [408, 437] on div "SESSION LIVE" at bounding box center [508, 441] width 352 height 29
click at [459, 262] on div at bounding box center [509, 244] width 379 height 56
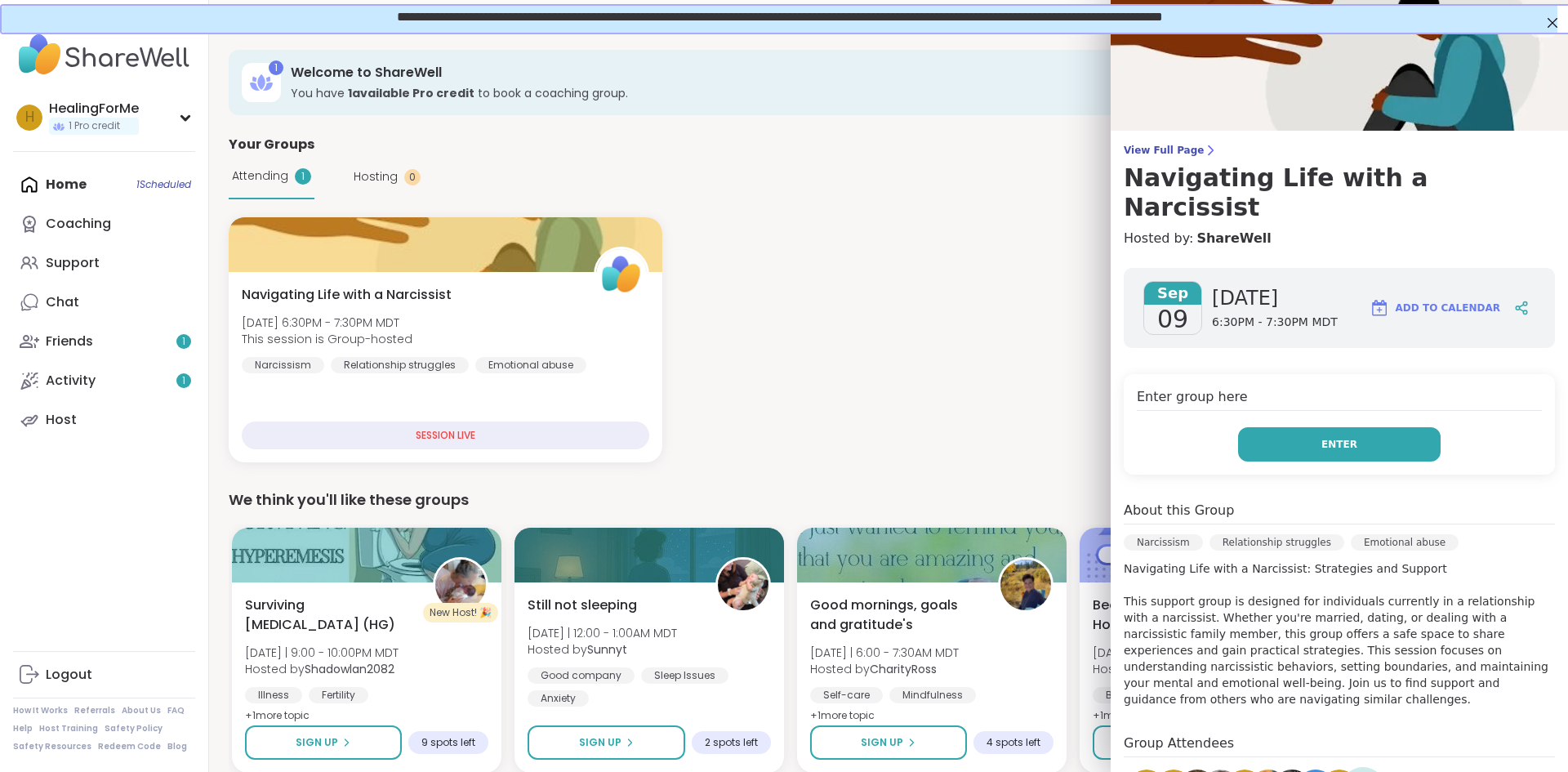
click at [1288, 428] on button "Enter" at bounding box center [1339, 444] width 203 height 35
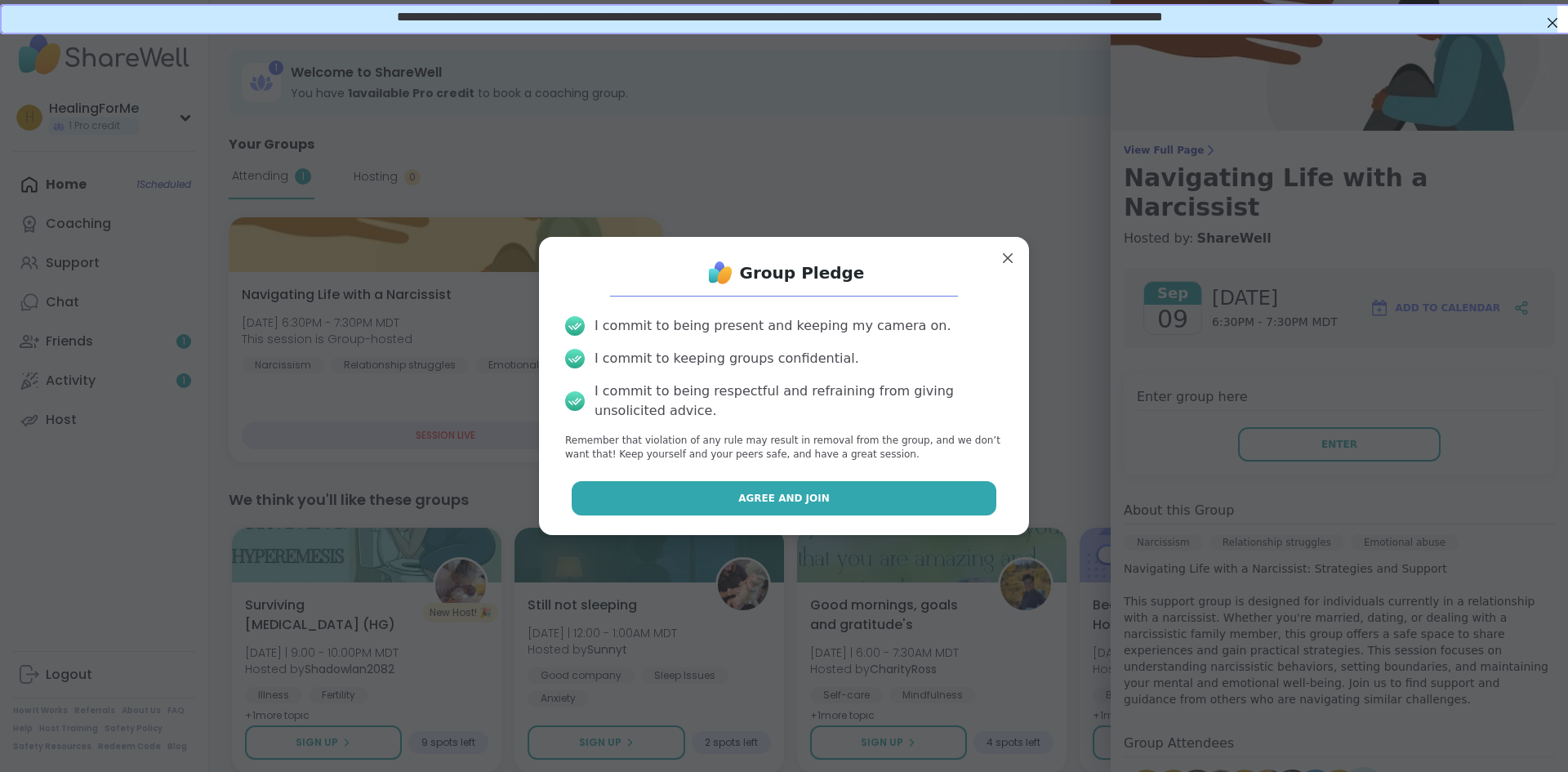
click at [712, 500] on button "Agree and Join" at bounding box center [784, 498] width 425 height 35
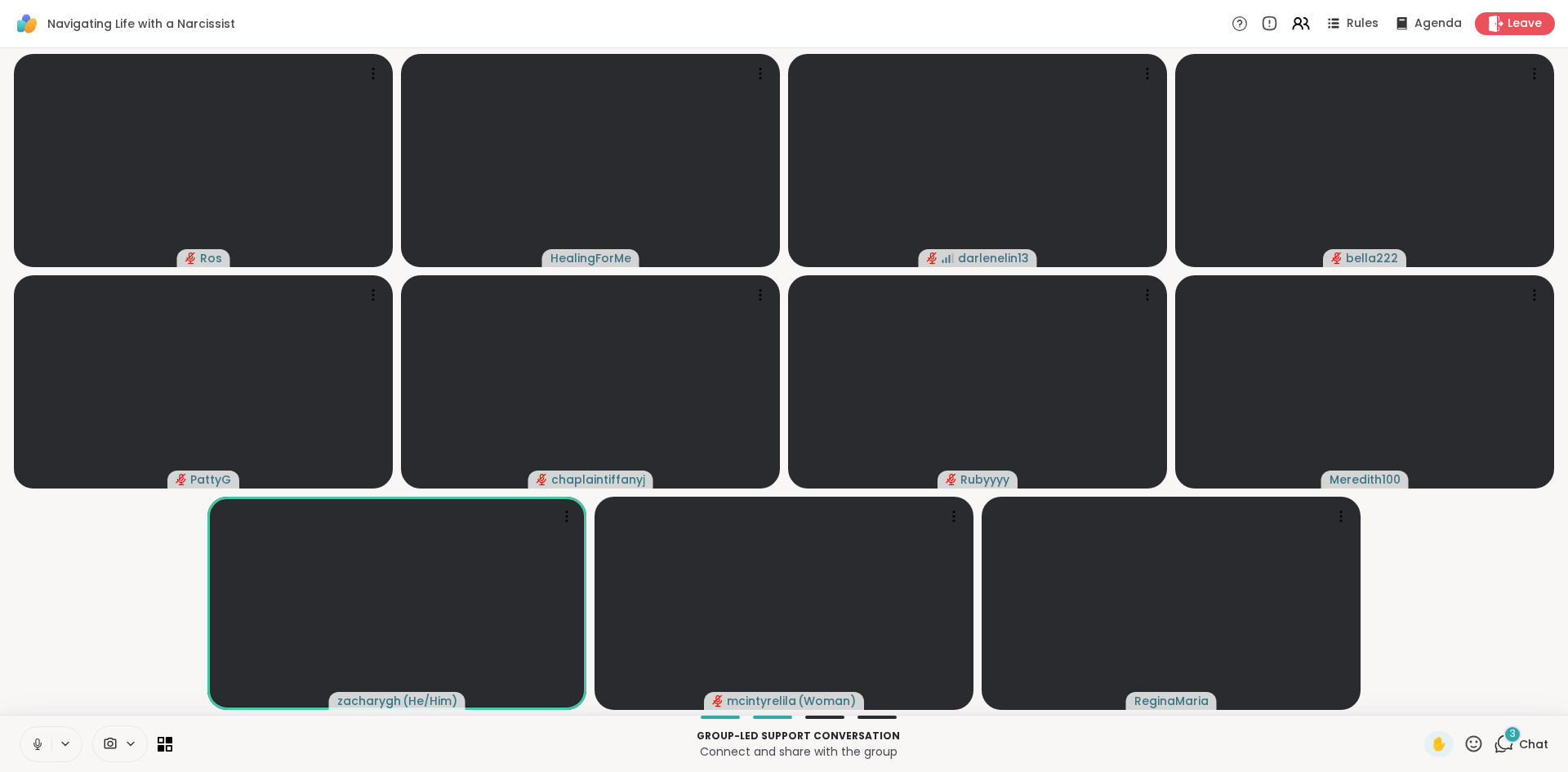
click at [39, 748] on icon at bounding box center [37, 745] width 15 height 15
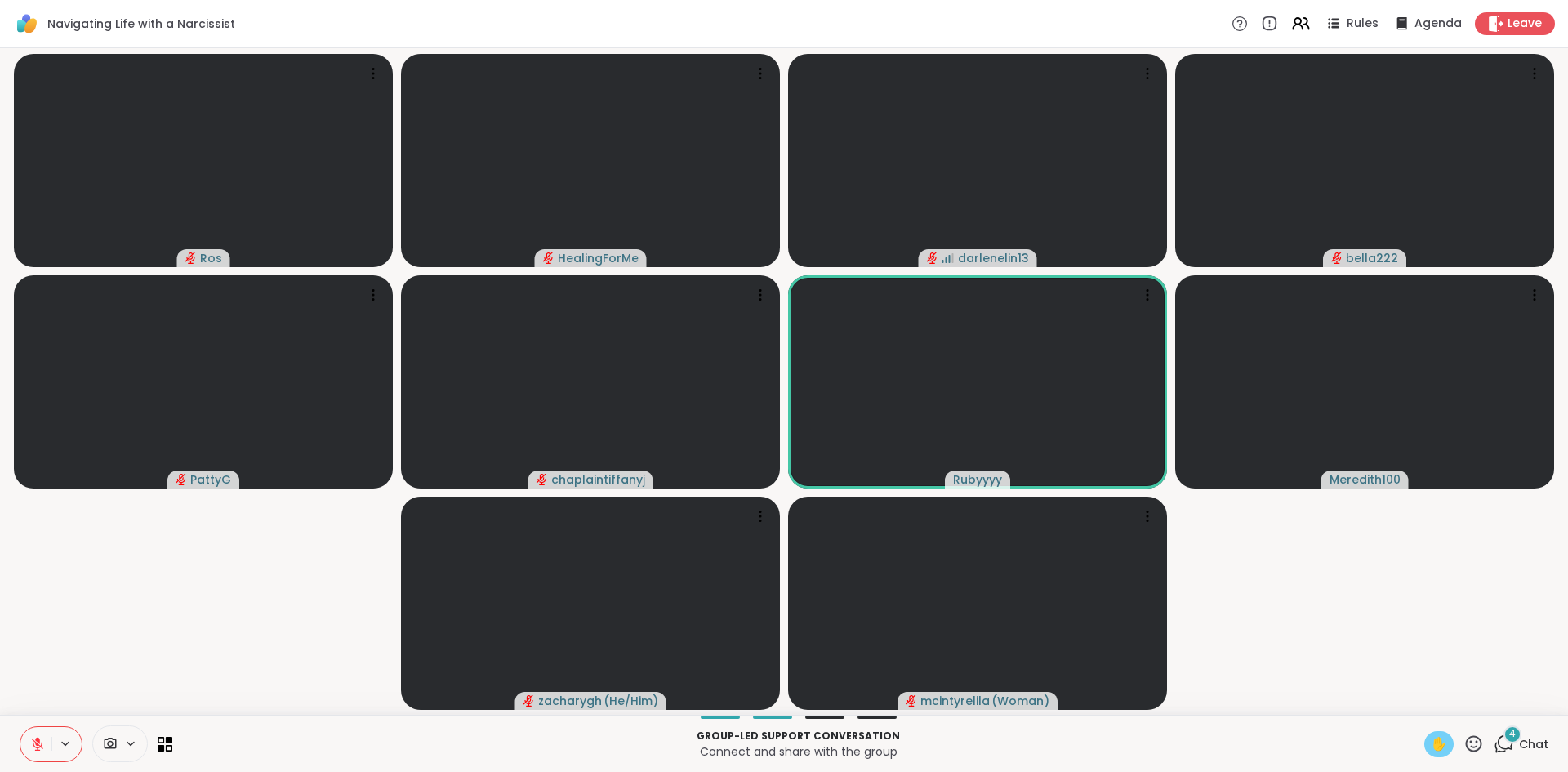
click at [1431, 738] on span "✋" at bounding box center [1439, 745] width 16 height 19
click at [1431, 742] on span "✋" at bounding box center [1439, 745] width 16 height 19
click at [1431, 745] on span "✋" at bounding box center [1439, 745] width 16 height 19
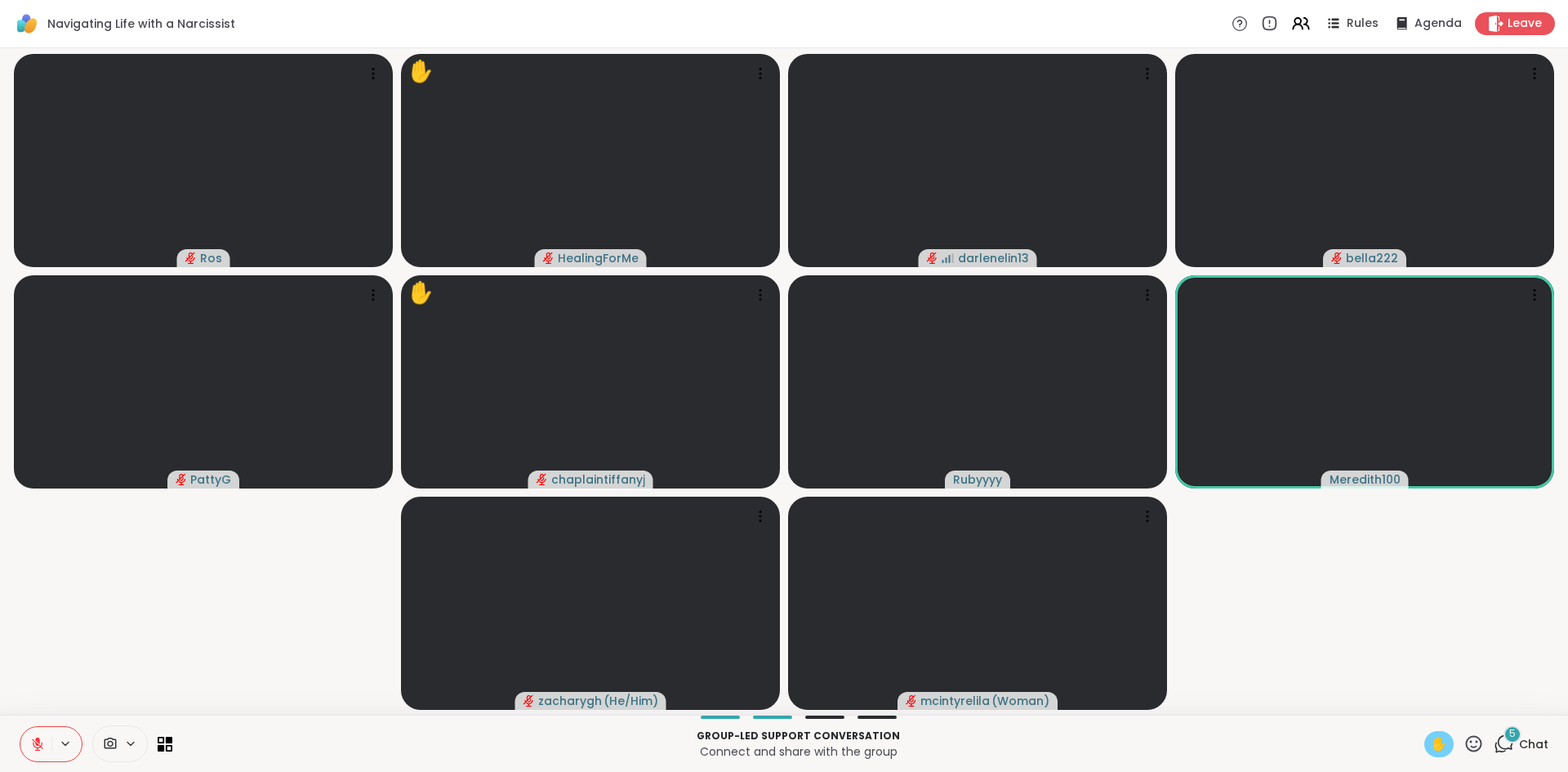
click at [1431, 748] on span "✋" at bounding box center [1439, 745] width 16 height 19
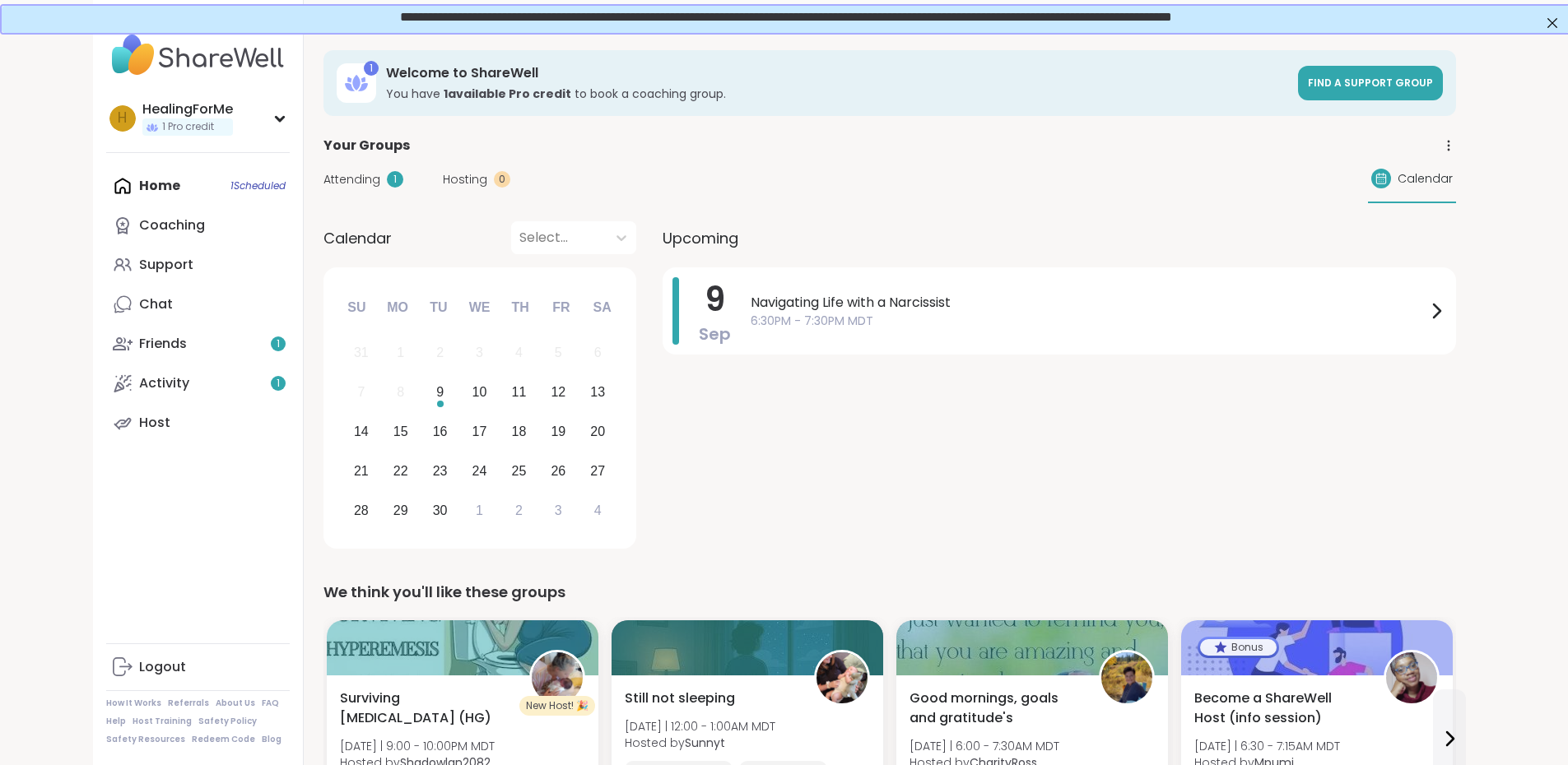
click at [323, 181] on span "Attending" at bounding box center [352, 179] width 57 height 17
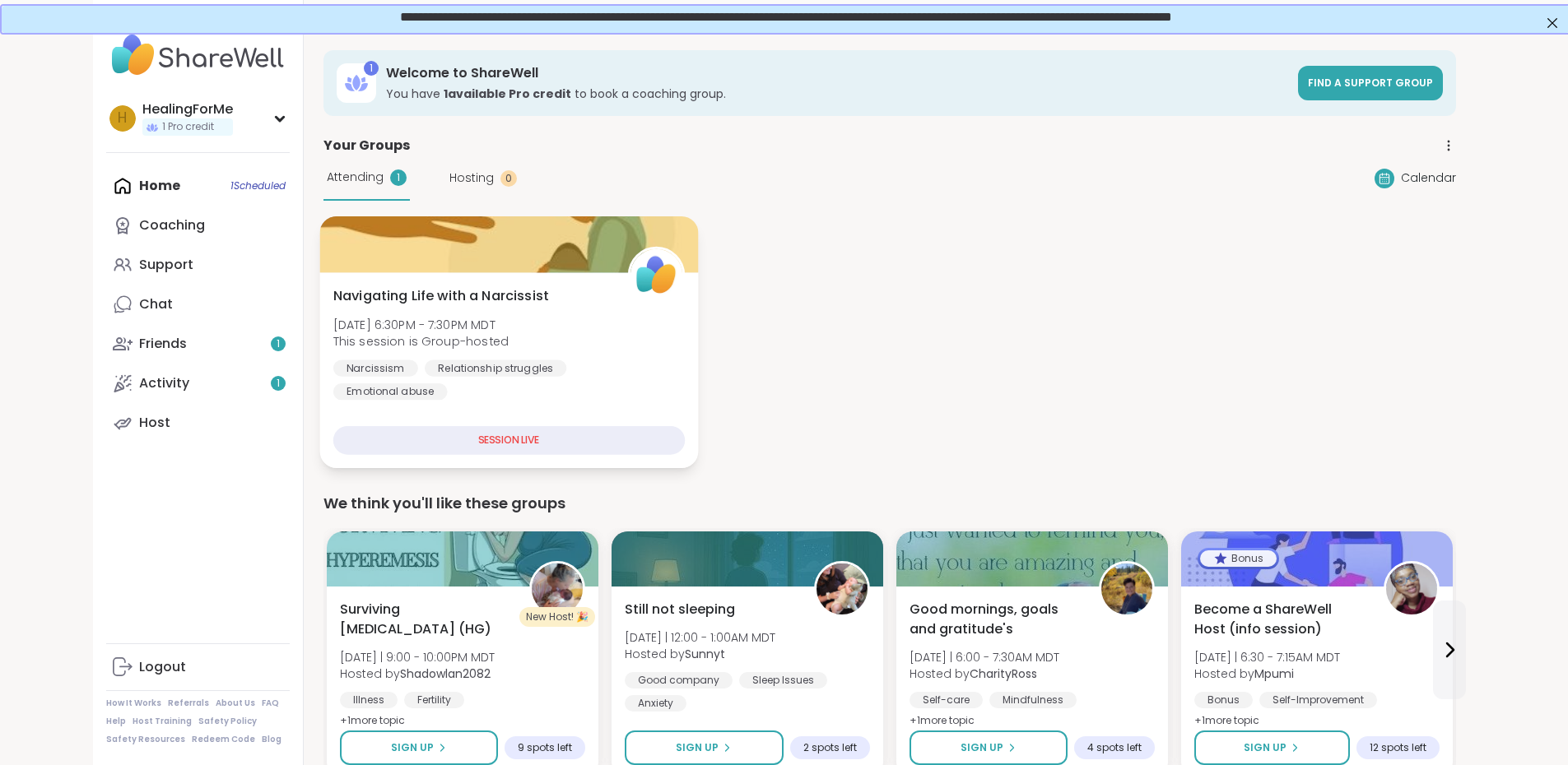
click at [436, 447] on div "SESSION LIVE" at bounding box center [508, 441] width 352 height 29
click at [500, 319] on div "Navigating Life with a Narcissist Tue, Sep 09 | 6:30PM - 7:30PM MDT This sessio…" at bounding box center [508, 344] width 352 height 114
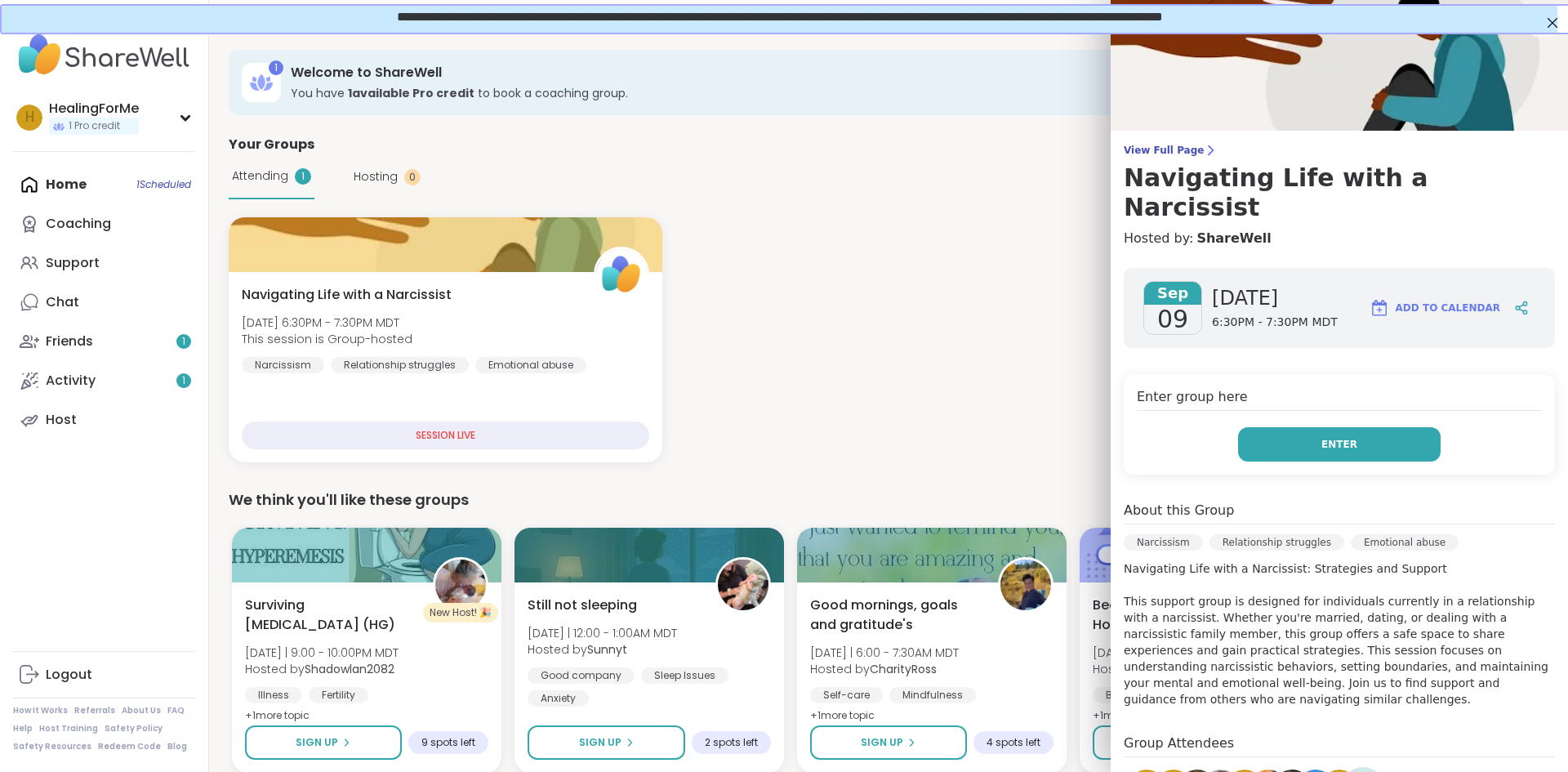
click at [1278, 427] on button "Enter" at bounding box center [1339, 444] width 203 height 35
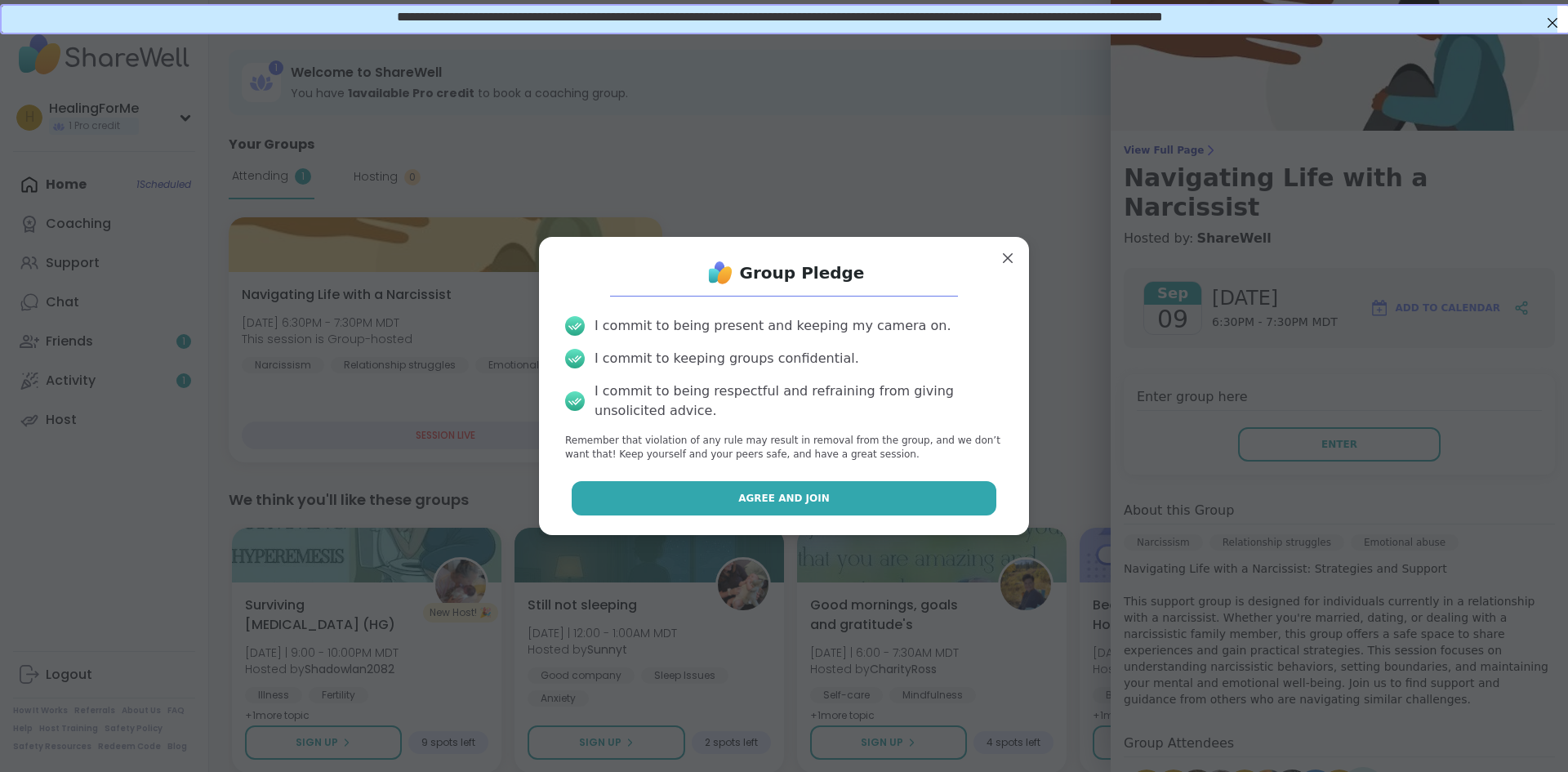
click at [794, 494] on span "Agree and Join" at bounding box center [783, 498] width 91 height 15
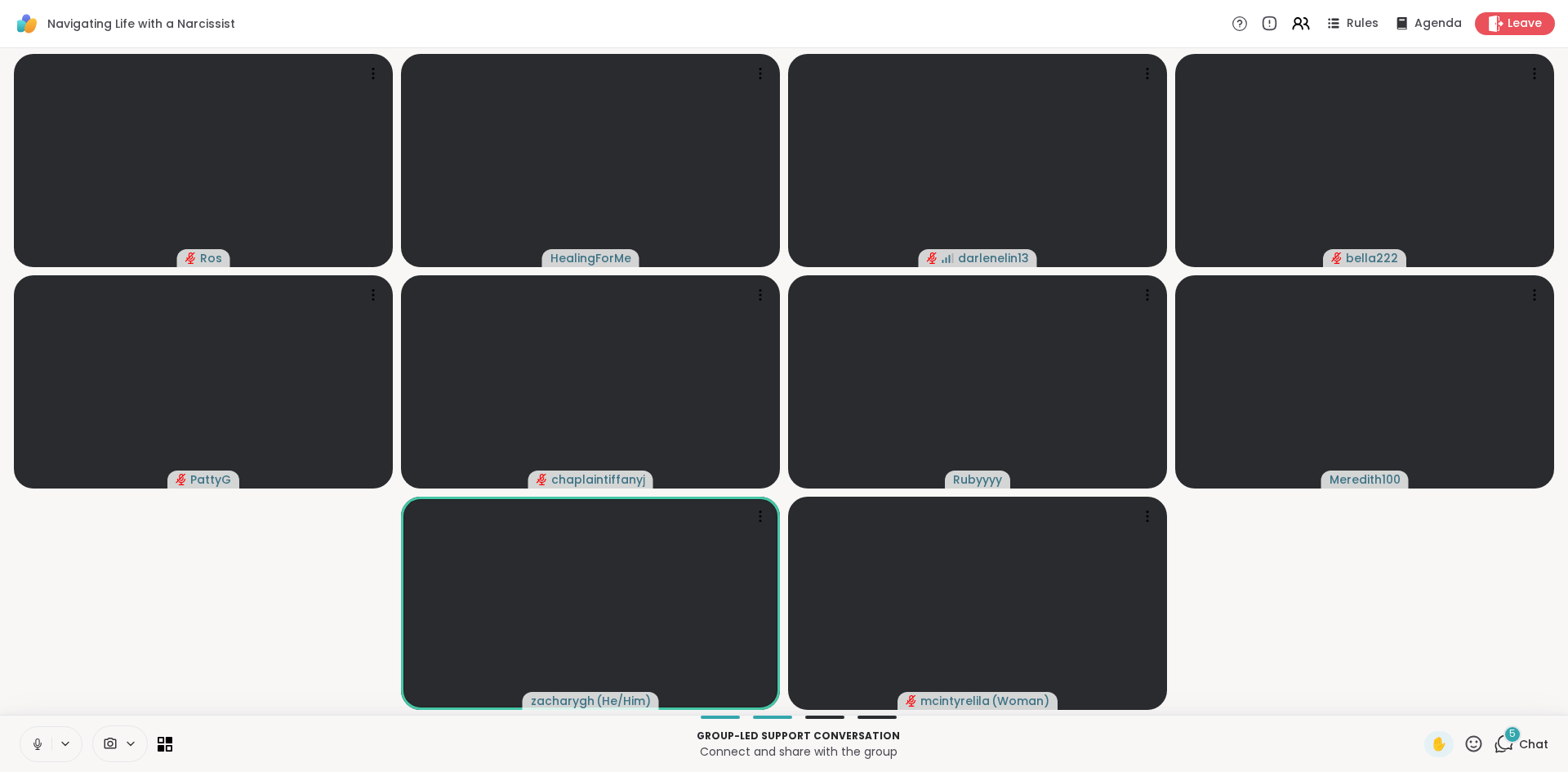
click at [30, 736] on button at bounding box center [35, 744] width 31 height 35
click at [1503, 740] on div "5" at bounding box center [1512, 735] width 18 height 18
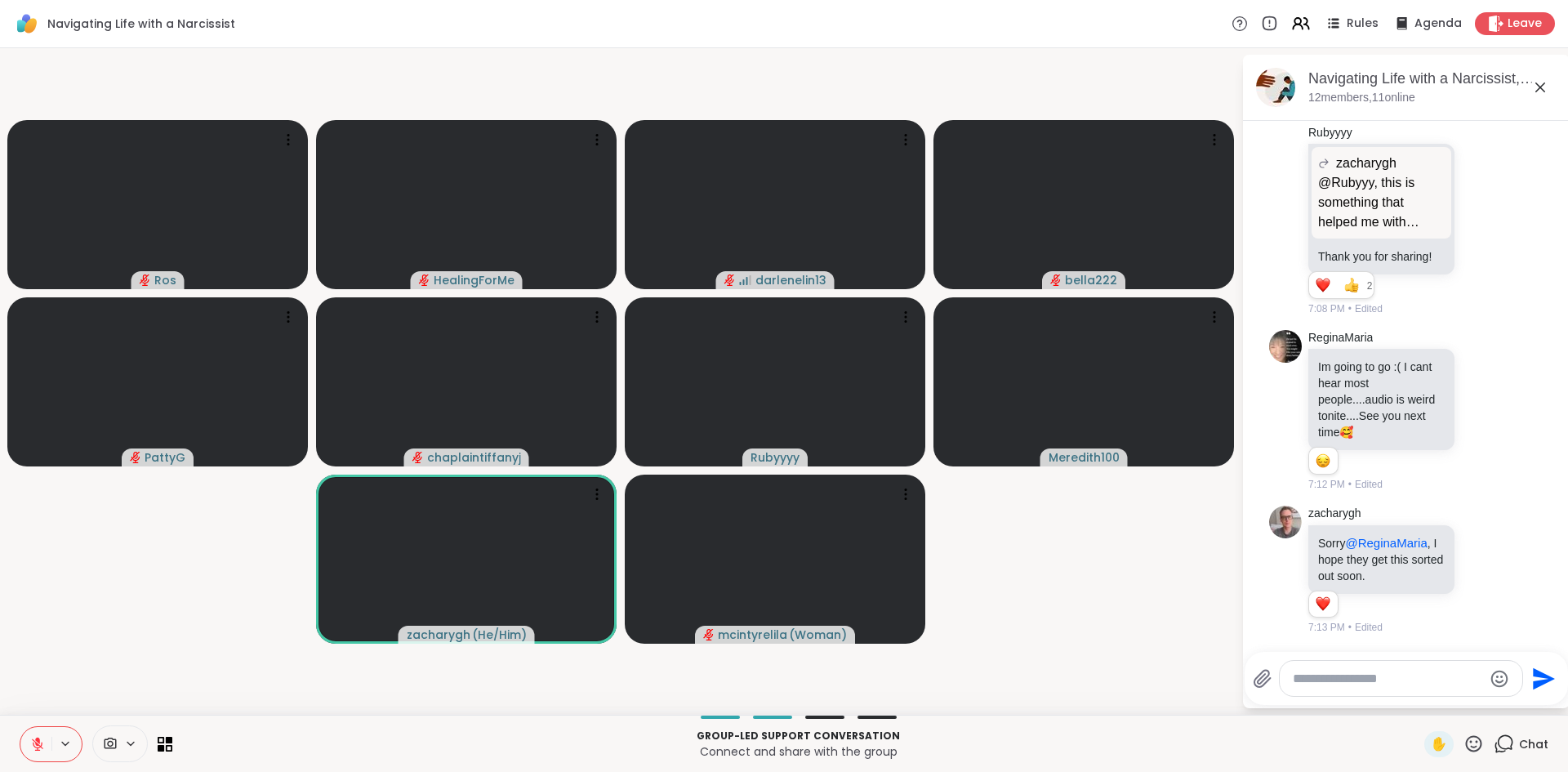
scroll to position [2072, 0]
click at [1541, 82] on icon at bounding box center [1541, 88] width 19 height 19
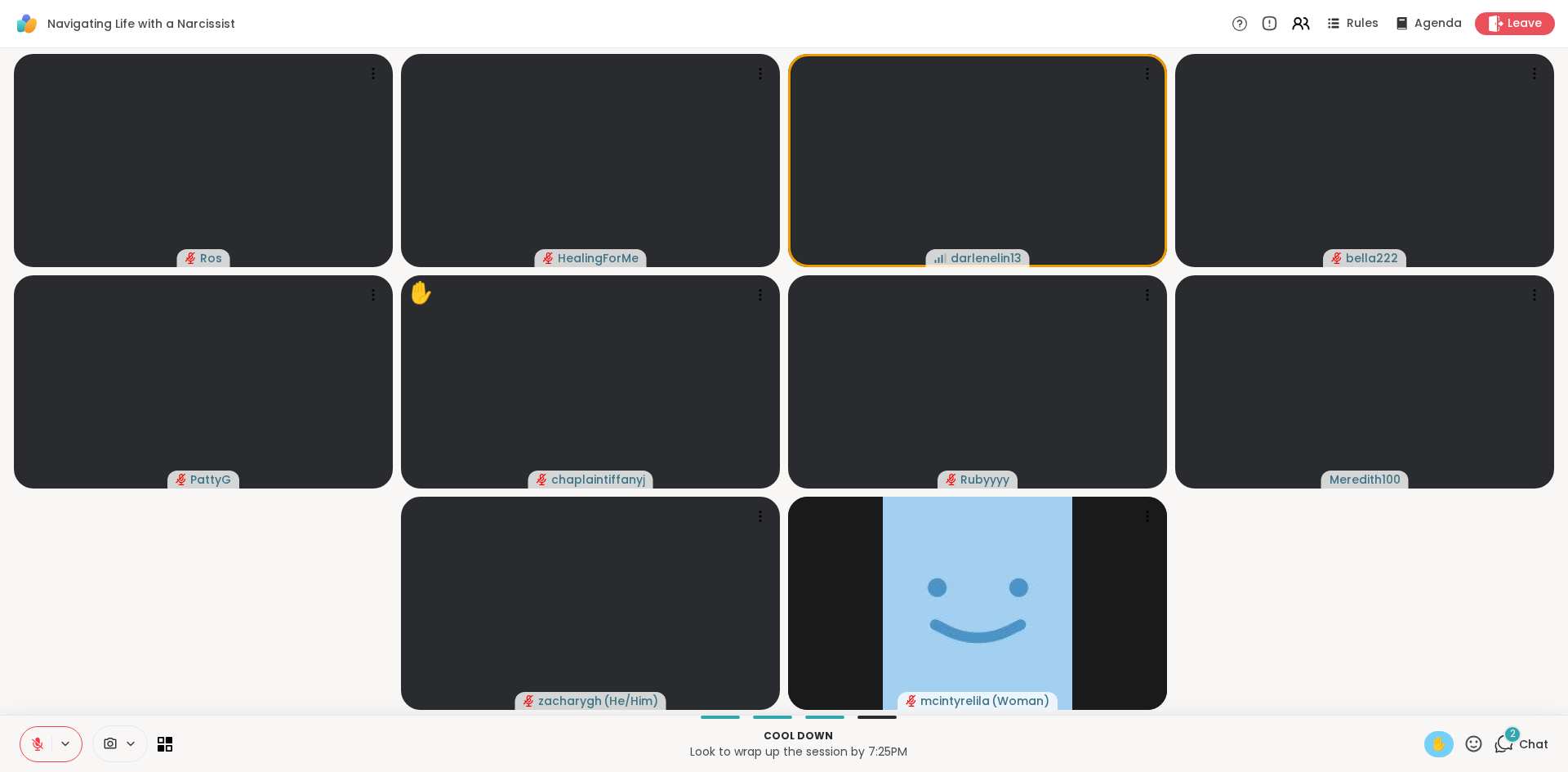
click at [1431, 741] on span "✋" at bounding box center [1439, 745] width 16 height 19
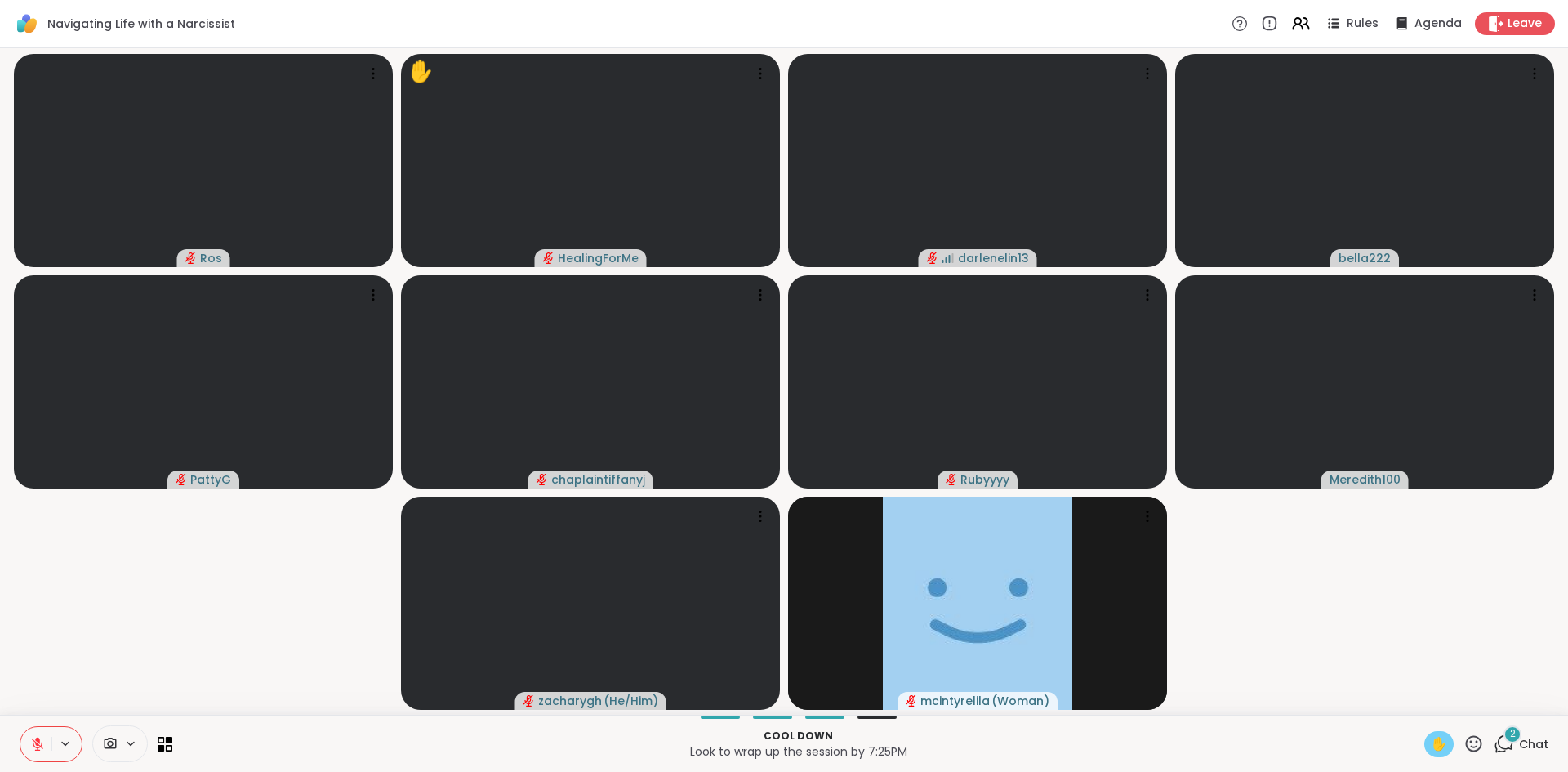
click at [35, 747] on icon at bounding box center [37, 745] width 15 height 15
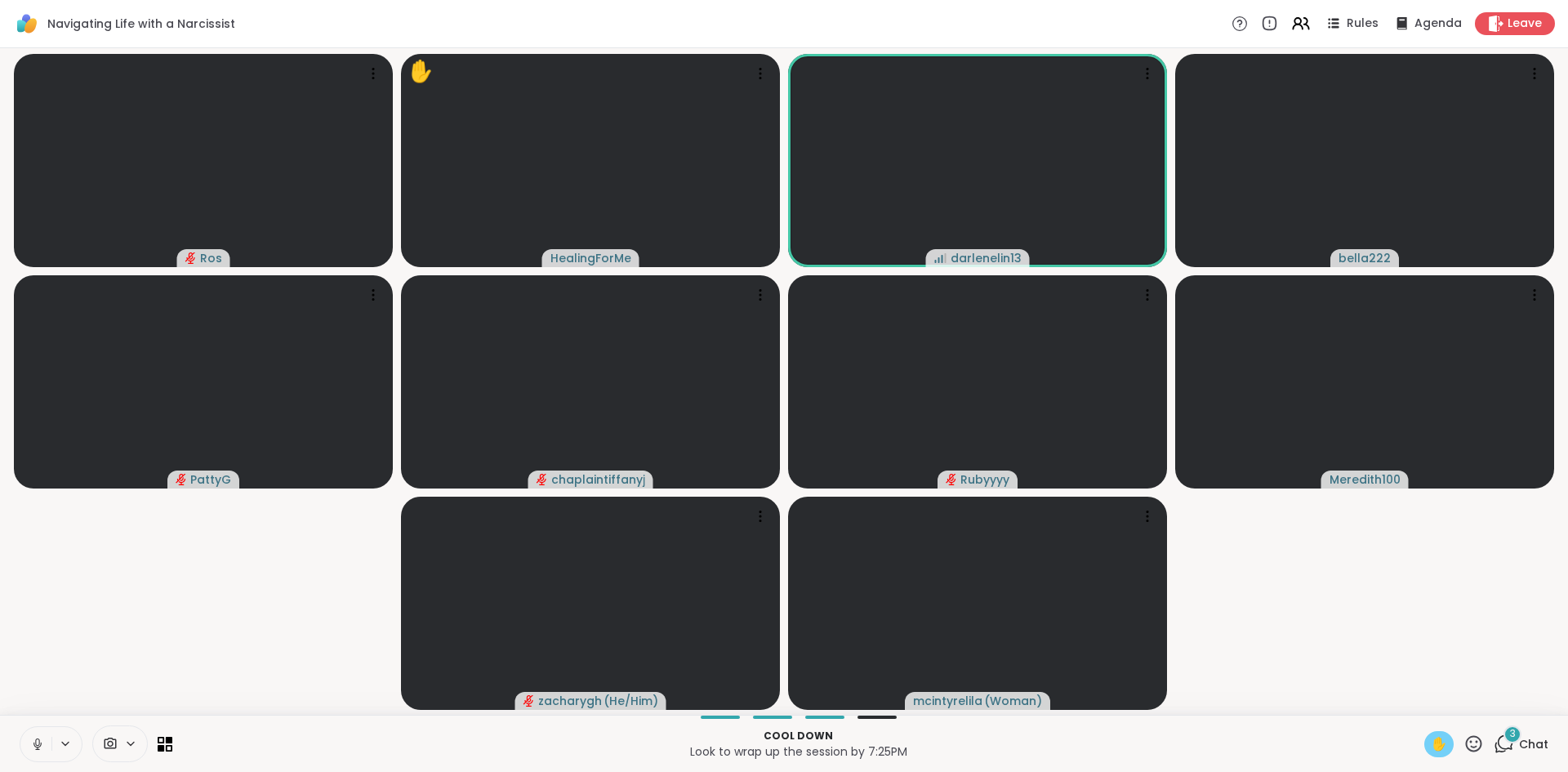
click at [38, 744] on icon at bounding box center [37, 745] width 15 height 15
click at [1431, 748] on span "✋" at bounding box center [1439, 745] width 16 height 19
click at [35, 748] on icon at bounding box center [37, 745] width 15 height 15
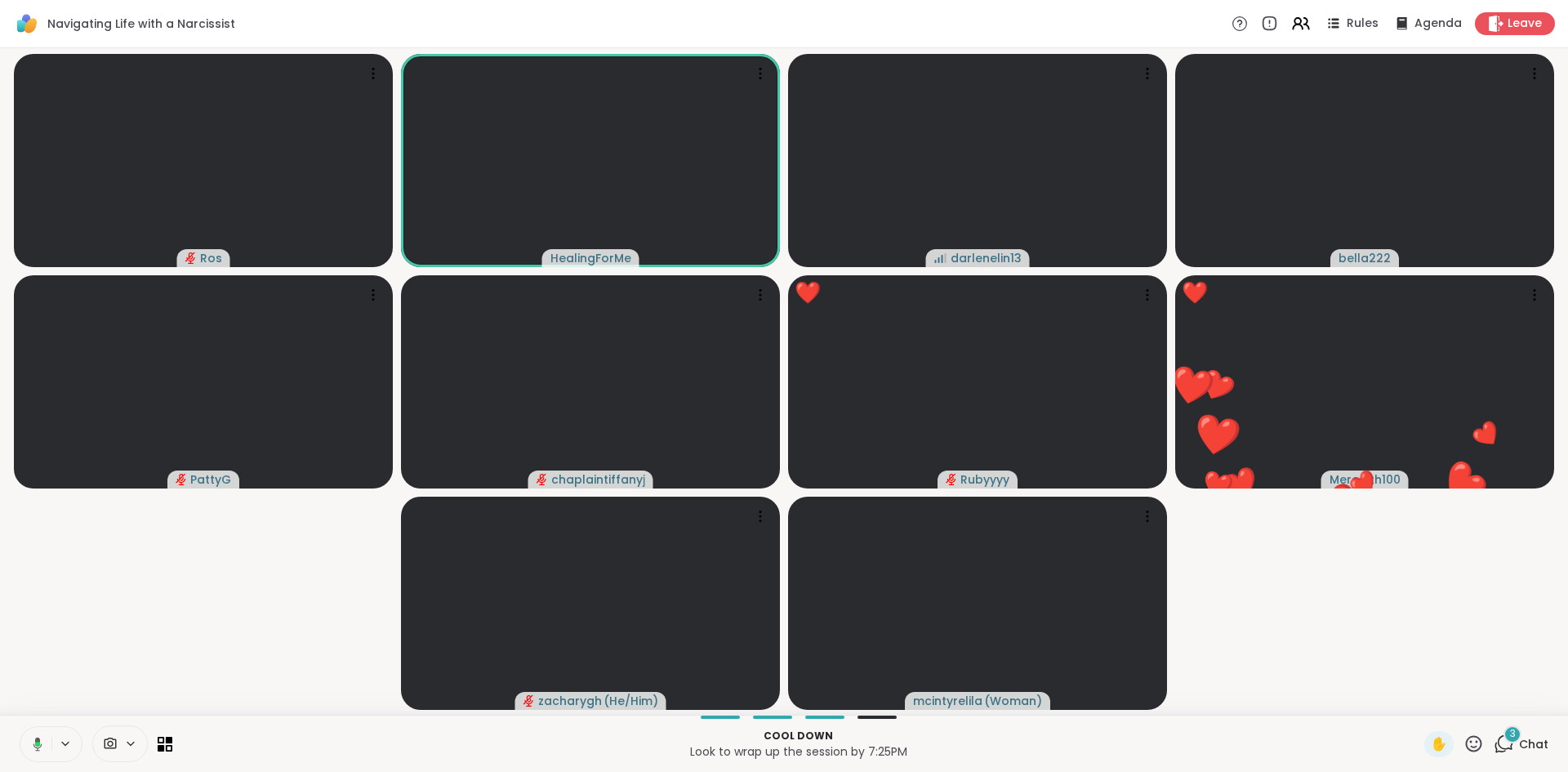
click at [31, 753] on button at bounding box center [35, 744] width 34 height 35
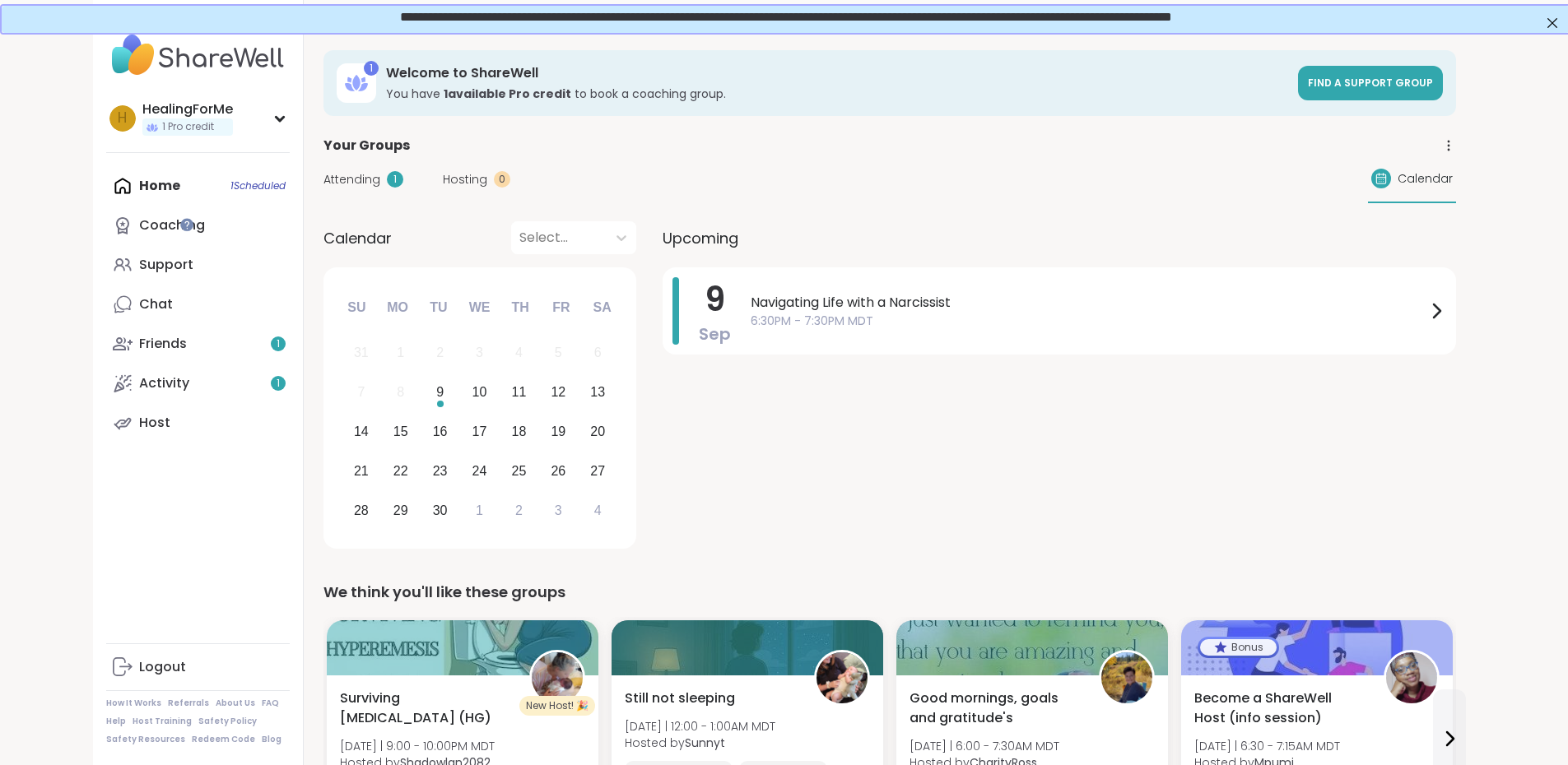
click at [323, 186] on span "Attending" at bounding box center [352, 179] width 57 height 17
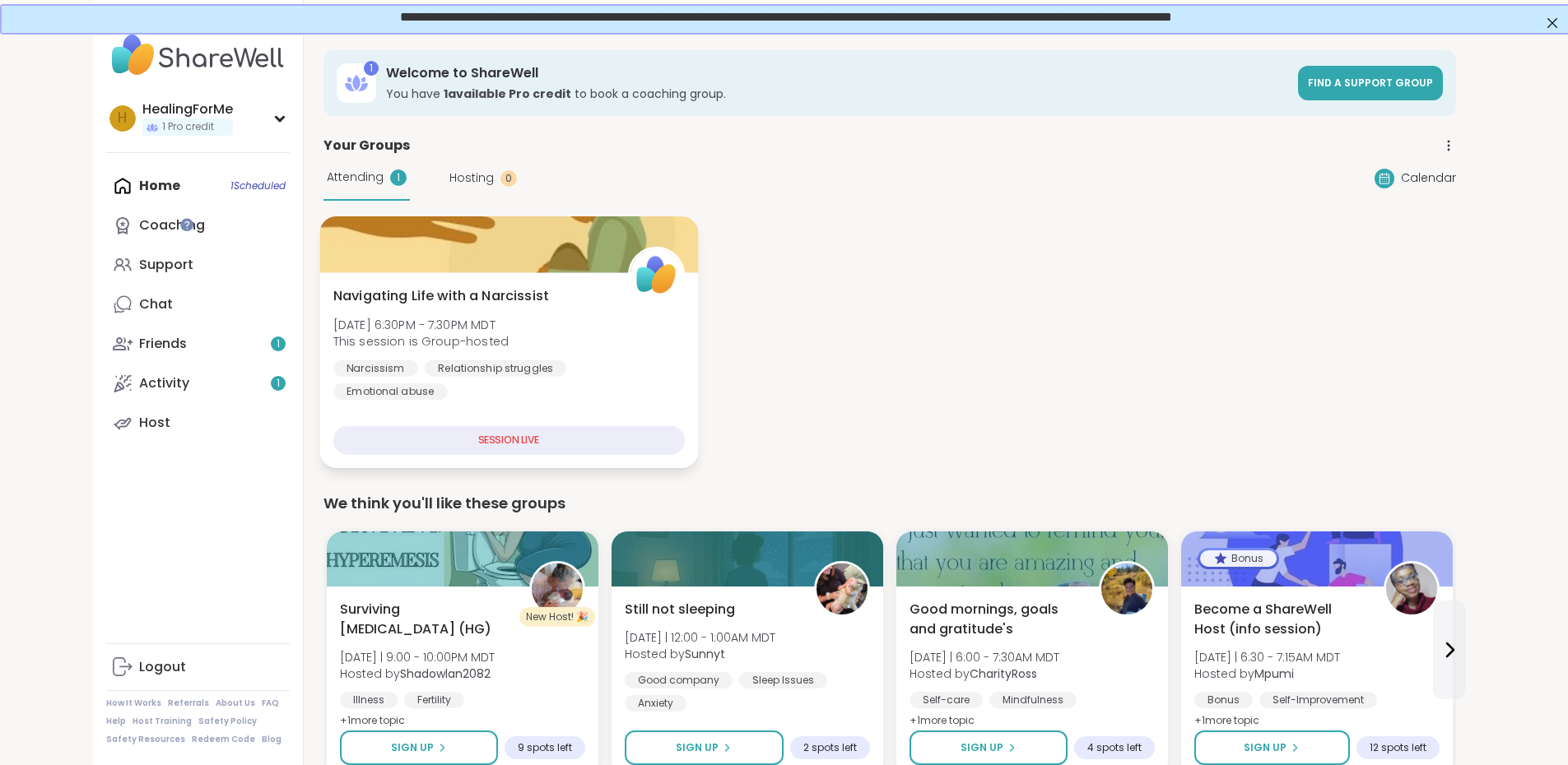
click at [498, 437] on div "SESSION LIVE" at bounding box center [508, 441] width 352 height 29
click at [583, 446] on div "SESSION LIVE" at bounding box center [508, 441] width 352 height 29
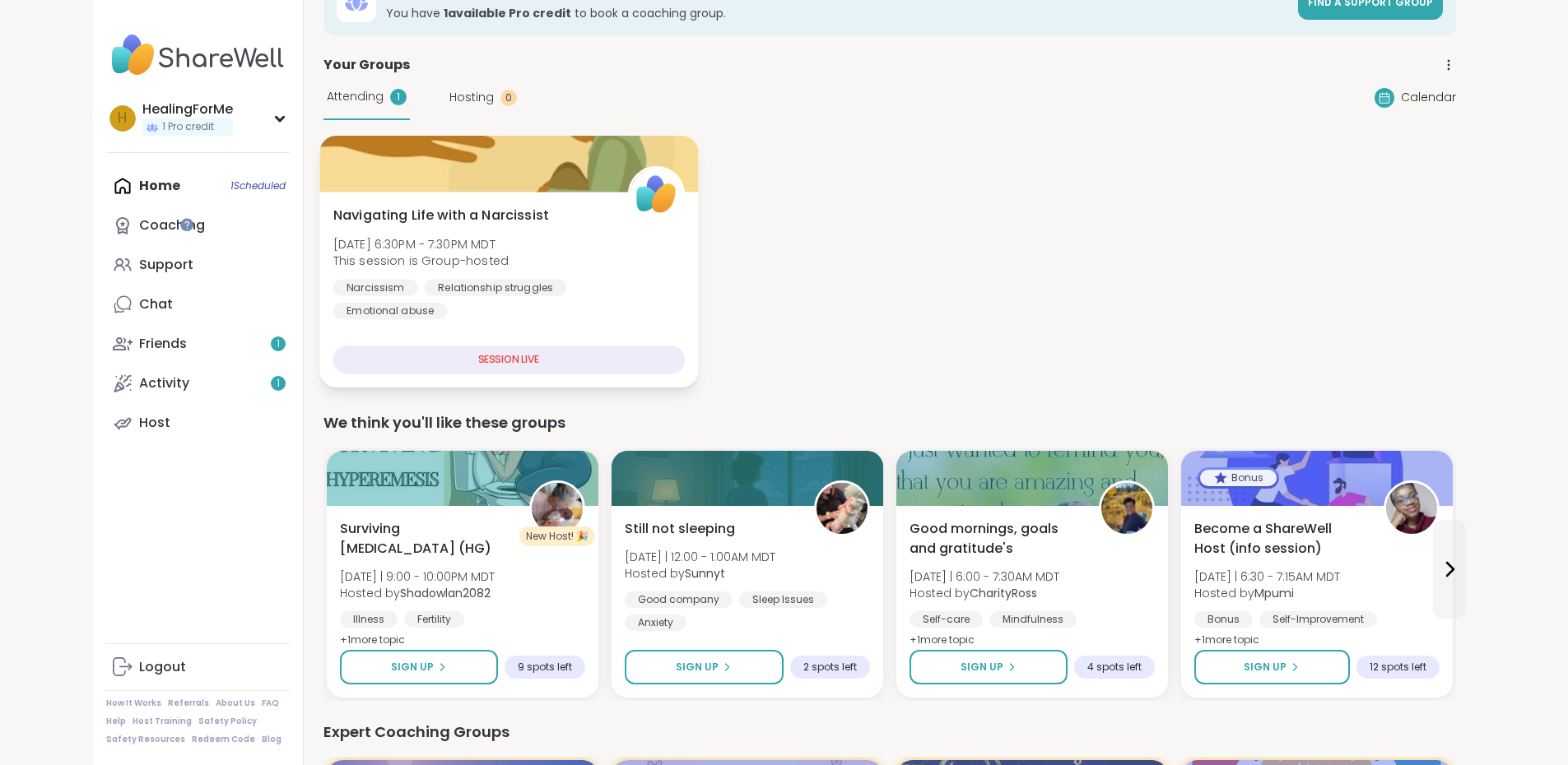
scroll to position [82, 0]
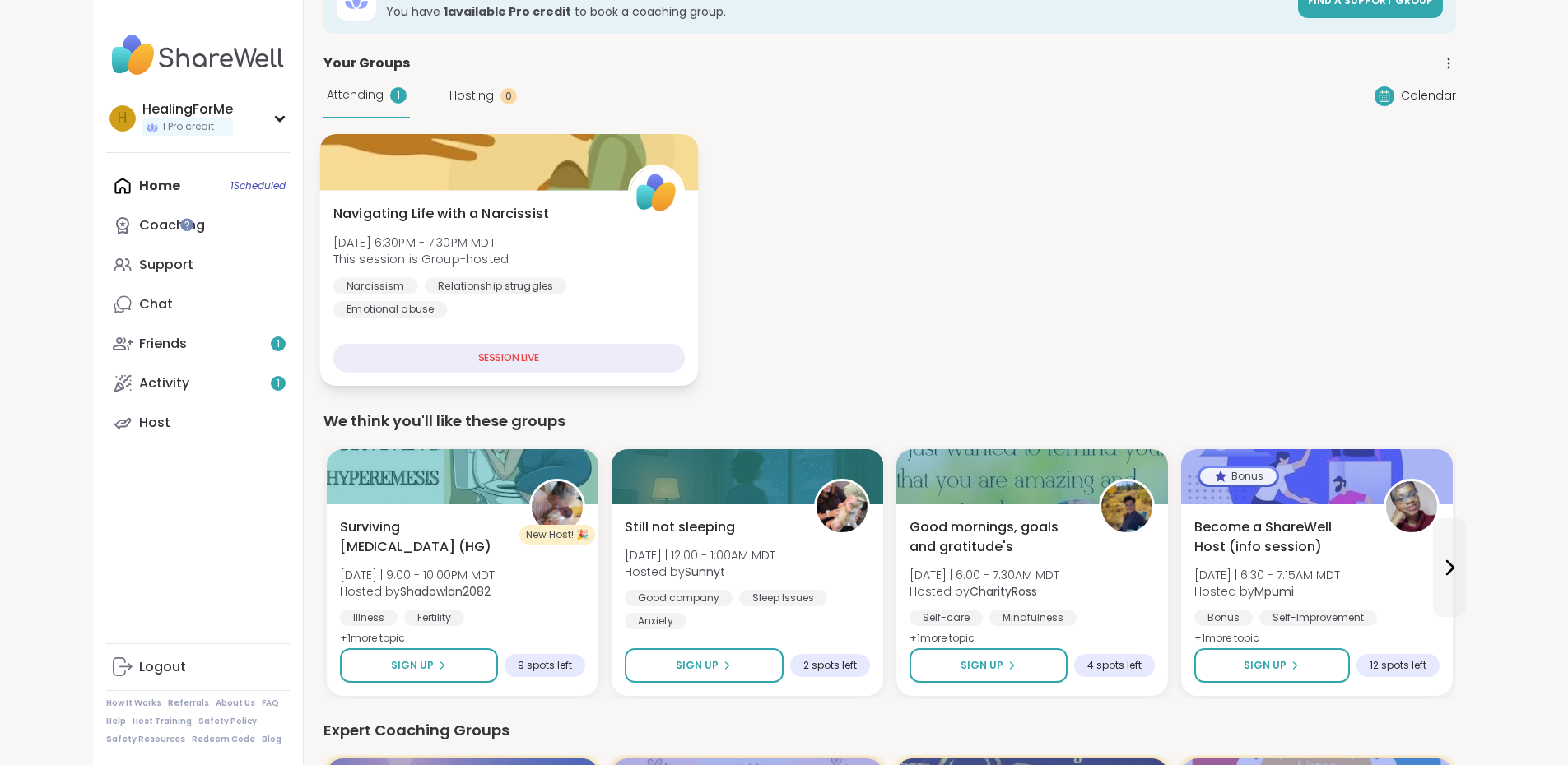
click at [432, 353] on div "SESSION LIVE" at bounding box center [508, 358] width 352 height 29
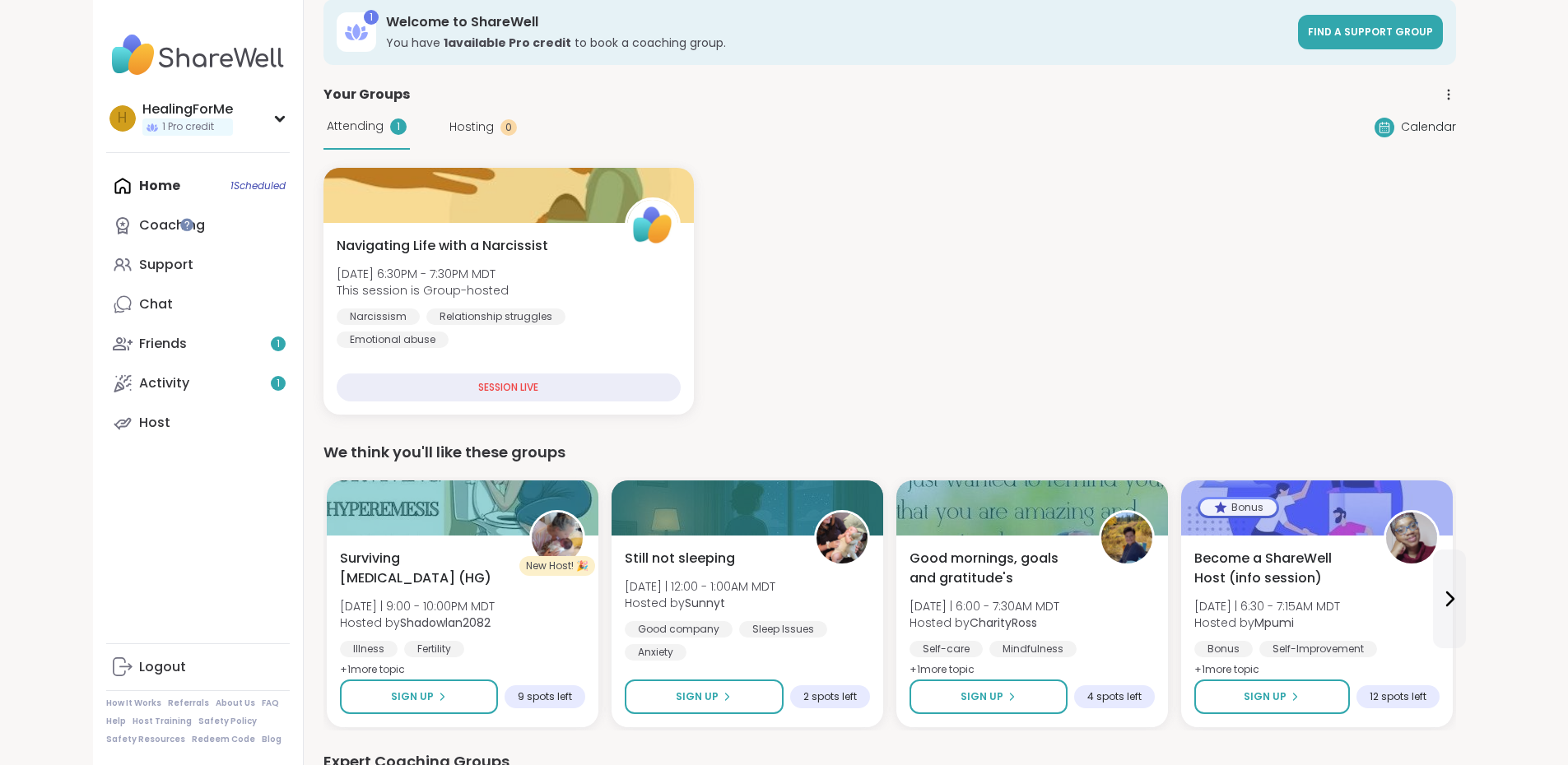
scroll to position [0, 0]
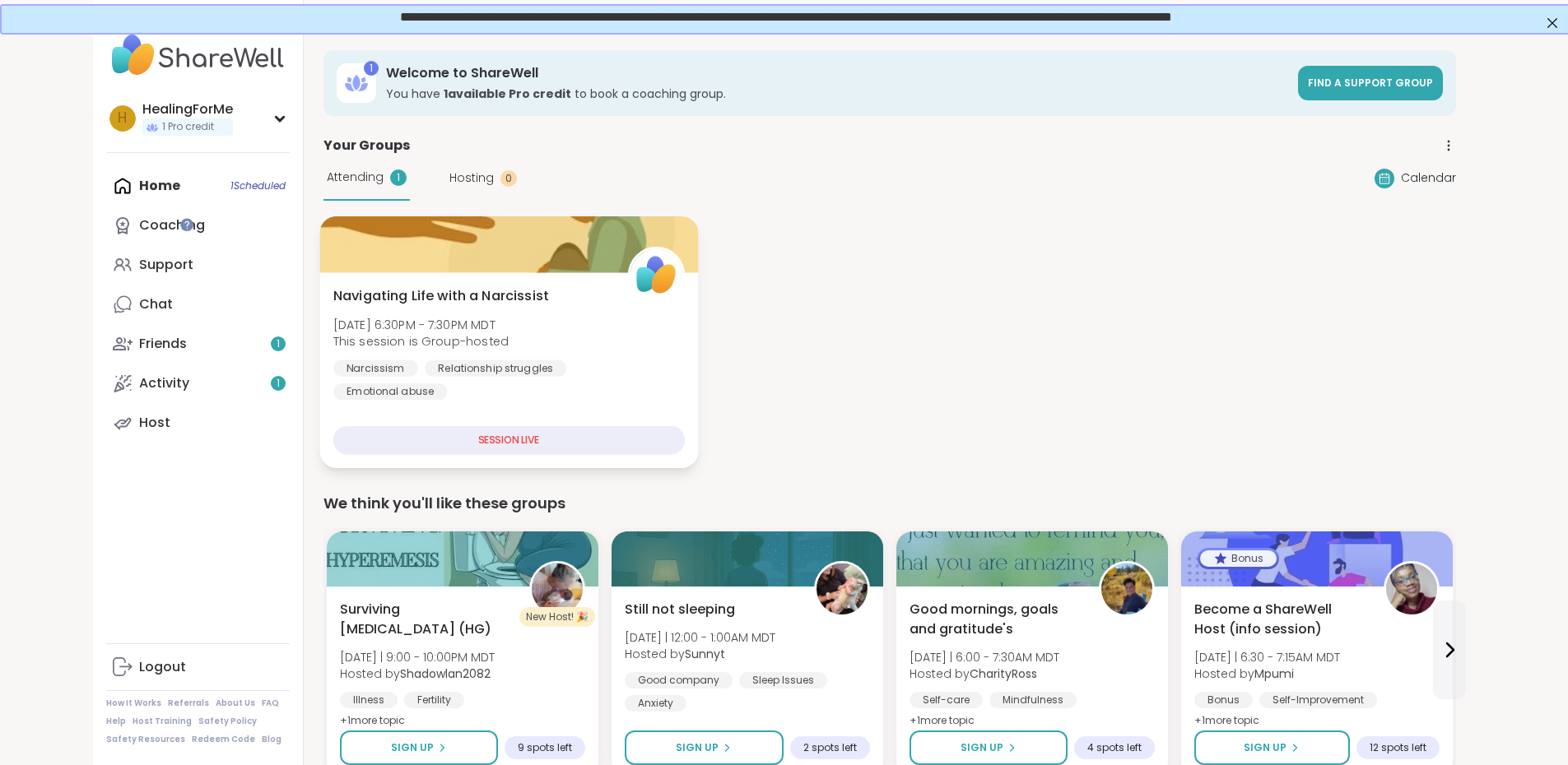
click at [429, 443] on div "SESSION LIVE" at bounding box center [508, 441] width 352 height 29
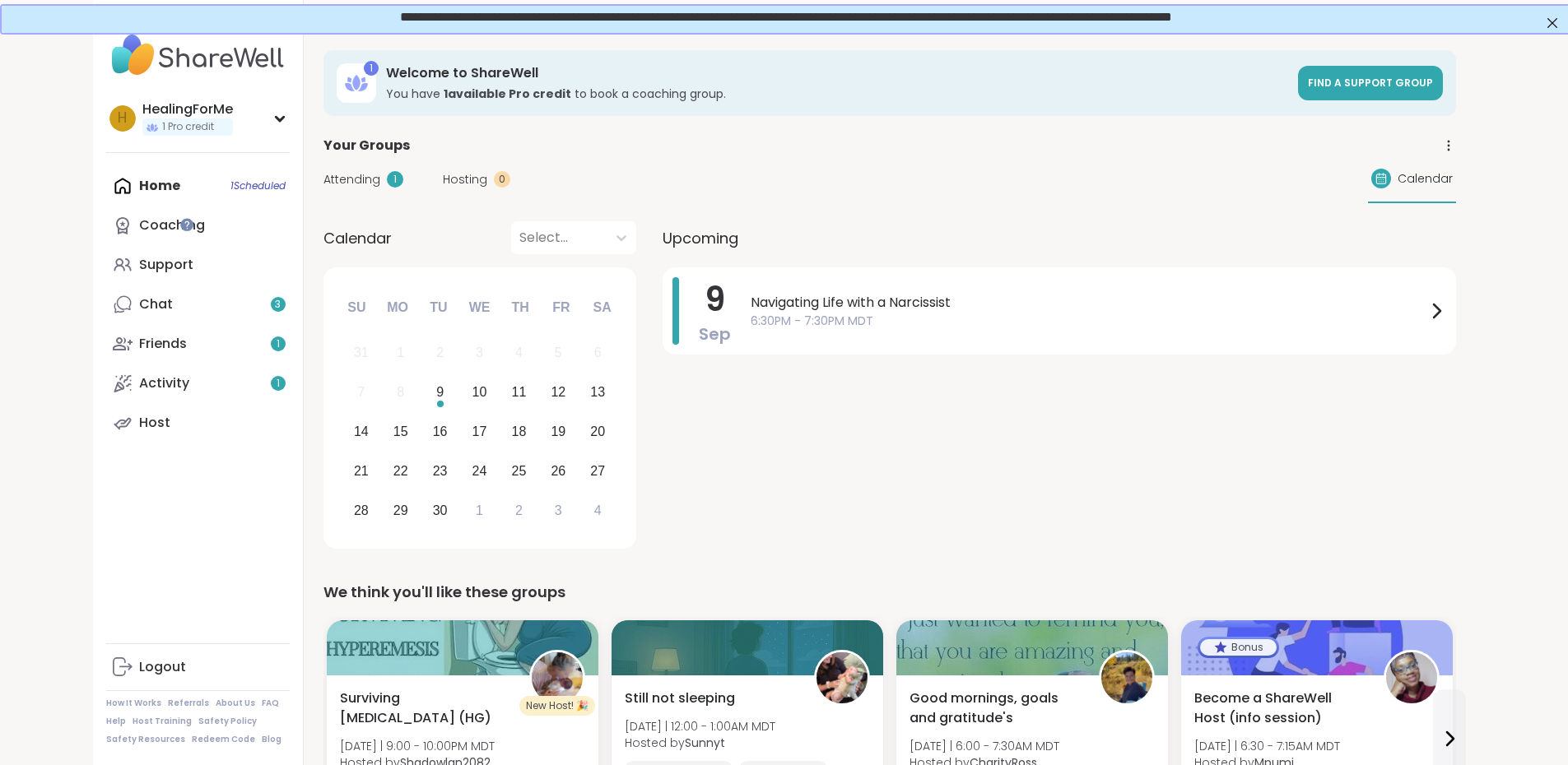
click at [323, 179] on span "Attending" at bounding box center [352, 179] width 57 height 17
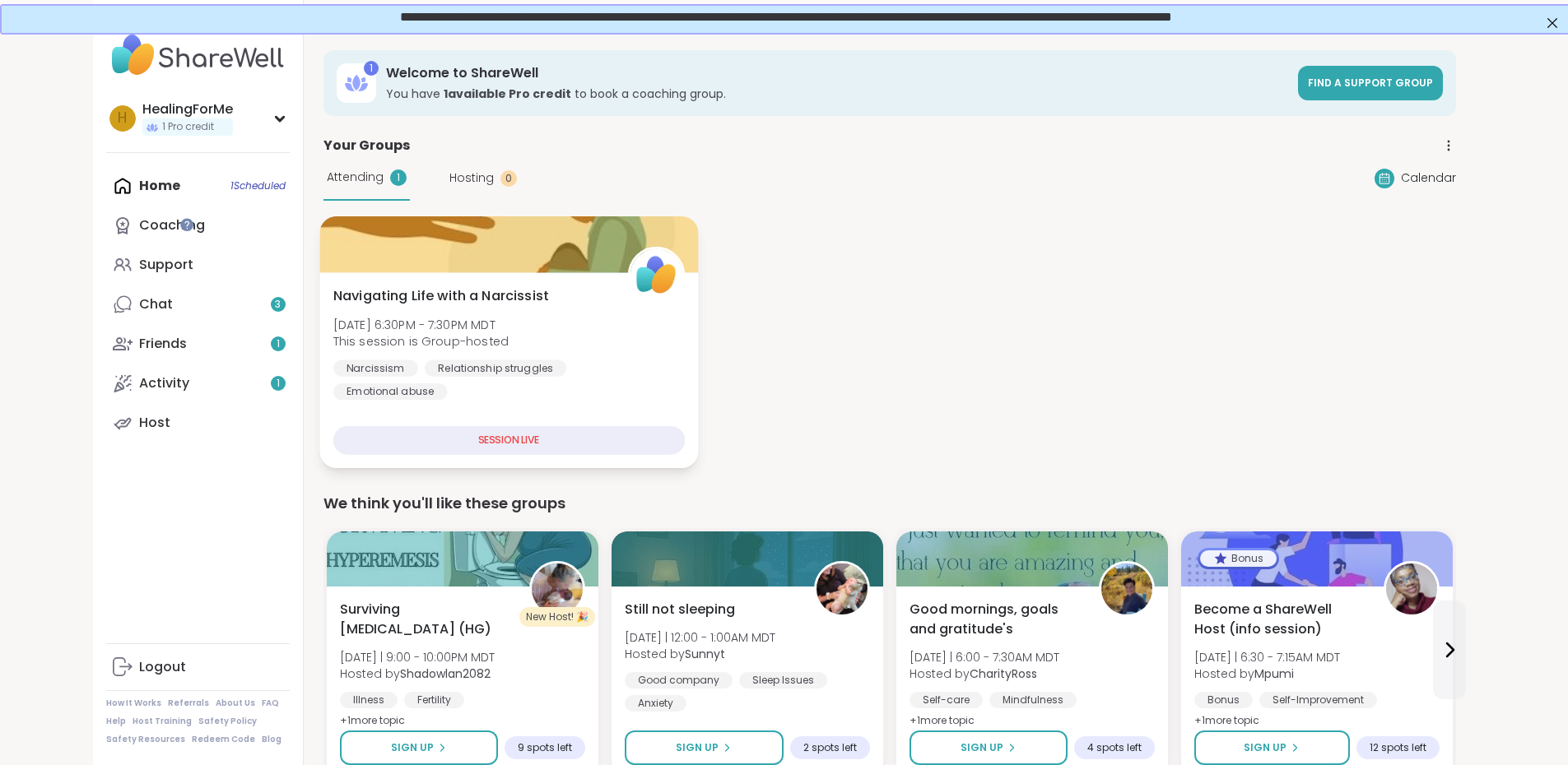
click at [430, 443] on div "SESSION LIVE" at bounding box center [508, 441] width 352 height 29
click at [421, 275] on div "Navigating Life with a Narcissist [DATE] 6:30PM - 7:30PM MDT This session is Gr…" at bounding box center [509, 370] width 379 height 195
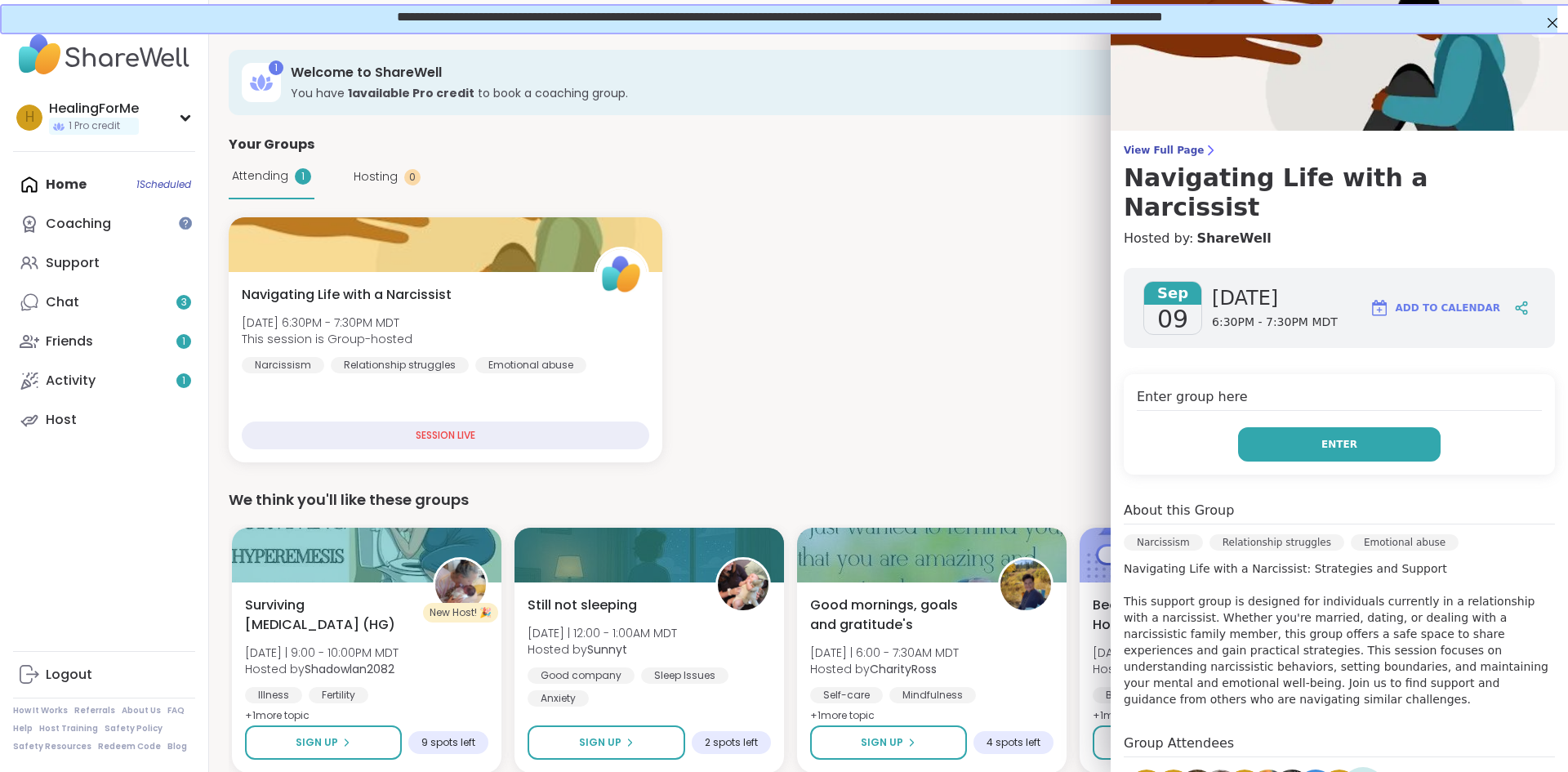
click at [1342, 427] on button "Enter" at bounding box center [1339, 444] width 203 height 35
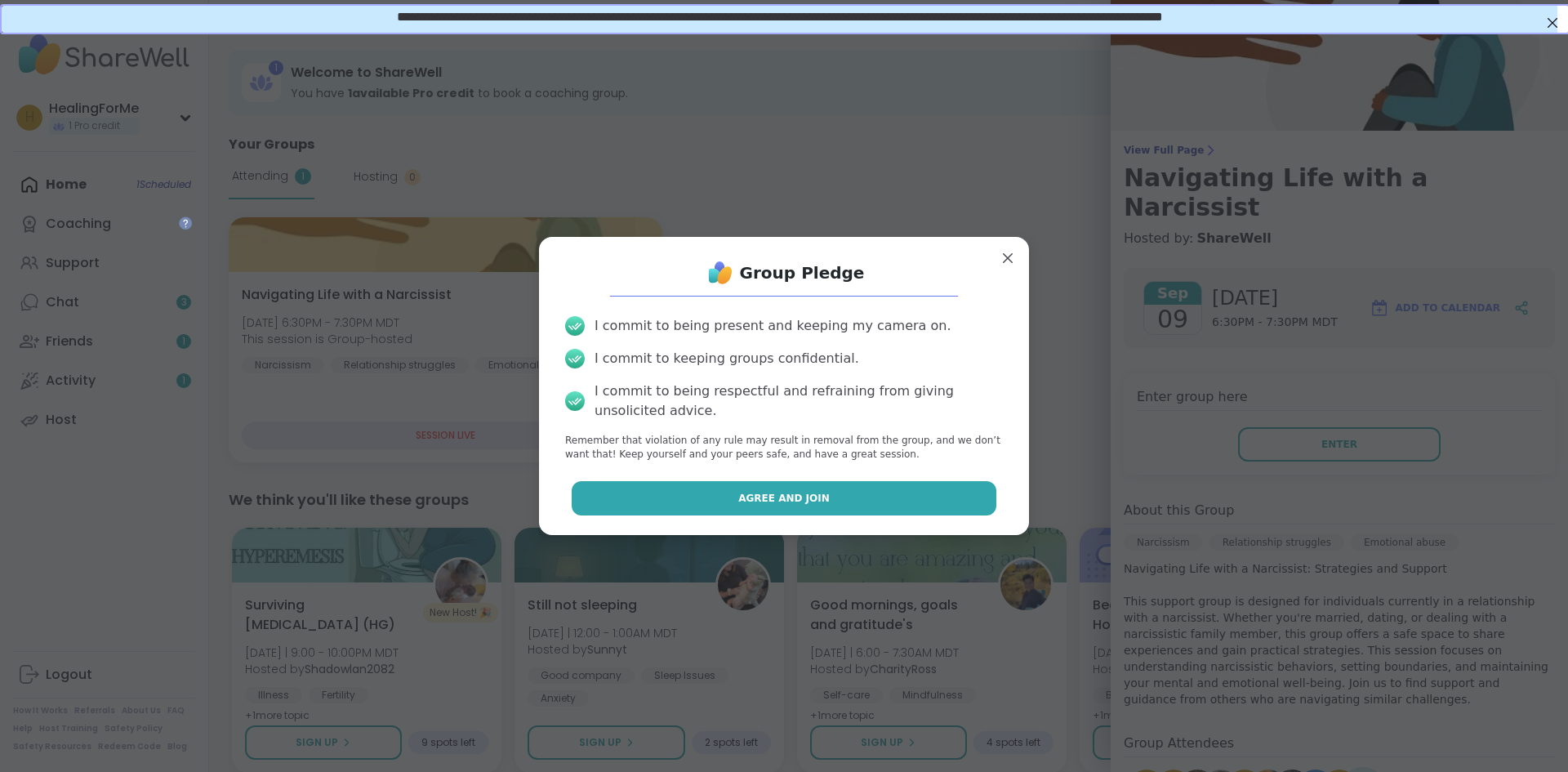
click at [716, 503] on button "Agree and Join" at bounding box center [784, 498] width 425 height 35
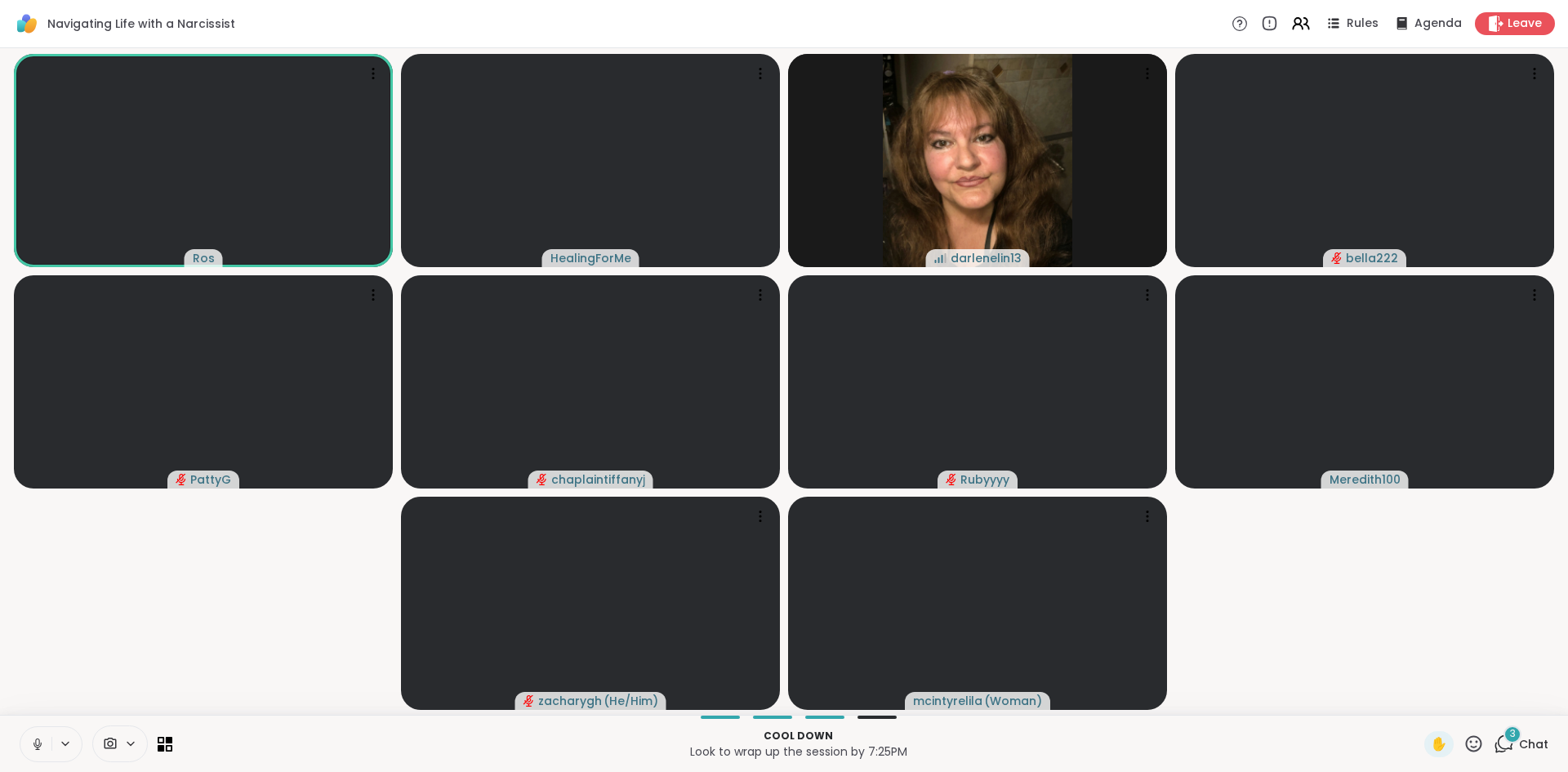
click at [27, 746] on button at bounding box center [35, 744] width 31 height 35
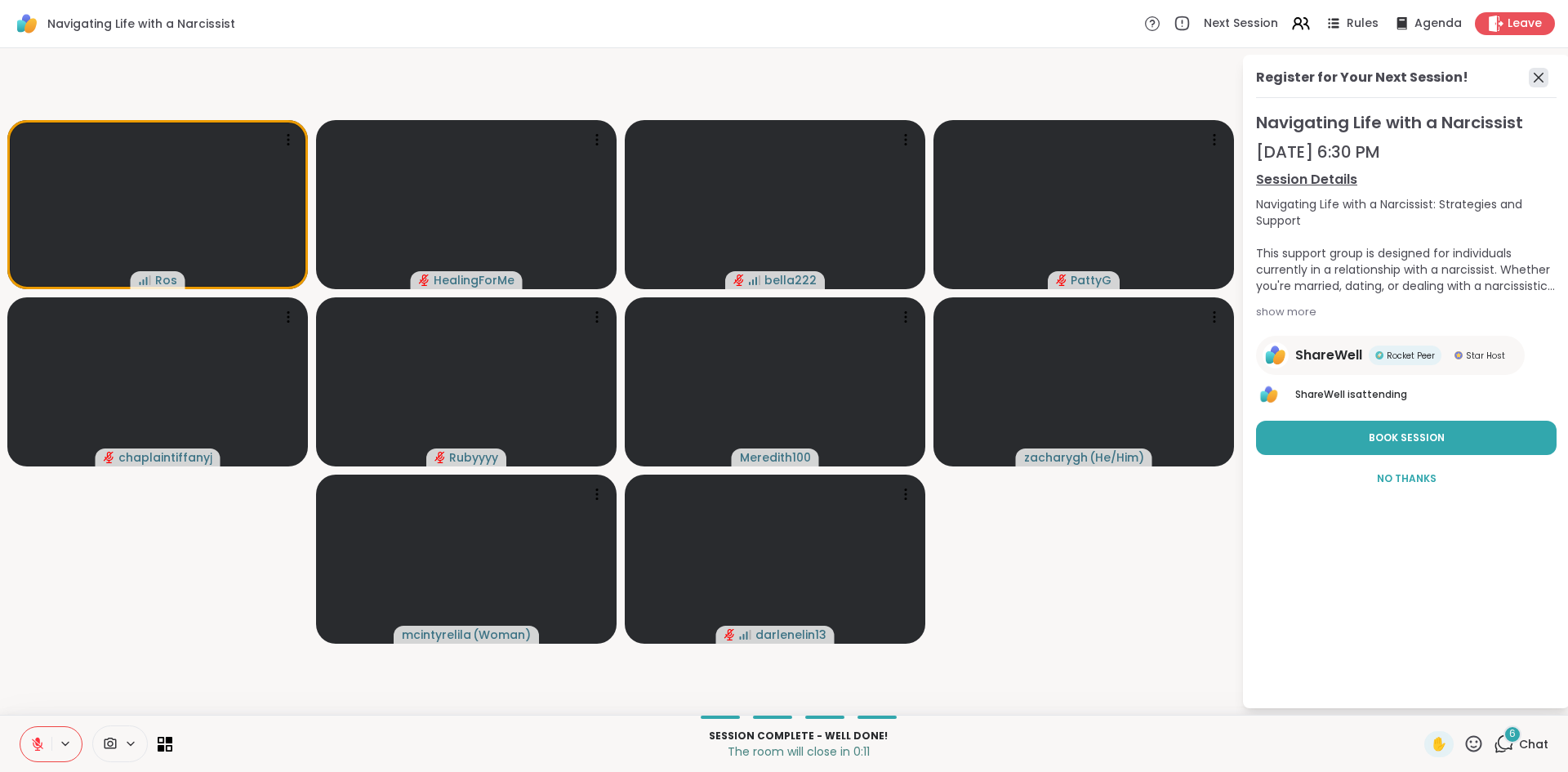
click at [1533, 85] on icon at bounding box center [1539, 78] width 19 height 19
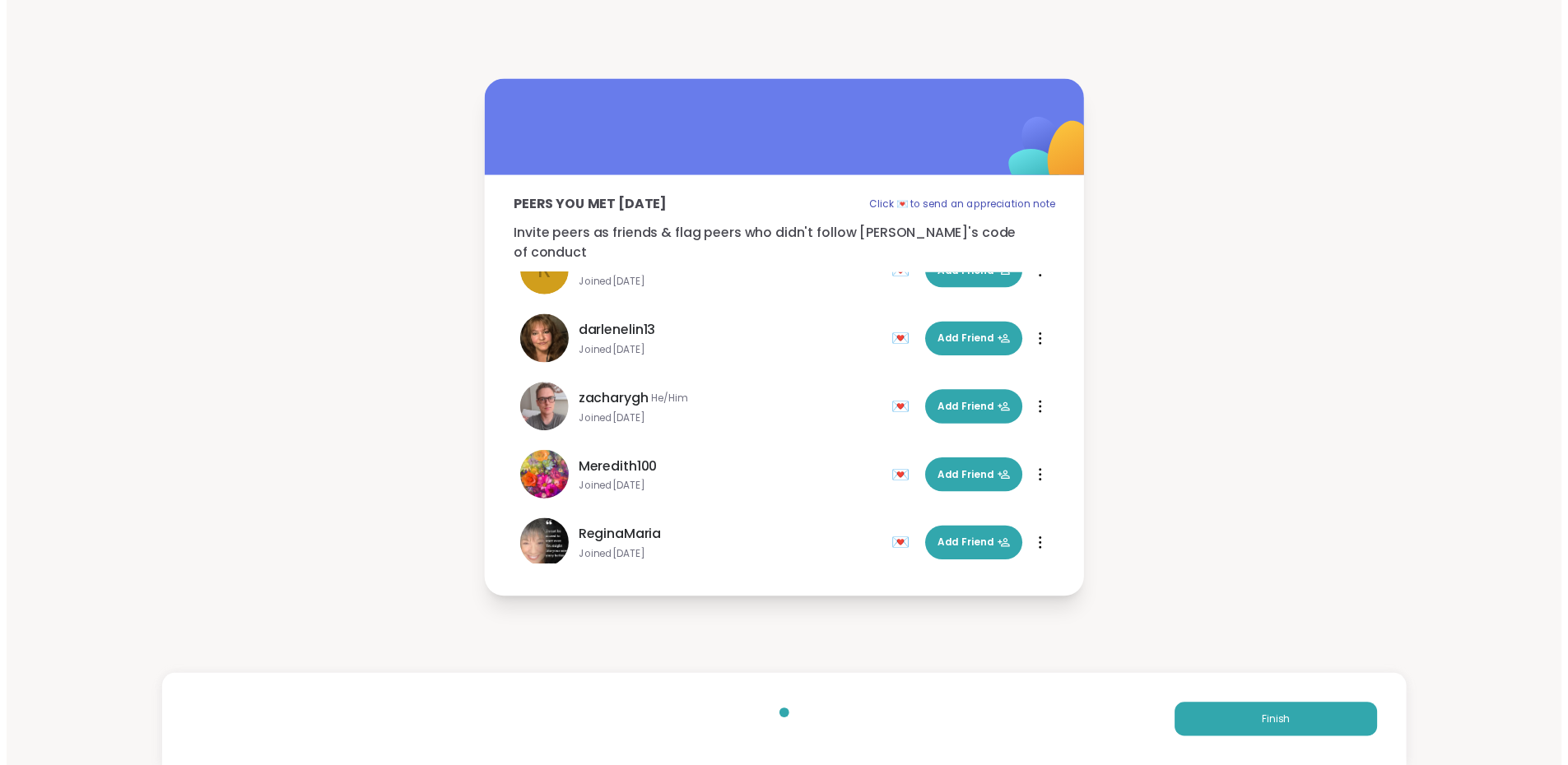
scroll to position [82, 0]
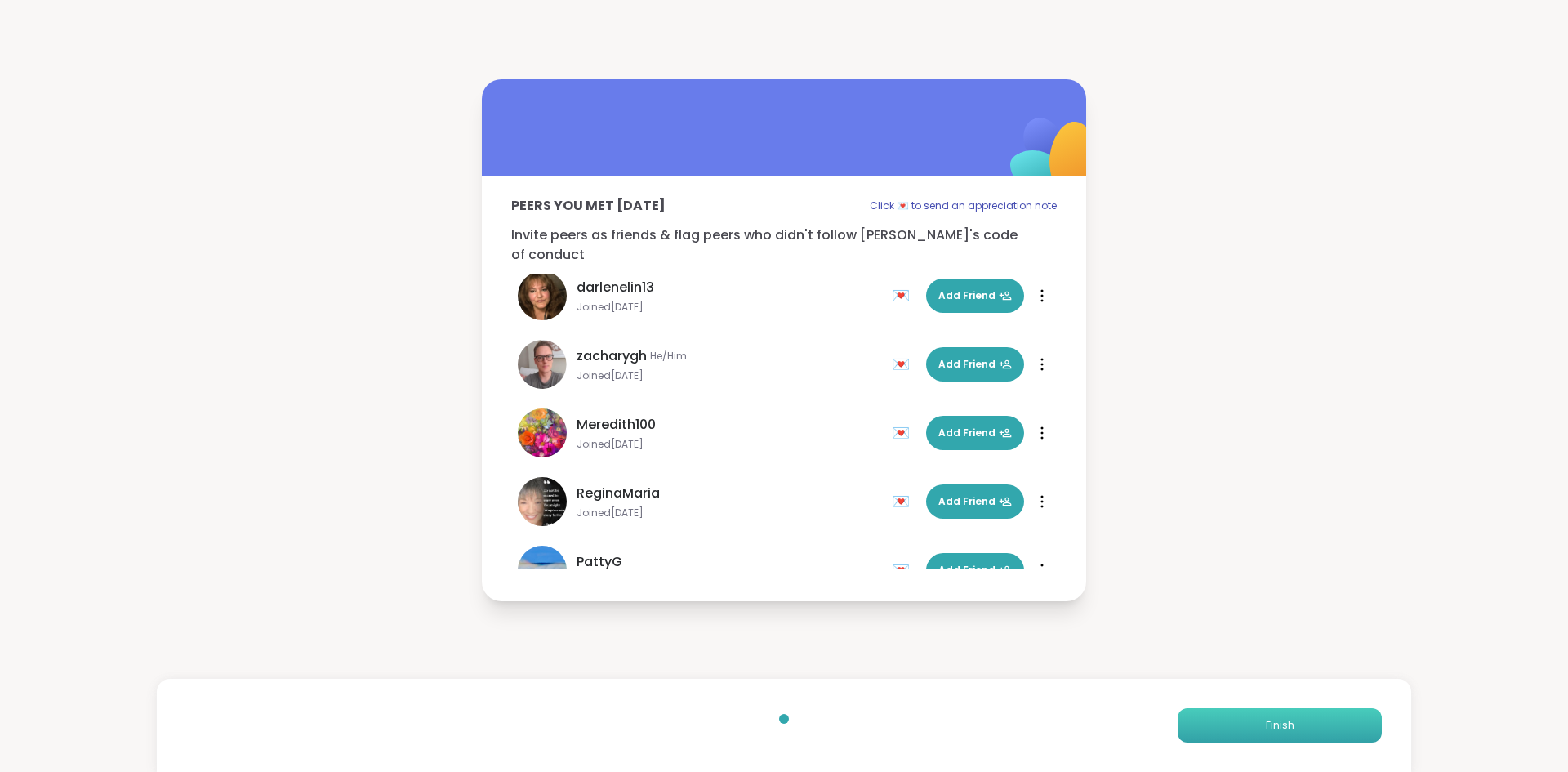
click at [1240, 734] on button "Finish" at bounding box center [1279, 725] width 204 height 35
